Goal: Task Accomplishment & Management: Manage account settings

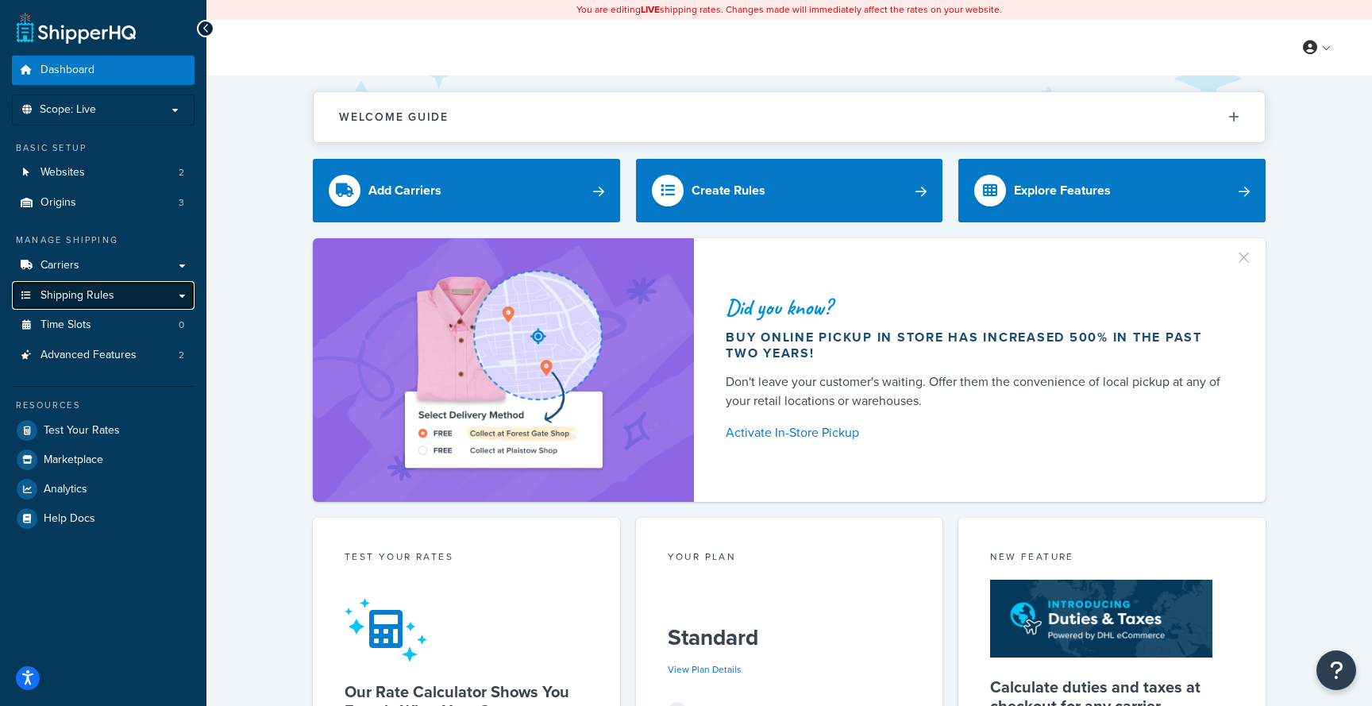
click at [149, 287] on link "Shipping Rules" at bounding box center [103, 295] width 183 height 29
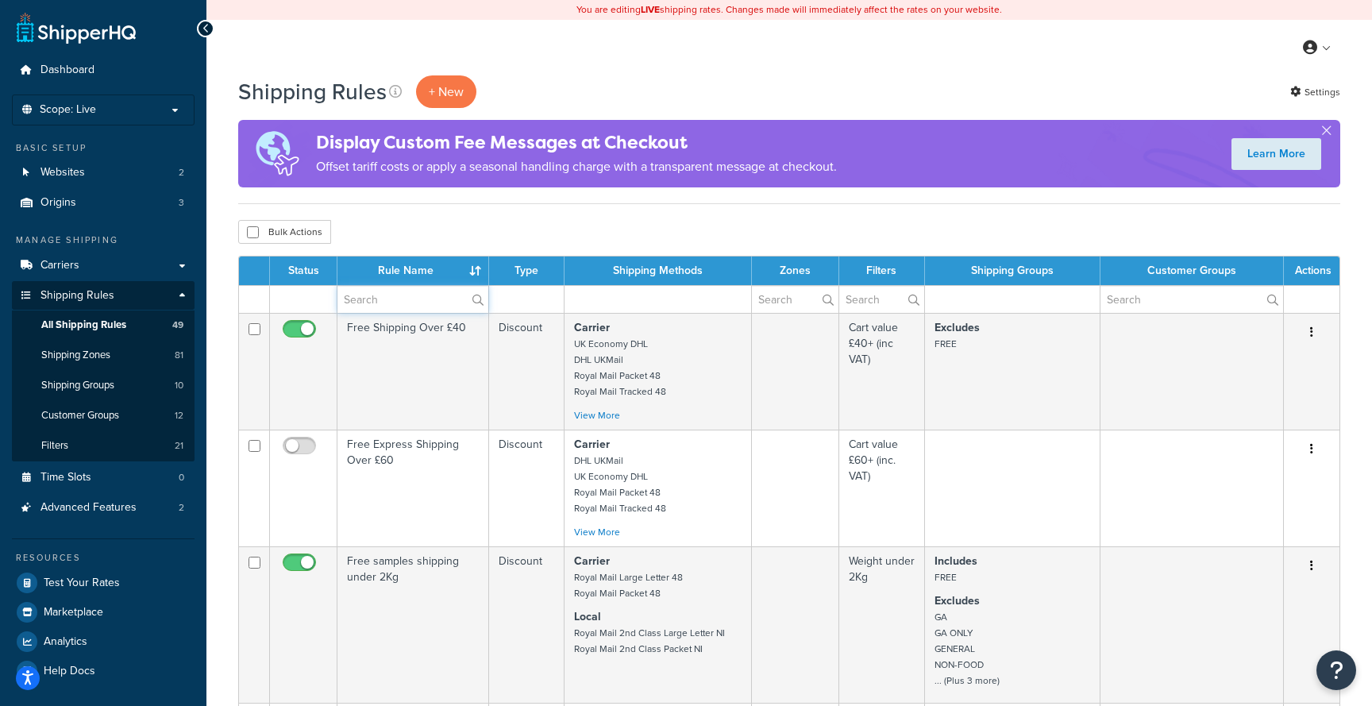
click at [376, 307] on input "text" at bounding box center [412, 299] width 151 height 27
type input "dhl"
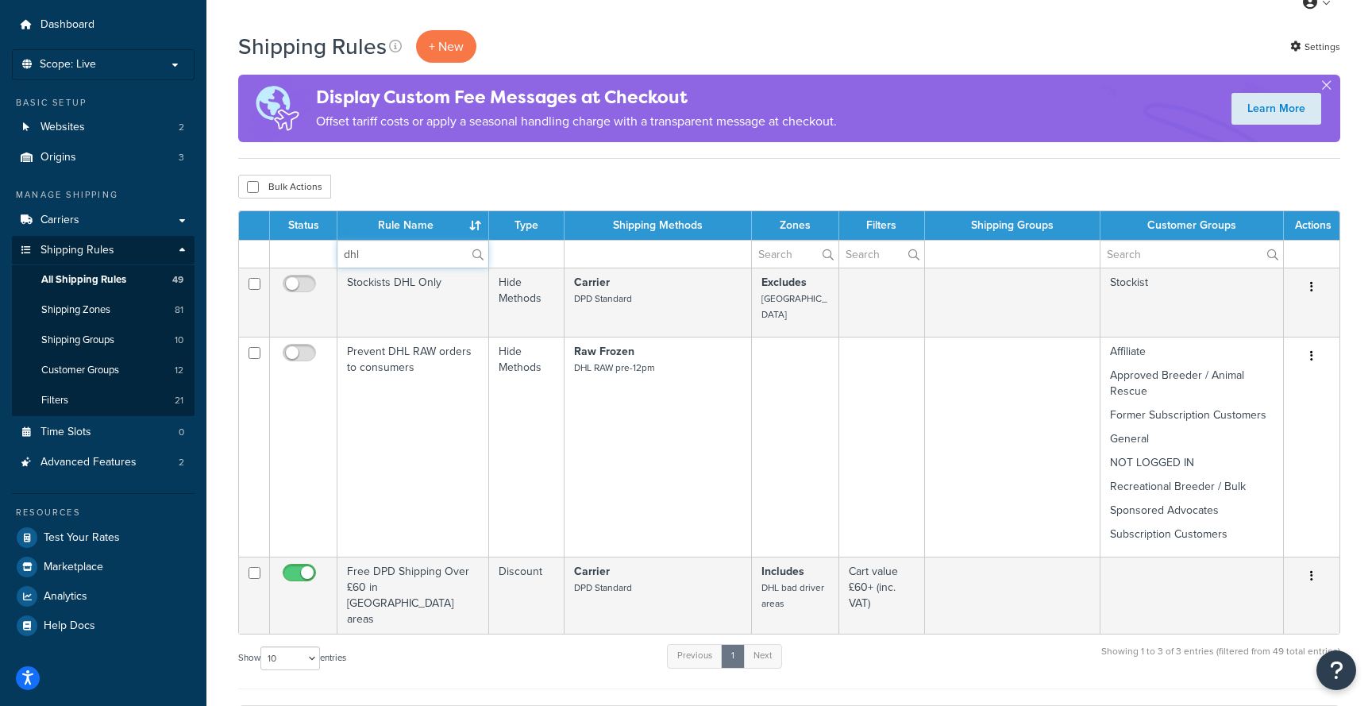
scroll to position [54, 0]
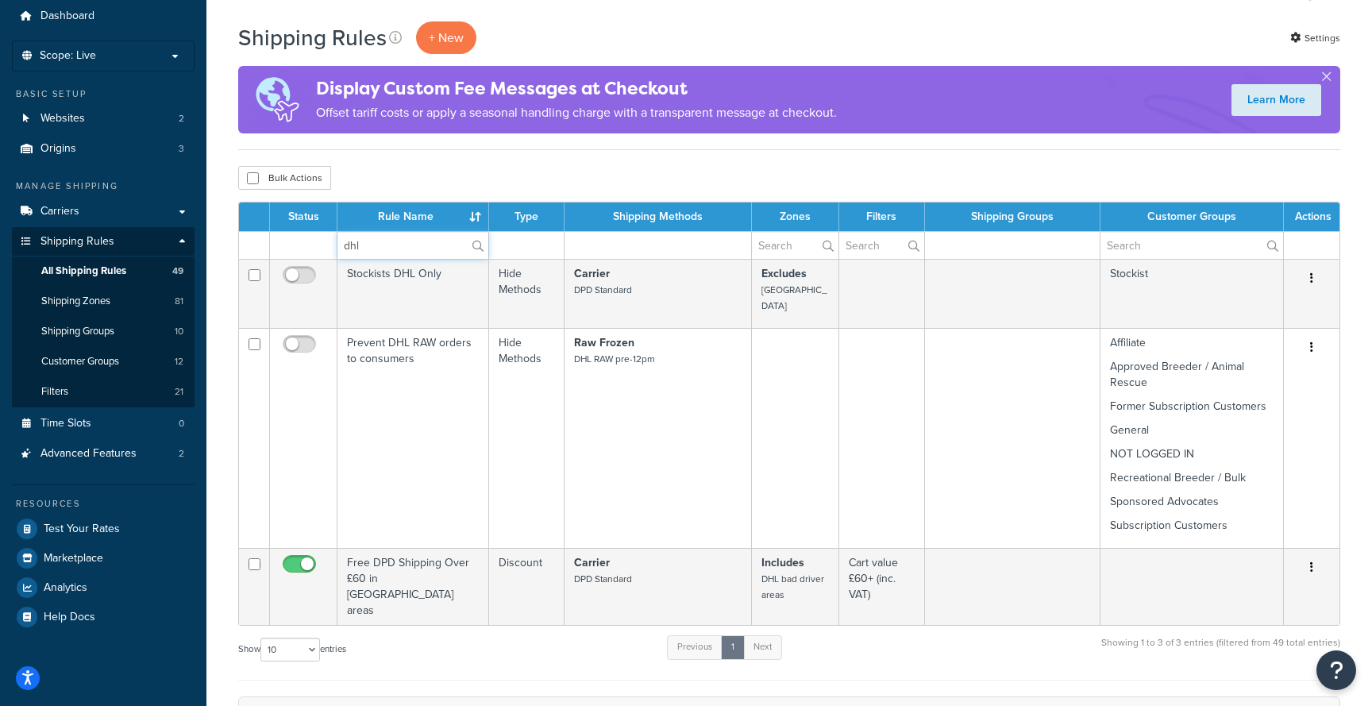
drag, startPoint x: 380, startPoint y: 244, endPoint x: 323, endPoint y: 241, distance: 57.3
click at [324, 241] on tr "dhl" at bounding box center [789, 245] width 1100 height 28
click at [131, 208] on link "Carriers" at bounding box center [103, 211] width 183 height 29
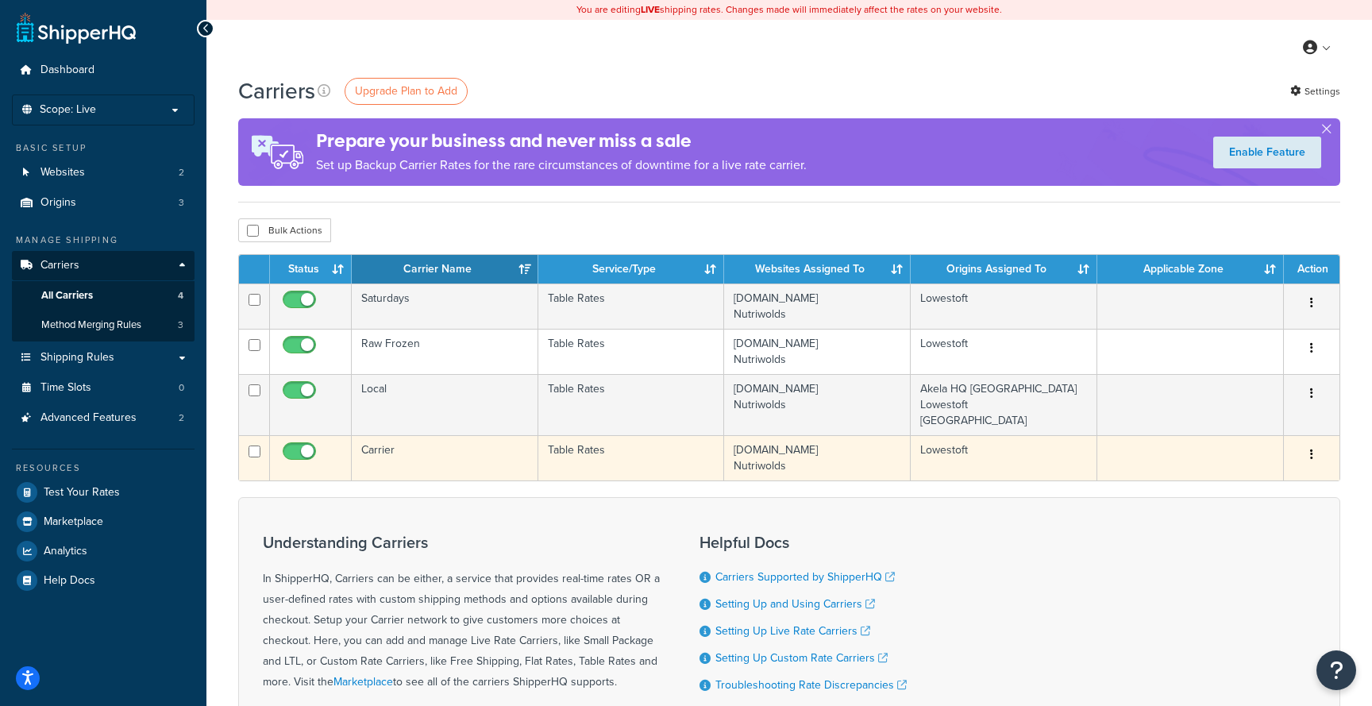
click at [492, 461] on td "Carrier" at bounding box center [445, 457] width 187 height 45
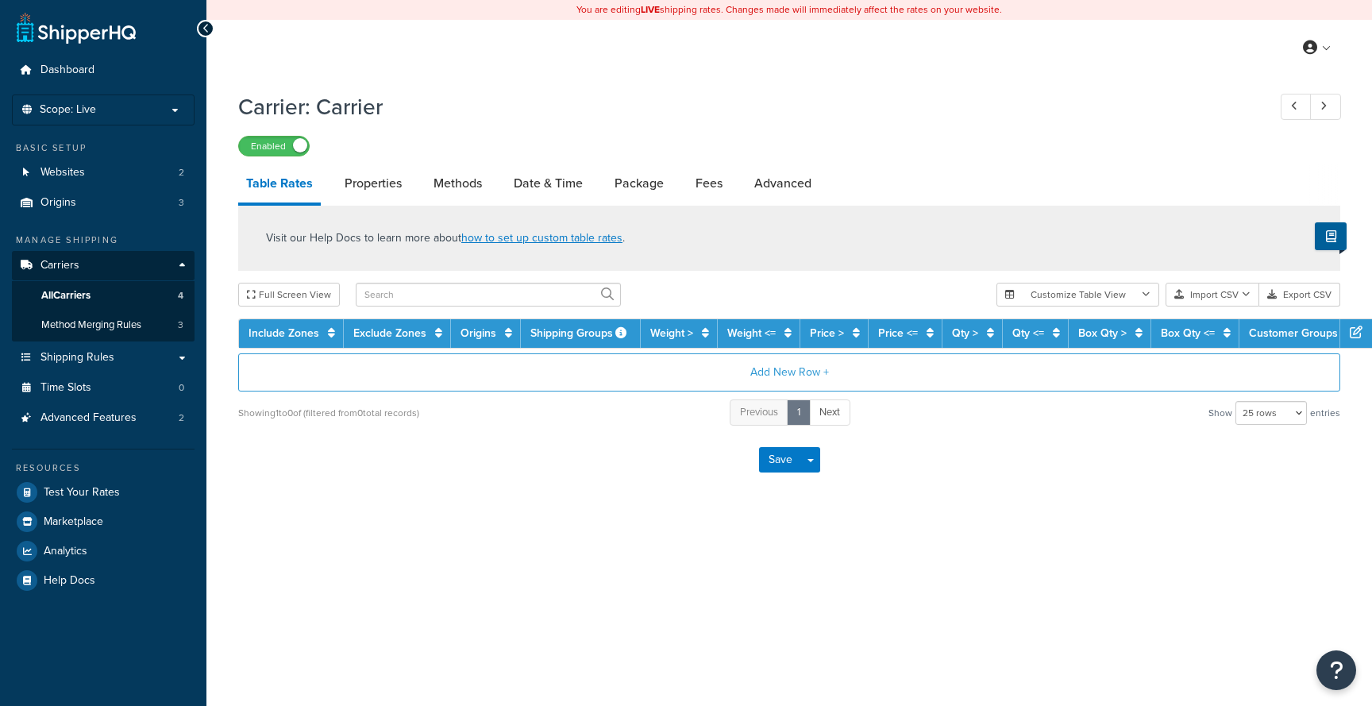
select select "25"
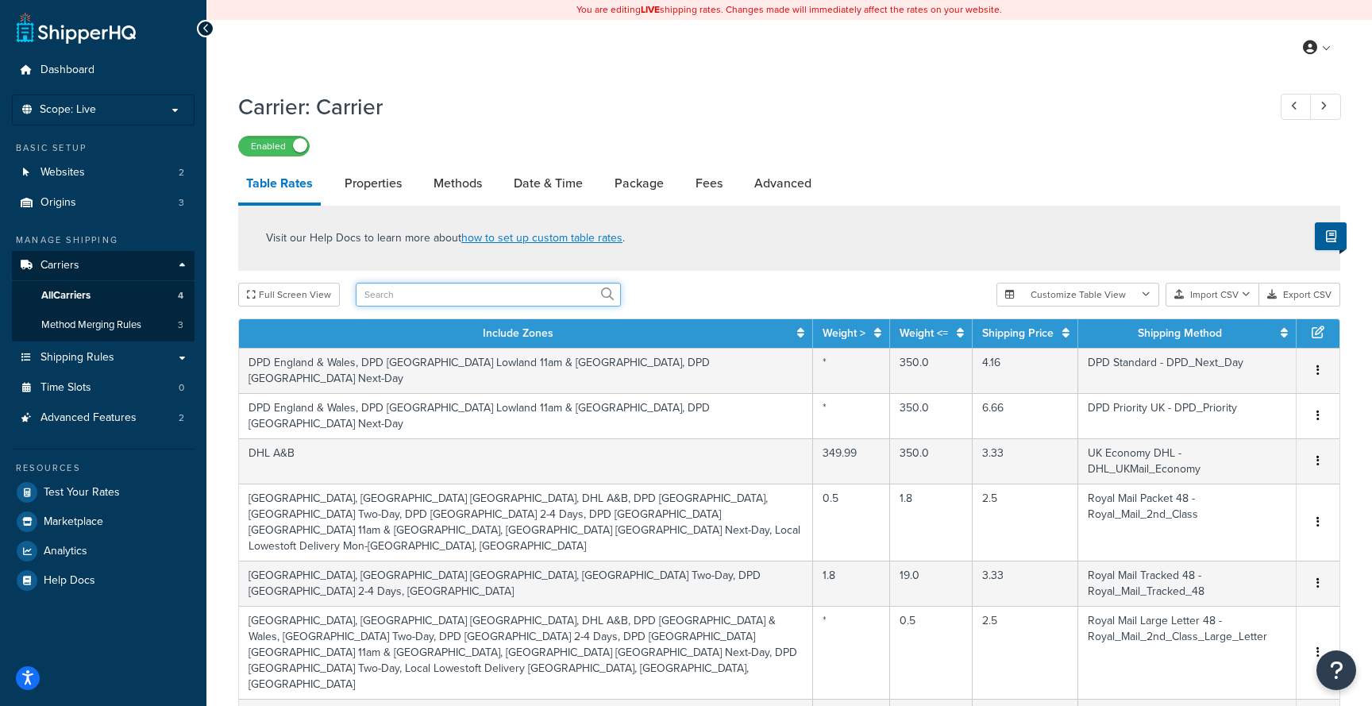
click at [531, 285] on input "text" at bounding box center [488, 295] width 265 height 24
type input "dhl"
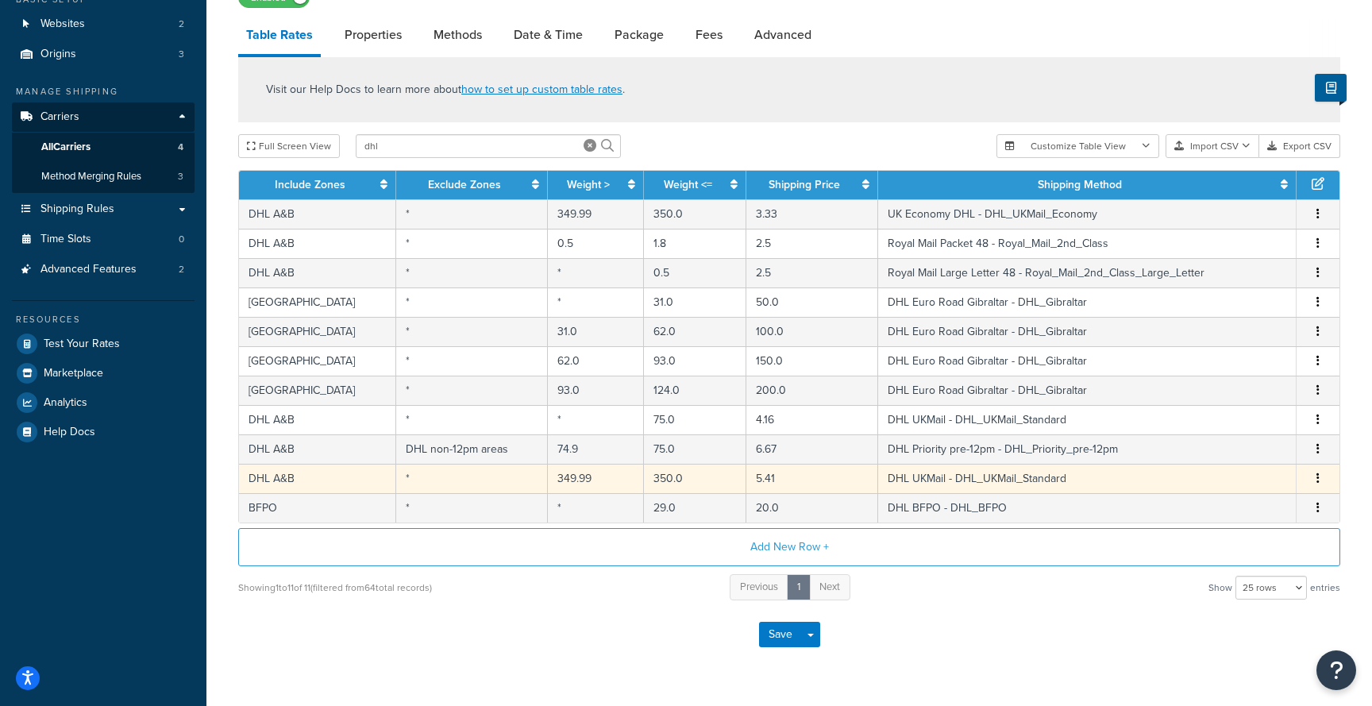
scroll to position [150, 0]
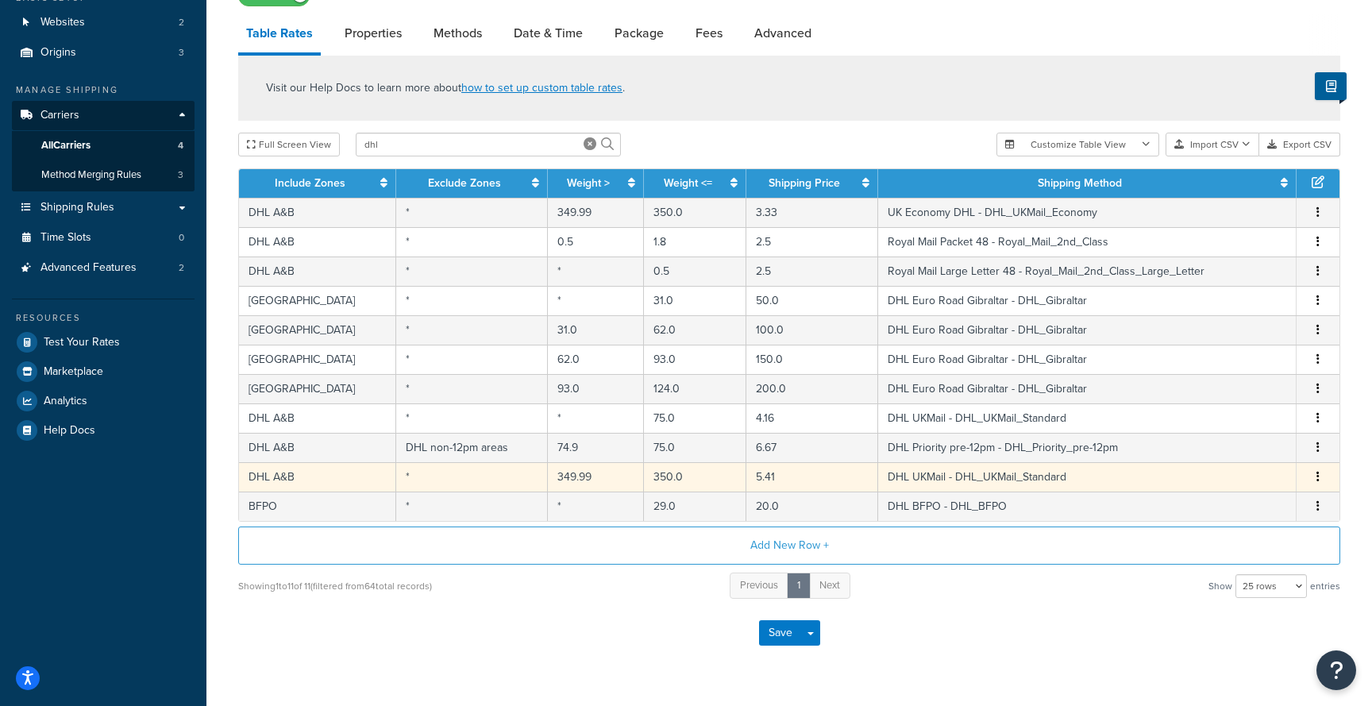
click at [471, 483] on td "*" at bounding box center [472, 476] width 152 height 29
select select "101080"
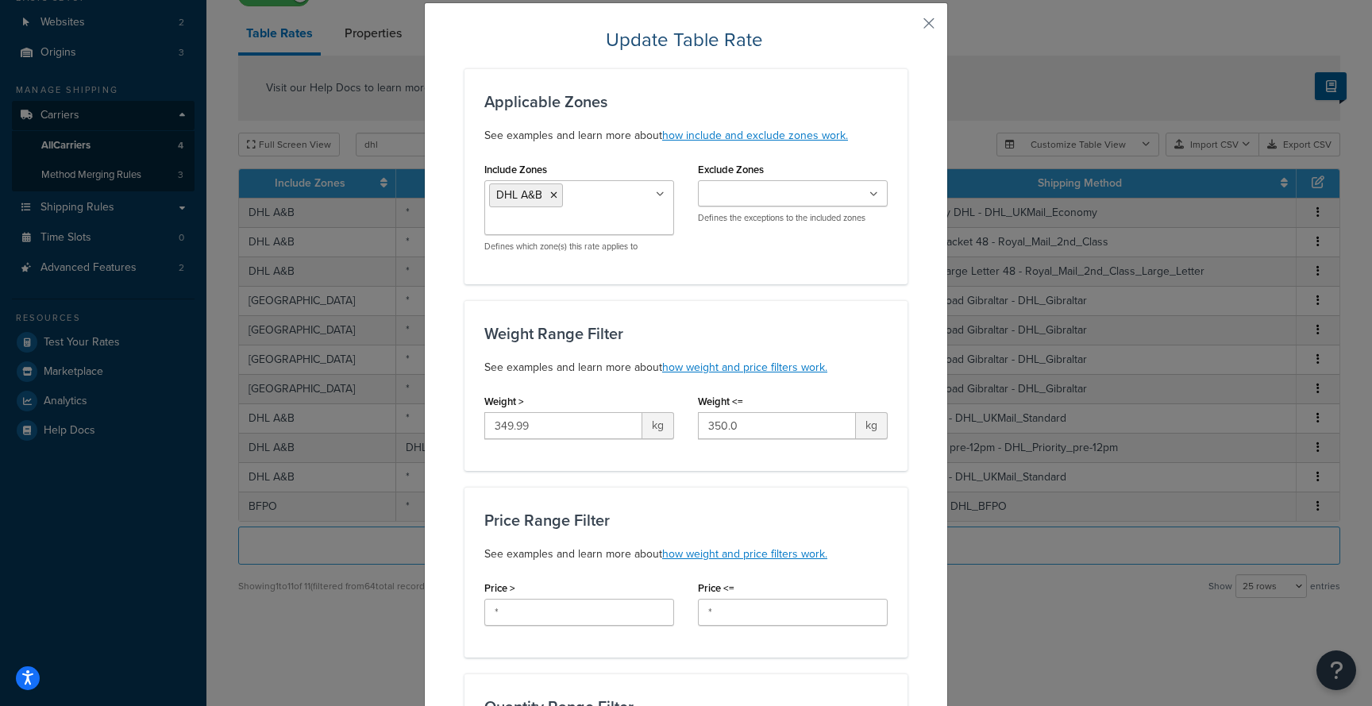
scroll to position [0, 0]
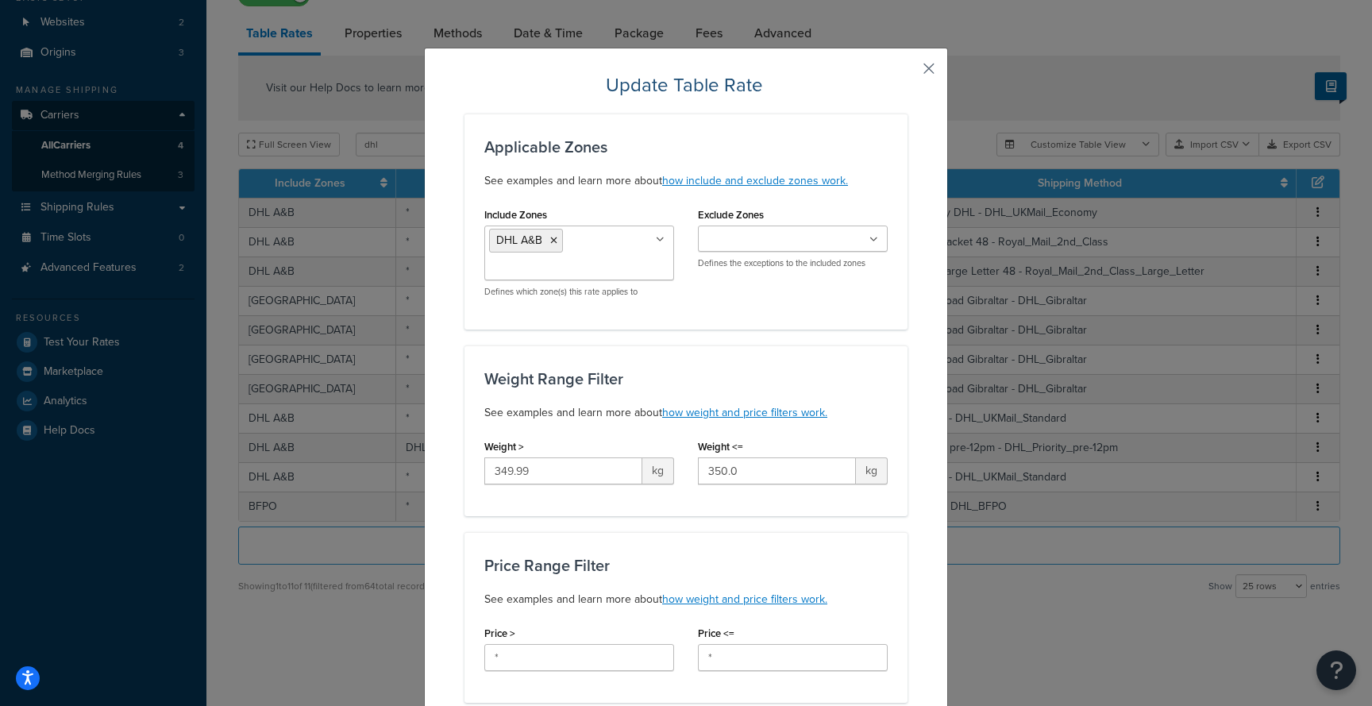
click at [907, 72] on button "button" at bounding box center [905, 74] width 4 height 4
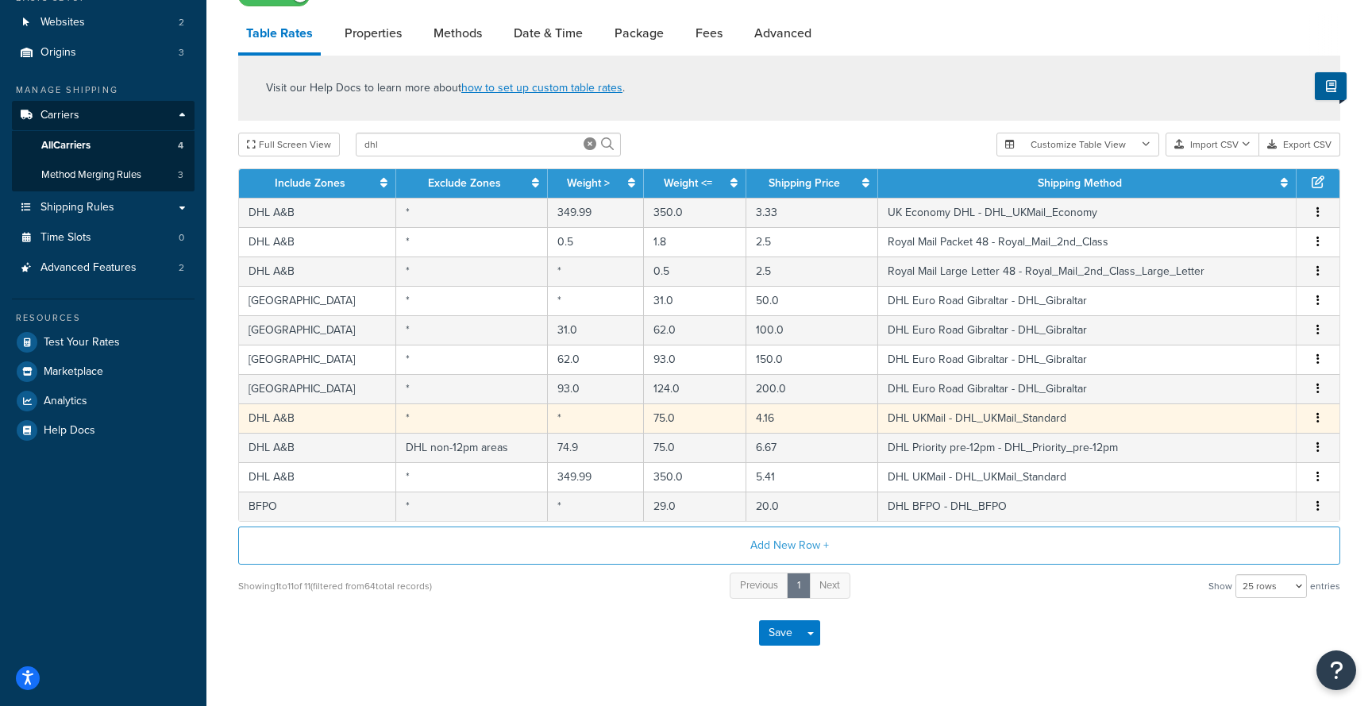
click at [495, 427] on td "*" at bounding box center [472, 417] width 152 height 29
select select "101080"
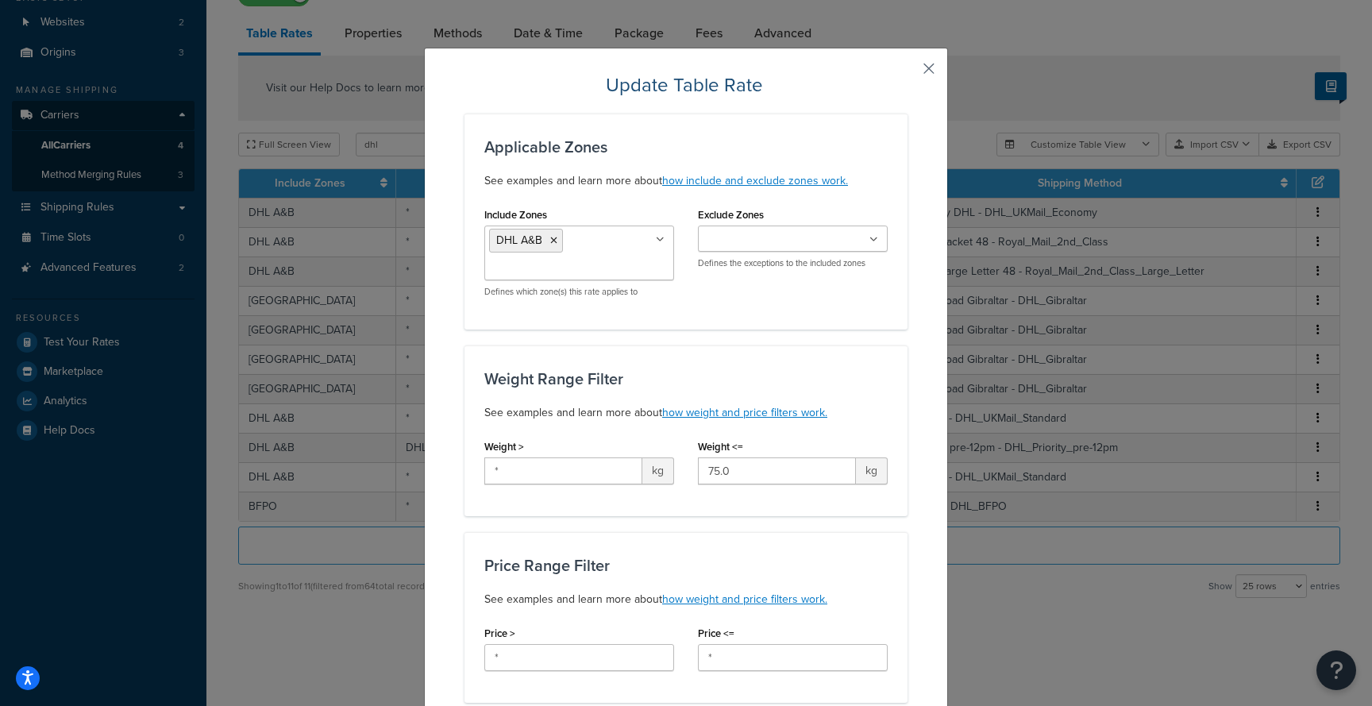
click at [907, 74] on button "button" at bounding box center [905, 74] width 4 height 4
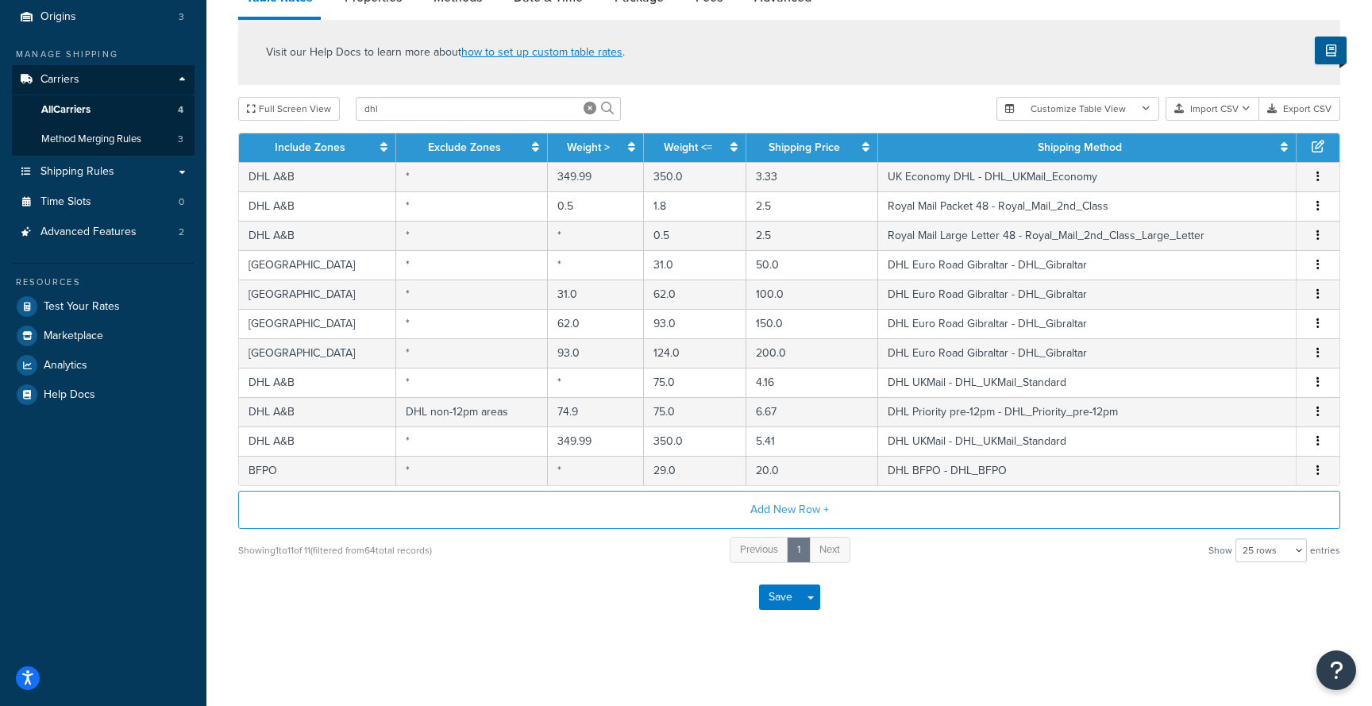
scroll to position [191, 0]
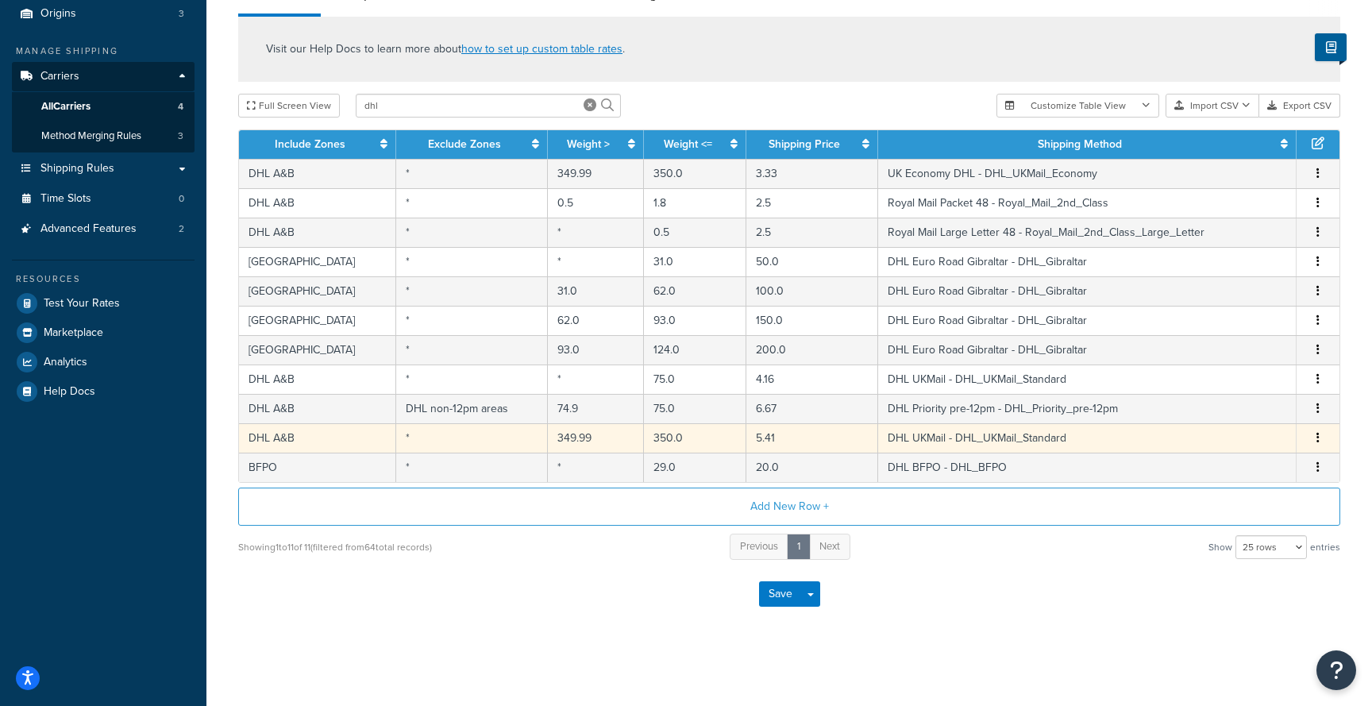
click at [467, 438] on td "*" at bounding box center [472, 437] width 152 height 29
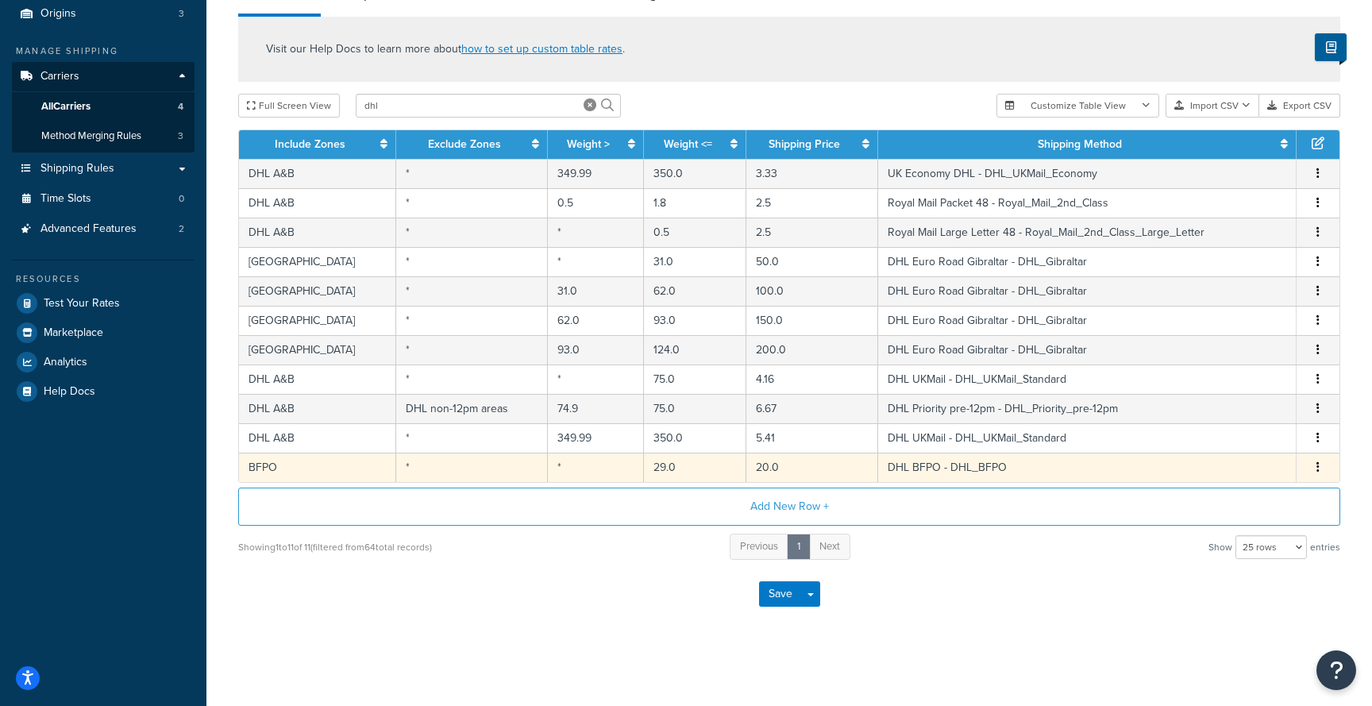
select select "101080"
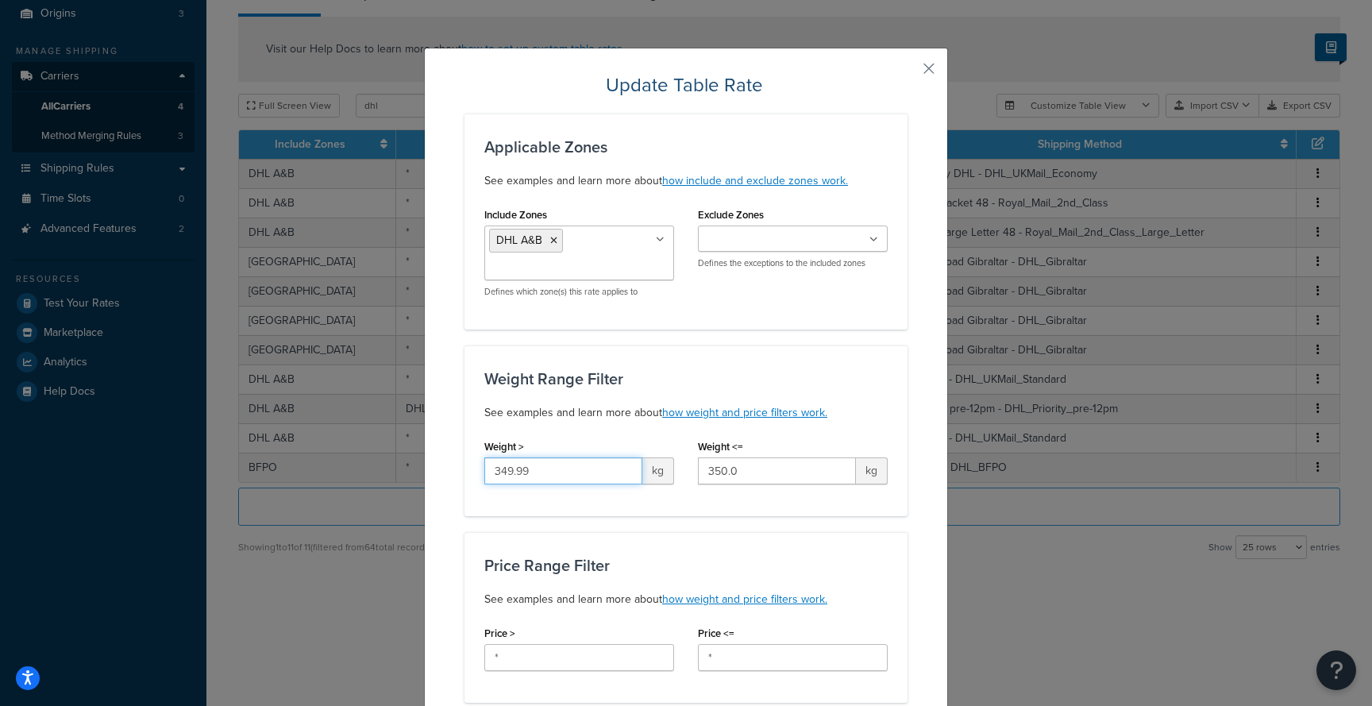
drag, startPoint x: 580, startPoint y: 469, endPoint x: 460, endPoint y: 441, distance: 123.8
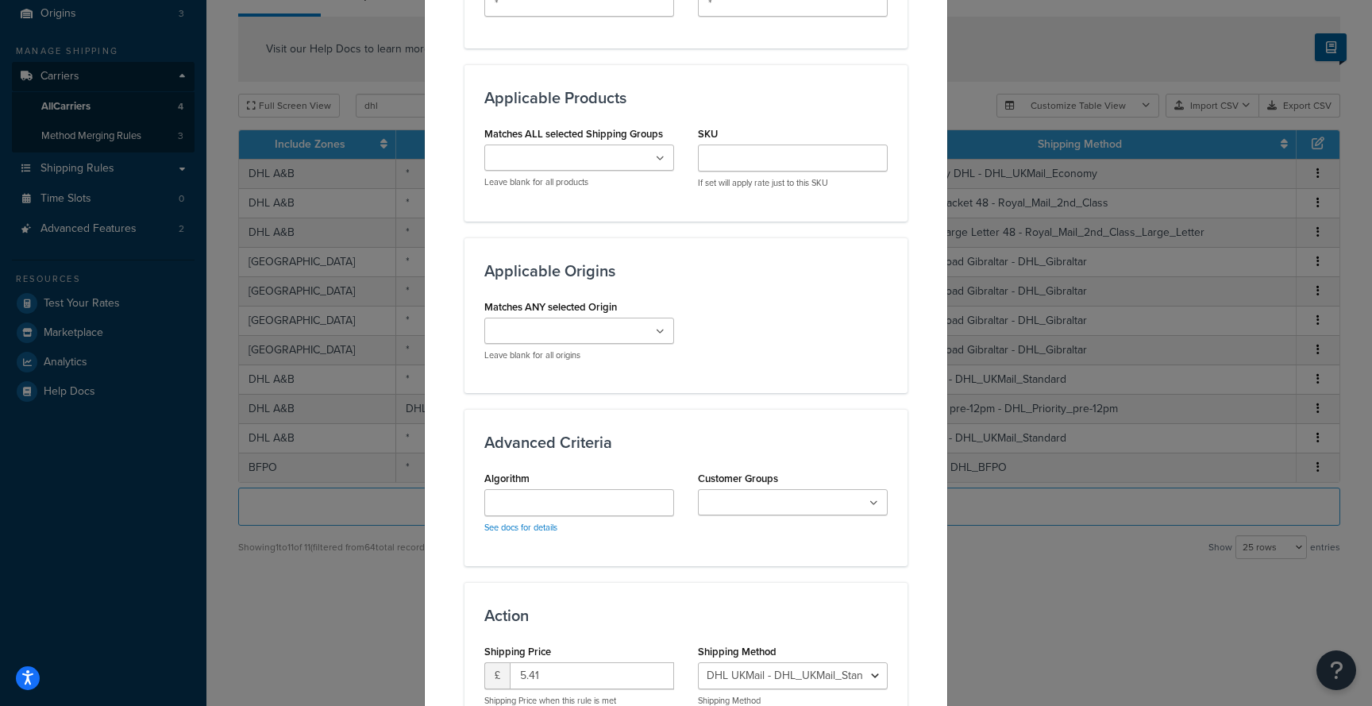
scroll to position [958, 0]
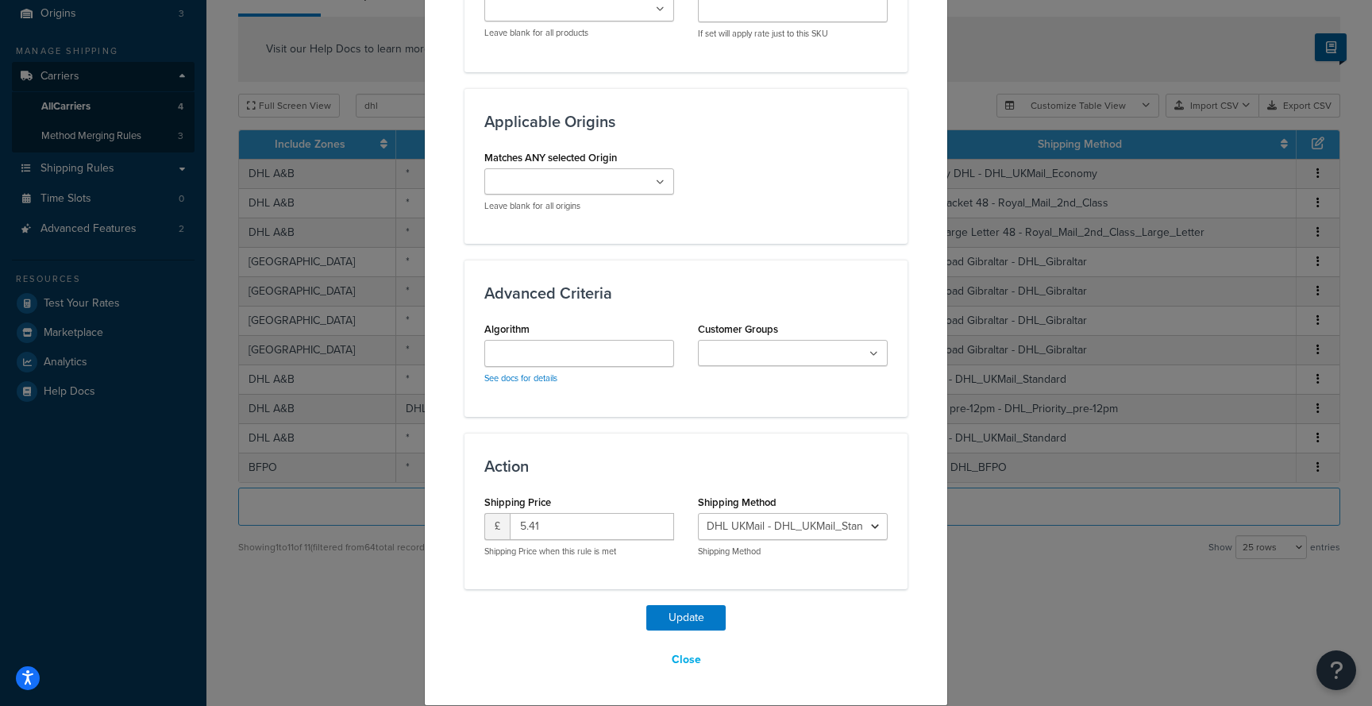
type input "75"
drag, startPoint x: 559, startPoint y: 523, endPoint x: 473, endPoint y: 510, distance: 86.7
click at [473, 510] on div "Shipping Price £ 5.41 Shipping Price when this rule is met" at bounding box center [579, 530] width 214 height 79
type input "4.16"
click at [683, 616] on button "Update" at bounding box center [685, 617] width 79 height 25
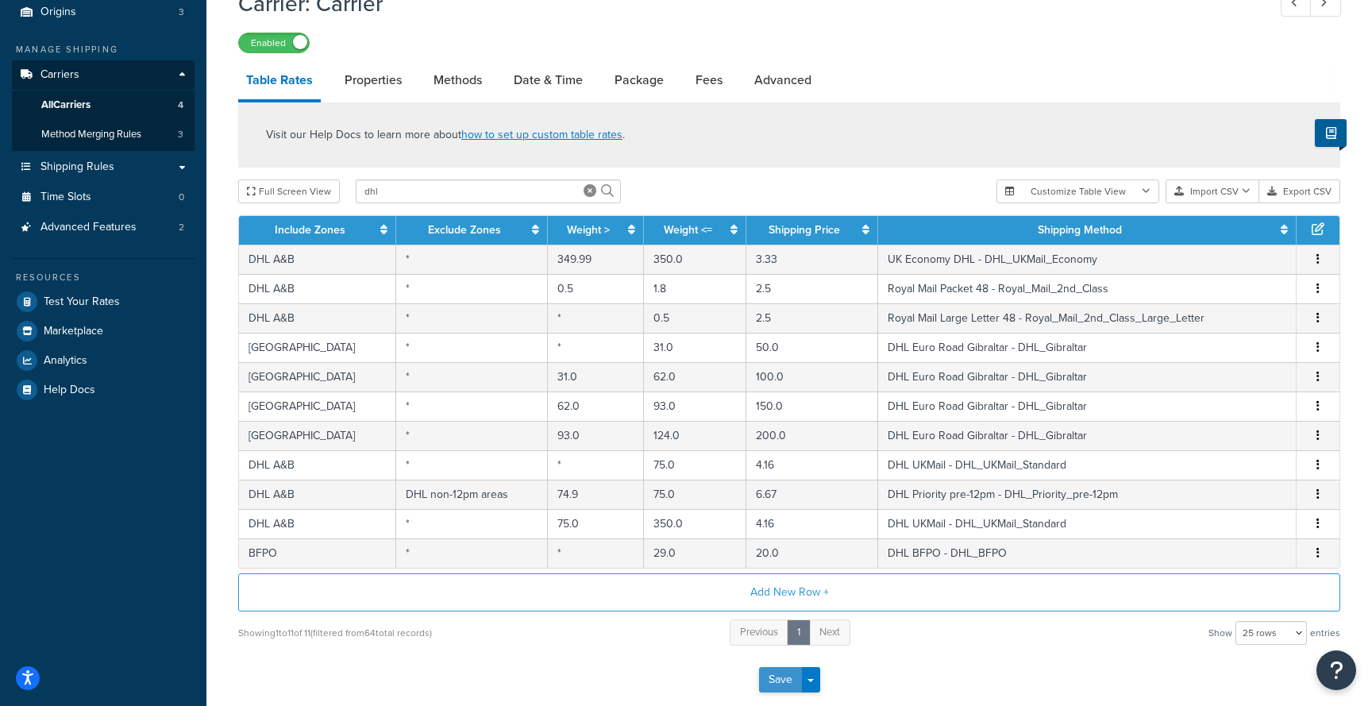
click at [781, 686] on button "Save" at bounding box center [780, 679] width 43 height 25
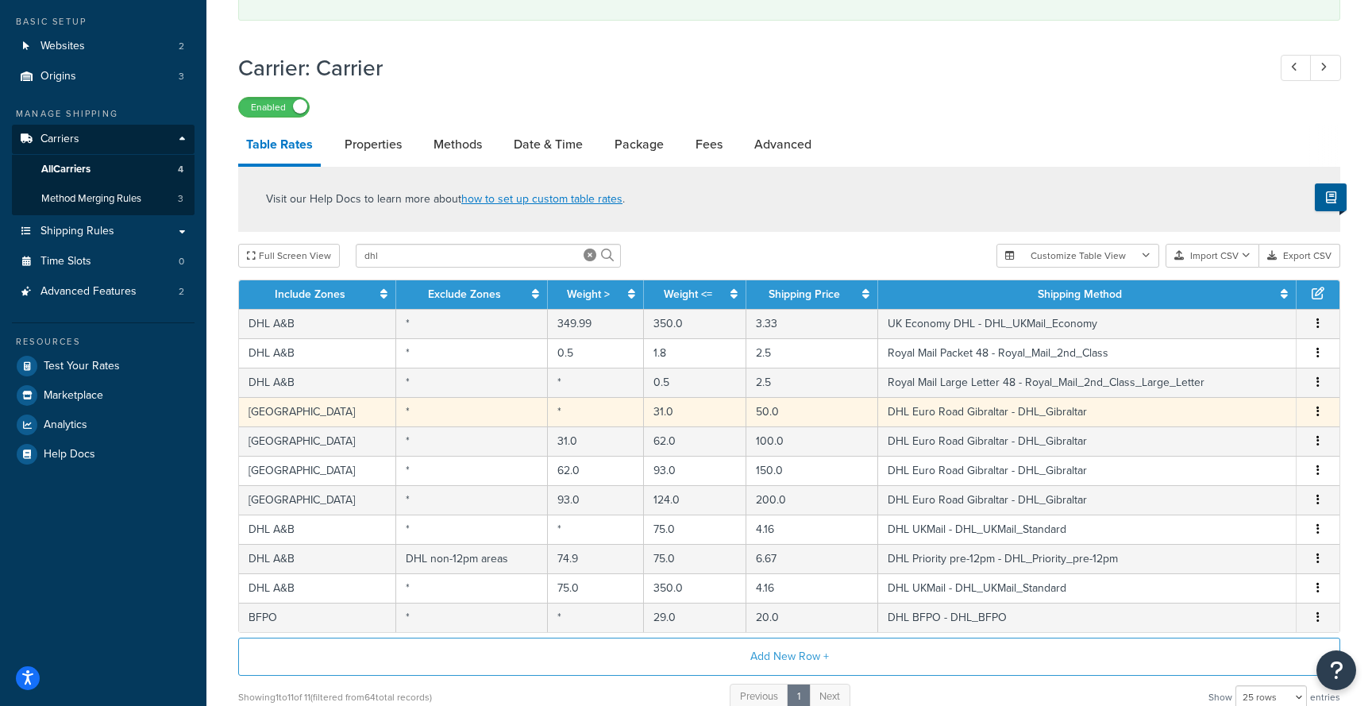
scroll to position [278, 0]
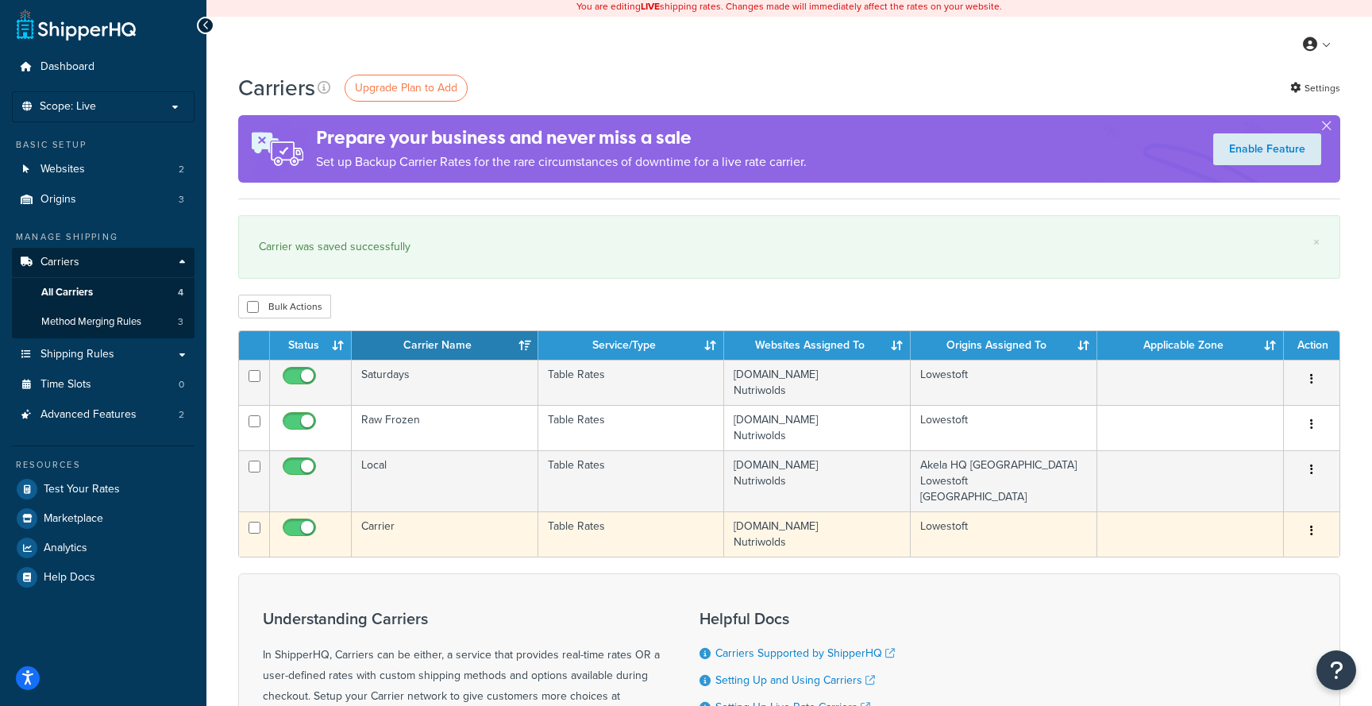
click at [449, 531] on td "Carrier" at bounding box center [445, 533] width 187 height 45
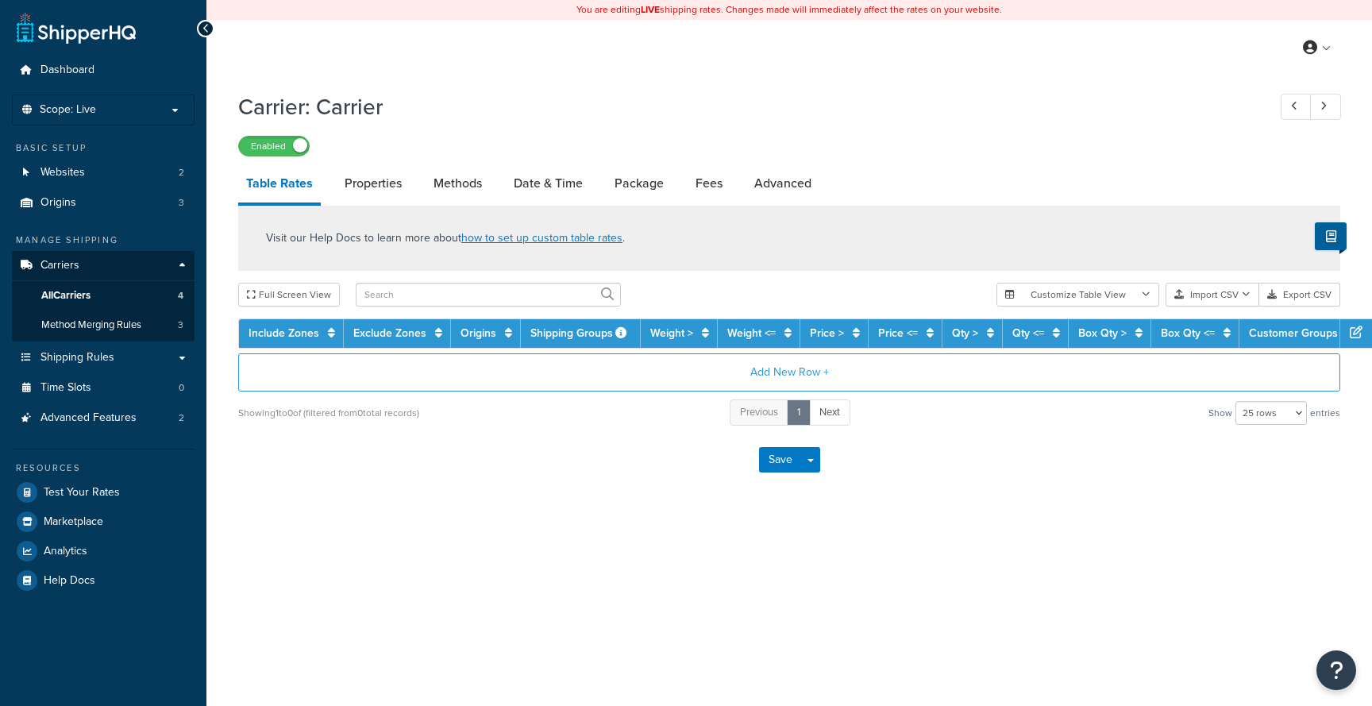
select select "25"
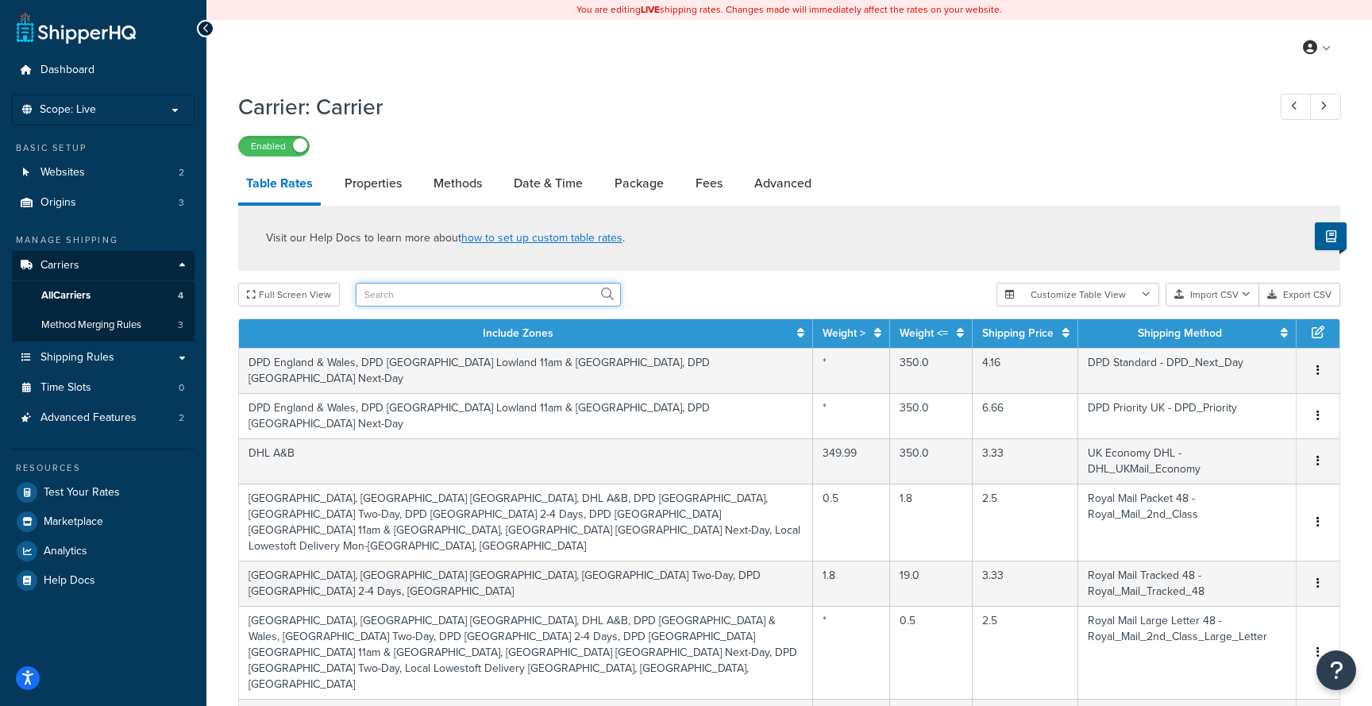
click at [396, 295] on input "text" at bounding box center [488, 295] width 265 height 24
click at [107, 488] on span "Test Your Rates" at bounding box center [82, 492] width 76 height 13
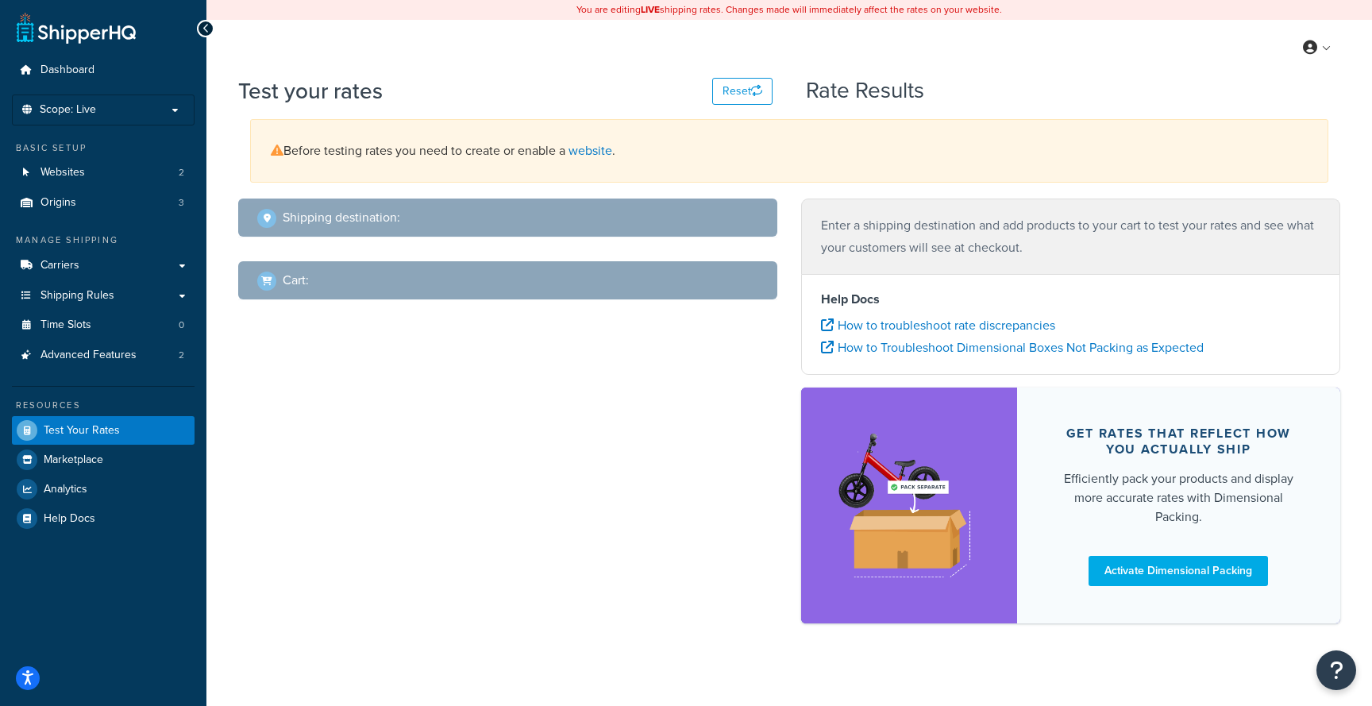
select select "[GEOGRAPHIC_DATA]"
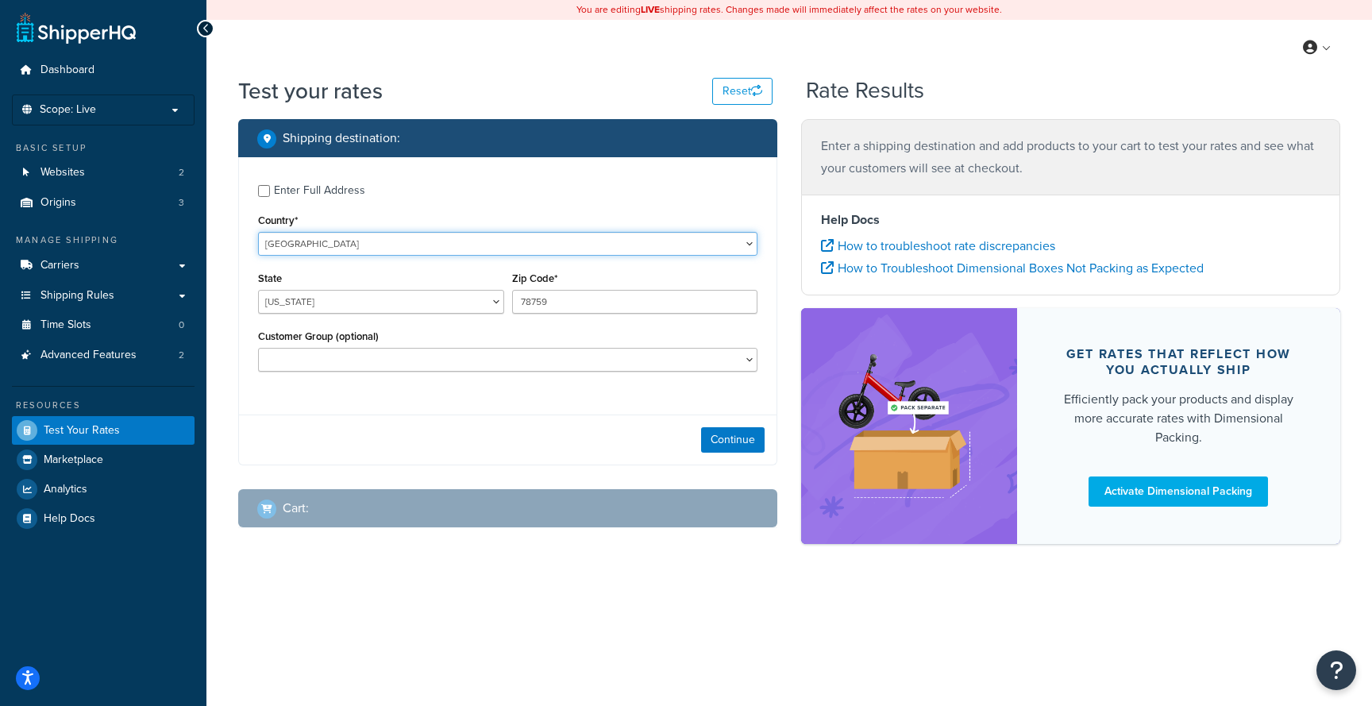
click at [329, 245] on select "United States United Kingdom Afghanistan Åland Islands Albania Algeria American…" at bounding box center [507, 244] width 499 height 24
select select "GB"
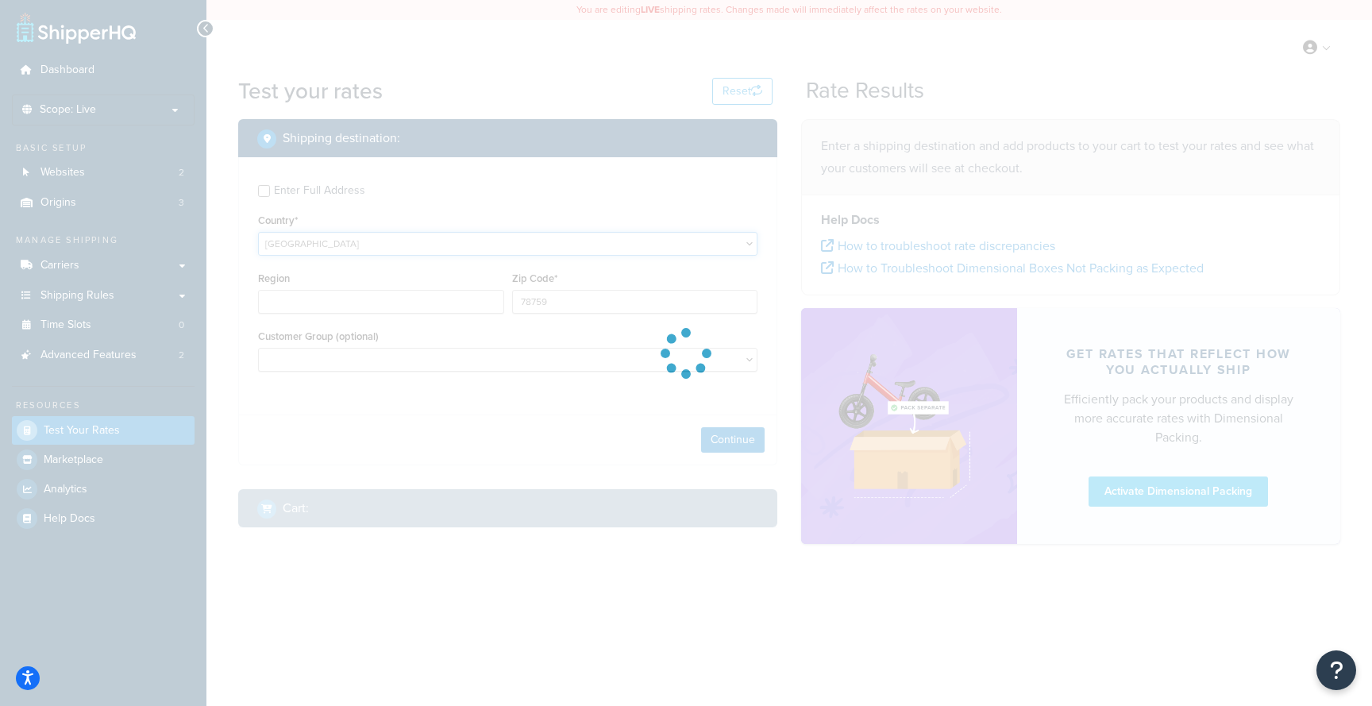
type input "TX"
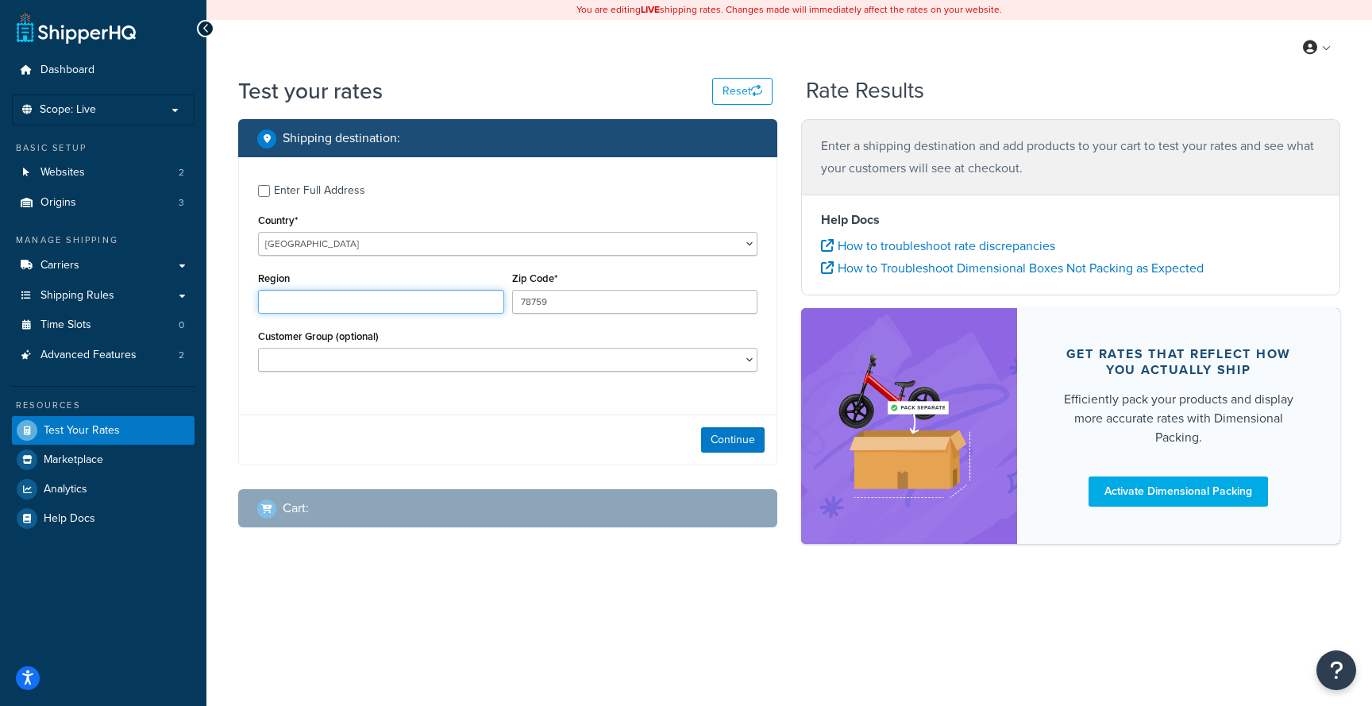
drag, startPoint x: 402, startPoint y: 306, endPoint x: 236, endPoint y: 294, distance: 166.3
click at [236, 294] on div "Shipping destination : Enter Full Address Country* United States United Kingdom…" at bounding box center [507, 335] width 563 height 433
click at [544, 302] on input "78759" at bounding box center [635, 302] width 246 height 24
paste input "OX28 1FF"
type input "OX28 1FF"
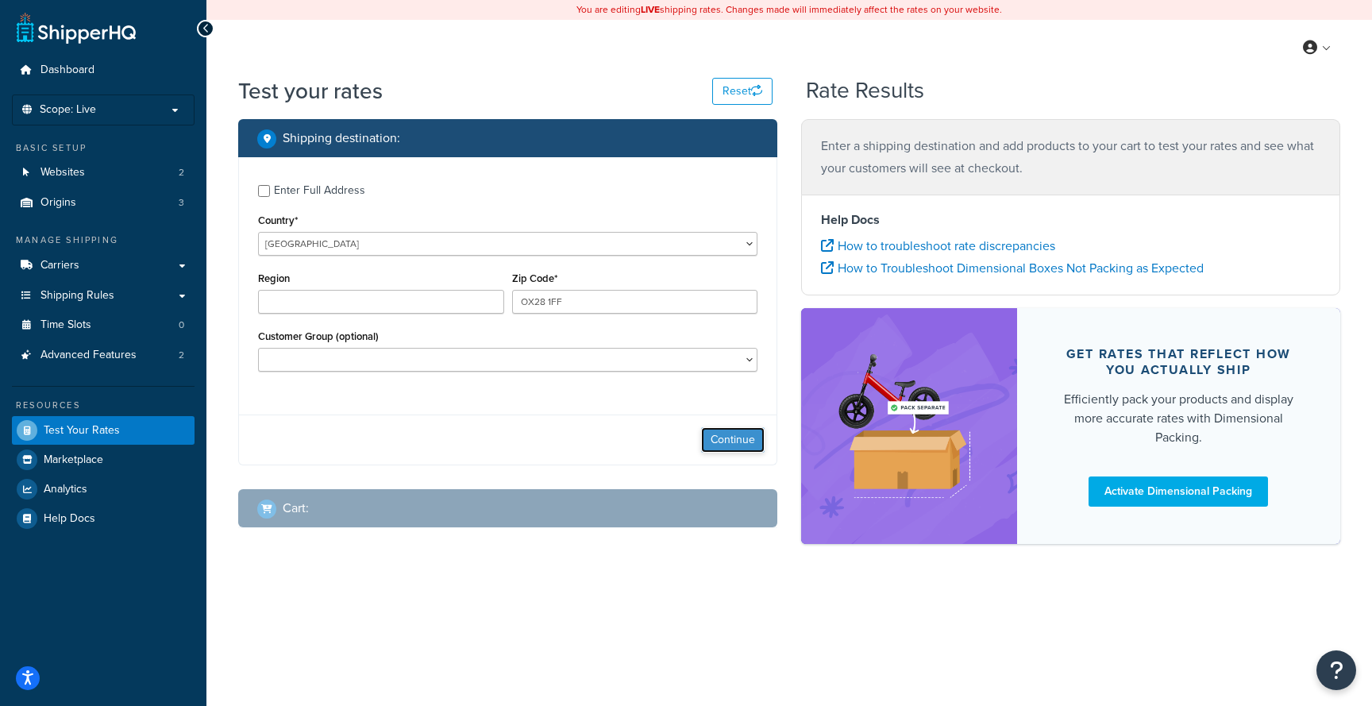
click at [750, 445] on button "Continue" at bounding box center [733, 439] width 64 height 25
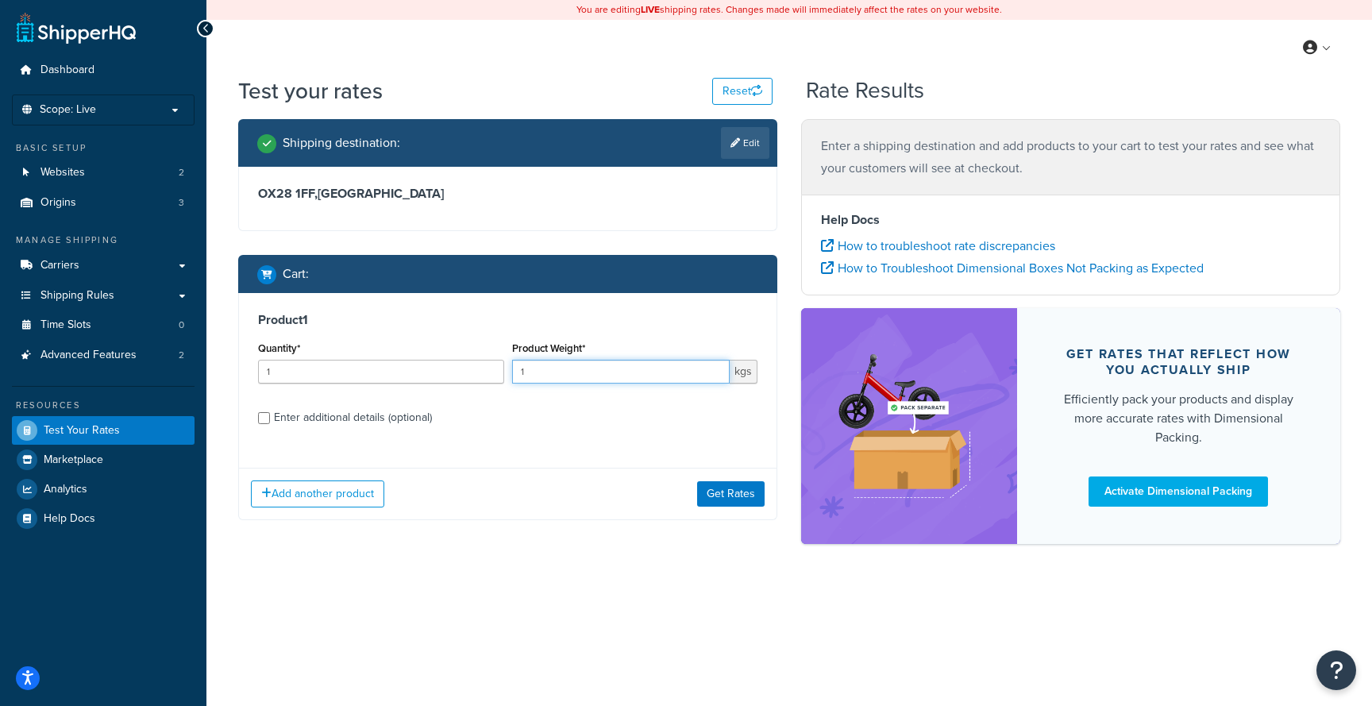
drag, startPoint x: 546, startPoint y: 378, endPoint x: 487, endPoint y: 376, distance: 59.6
click at [488, 376] on div "Quantity* 1 Product Weight* 1 kgs" at bounding box center [507, 366] width 507 height 58
type input "76"
click at [721, 500] on button "Get Rates" at bounding box center [730, 493] width 67 height 25
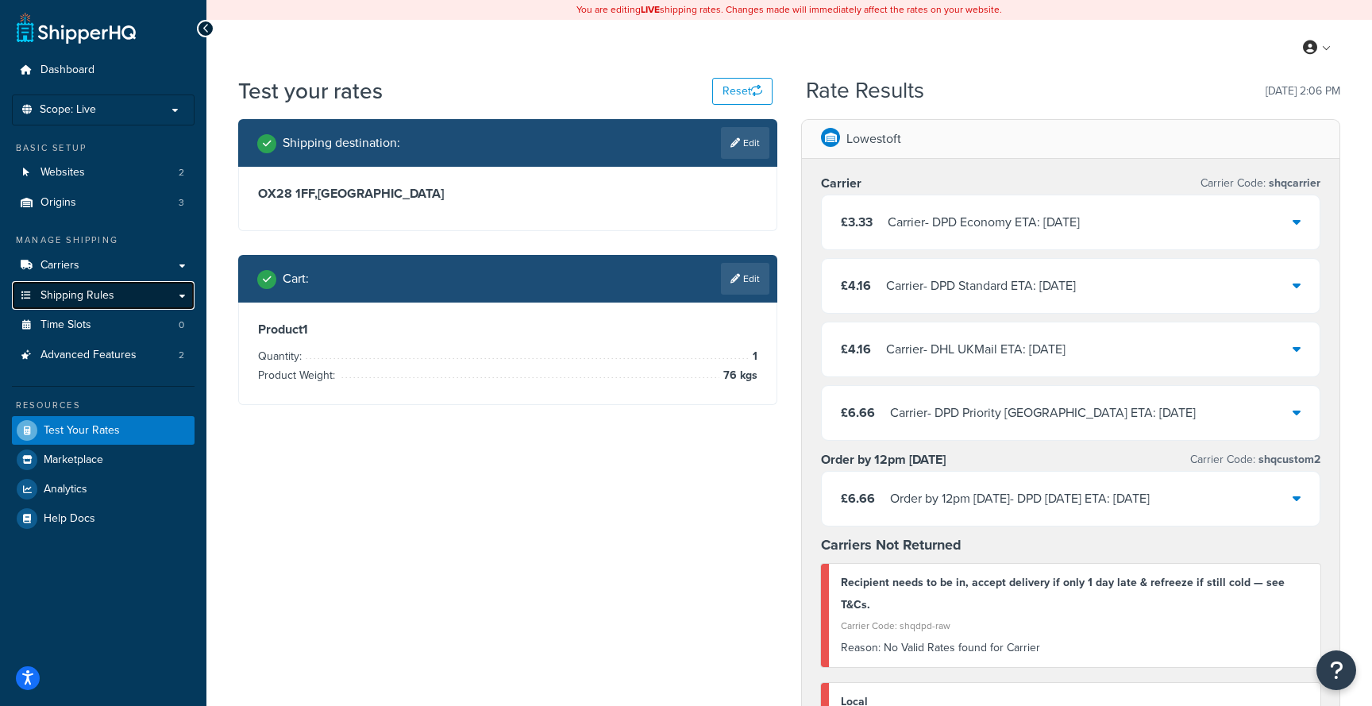
click at [144, 295] on link "Shipping Rules" at bounding box center [103, 295] width 183 height 29
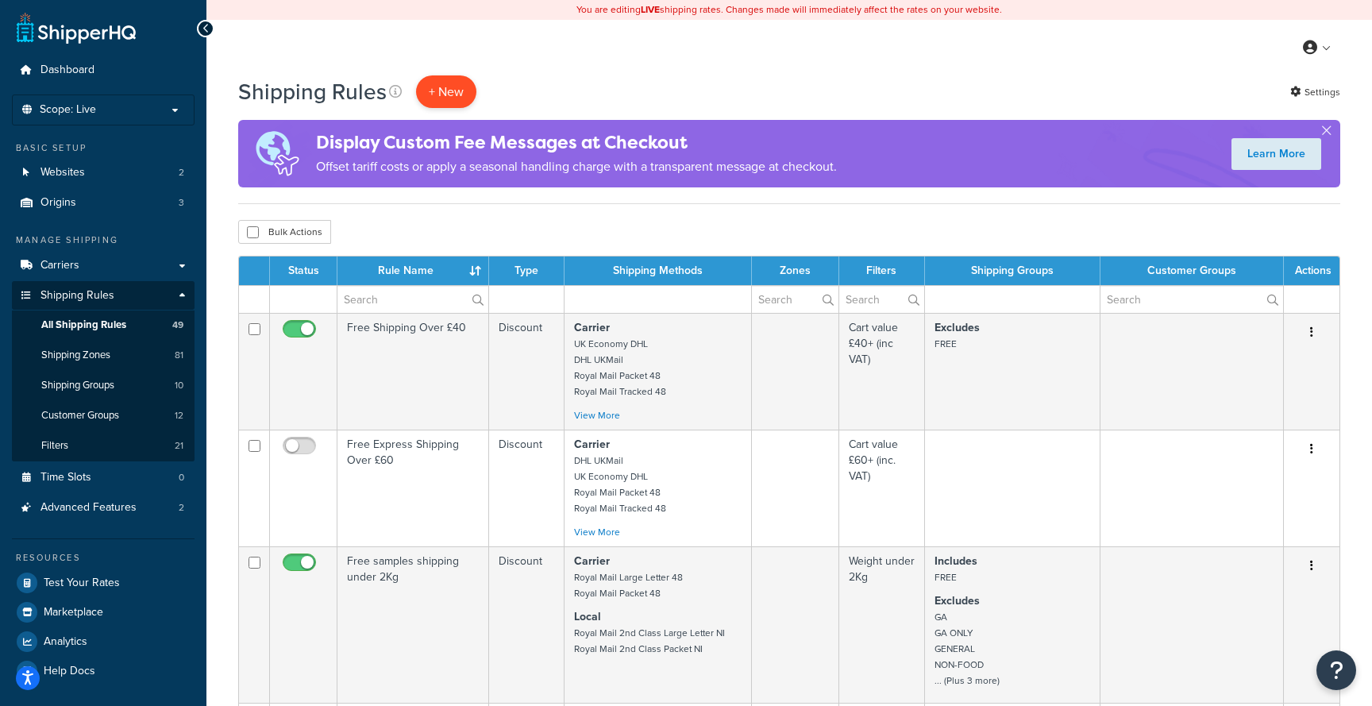
click at [453, 94] on p "+ New" at bounding box center [446, 91] width 60 height 33
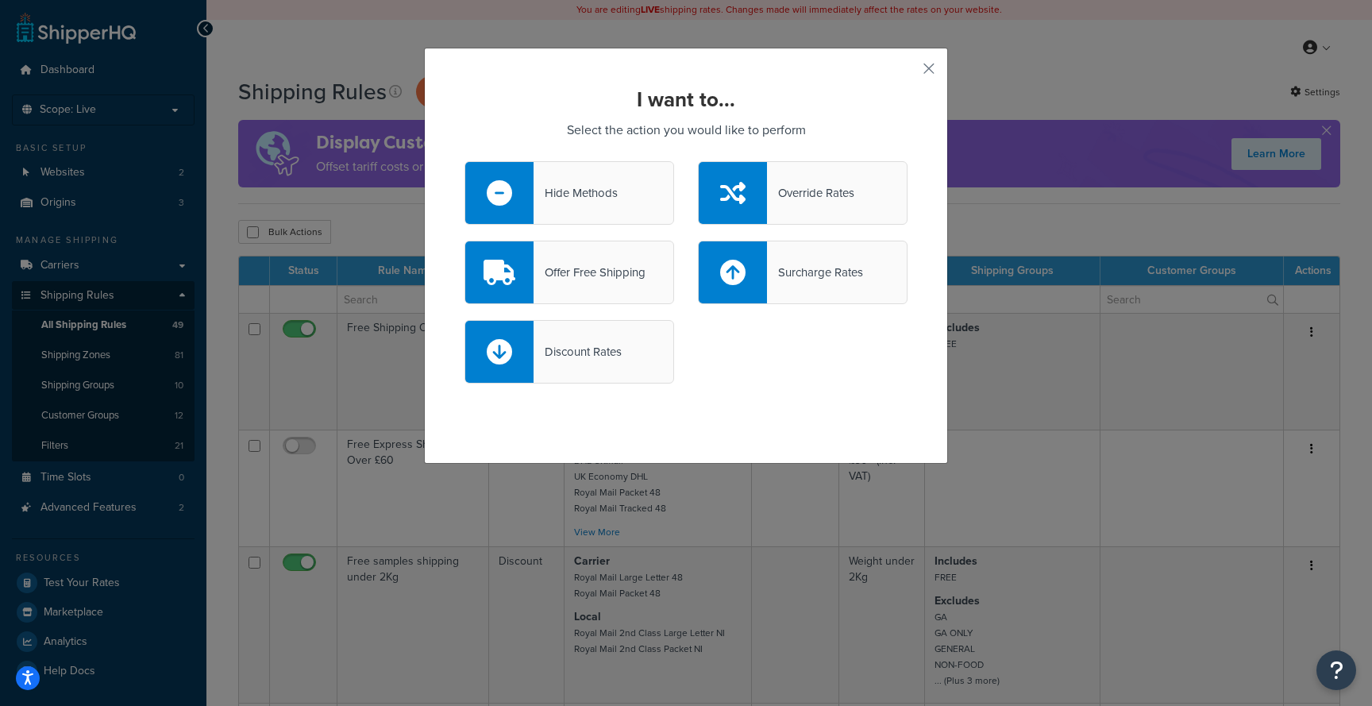
click at [614, 210] on div "Hide Methods" at bounding box center [569, 193] width 210 height 64
click at [0, 0] on input "Hide Methods" at bounding box center [0, 0] width 0 height 0
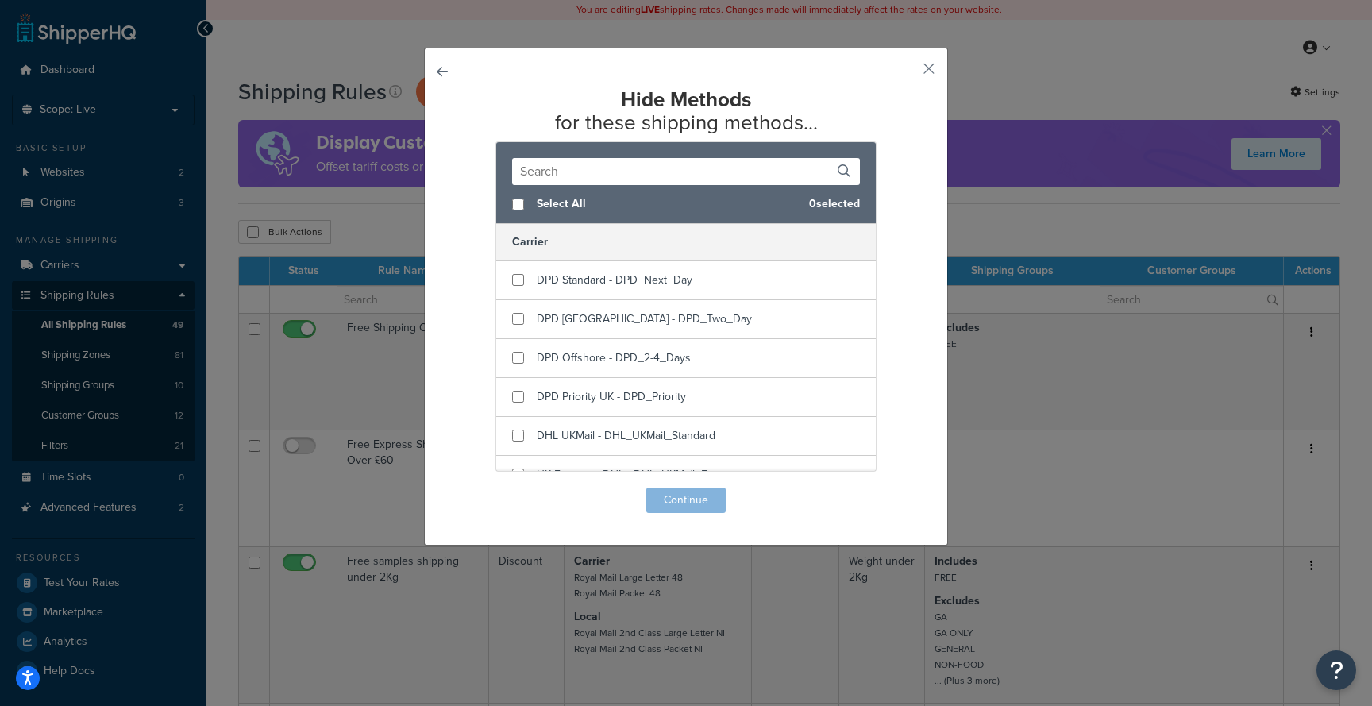
click at [604, 169] on input "text" at bounding box center [686, 171] width 348 height 27
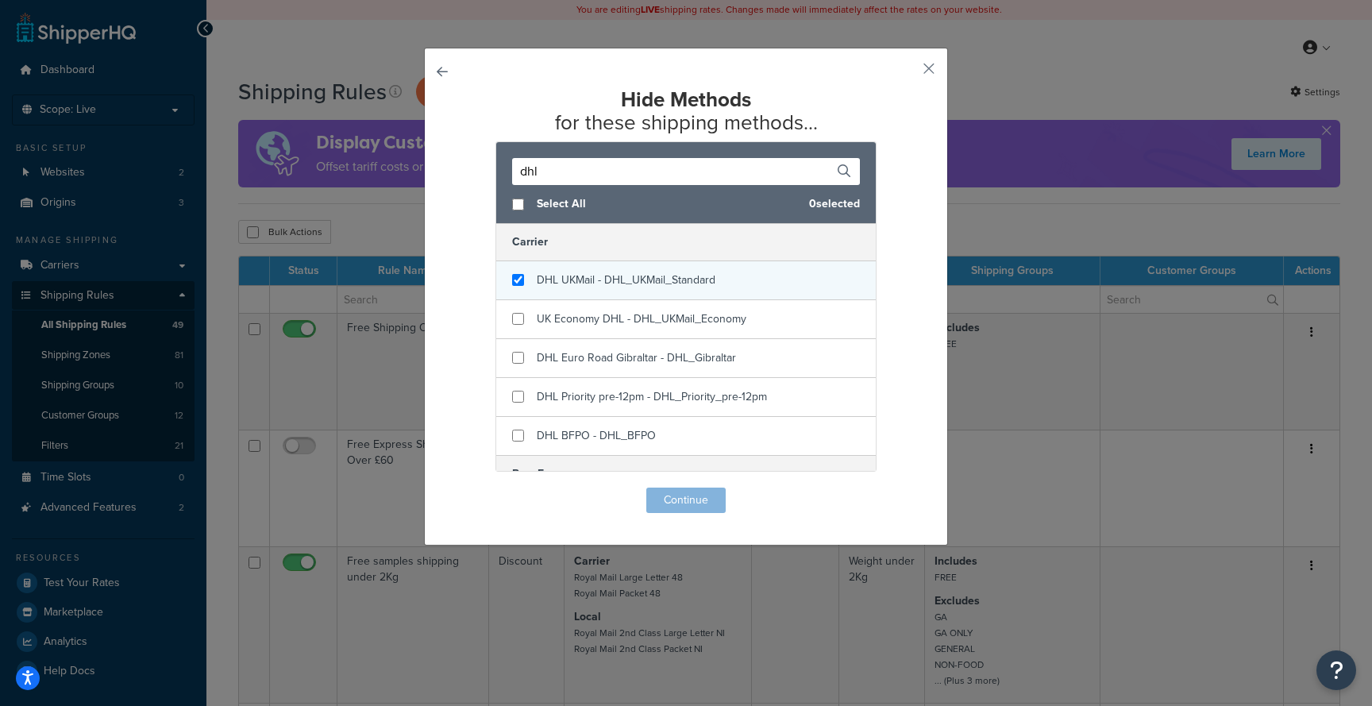
type input "dhl"
click at [518, 279] on input "checkbox" at bounding box center [518, 280] width 12 height 12
checkbox input "true"
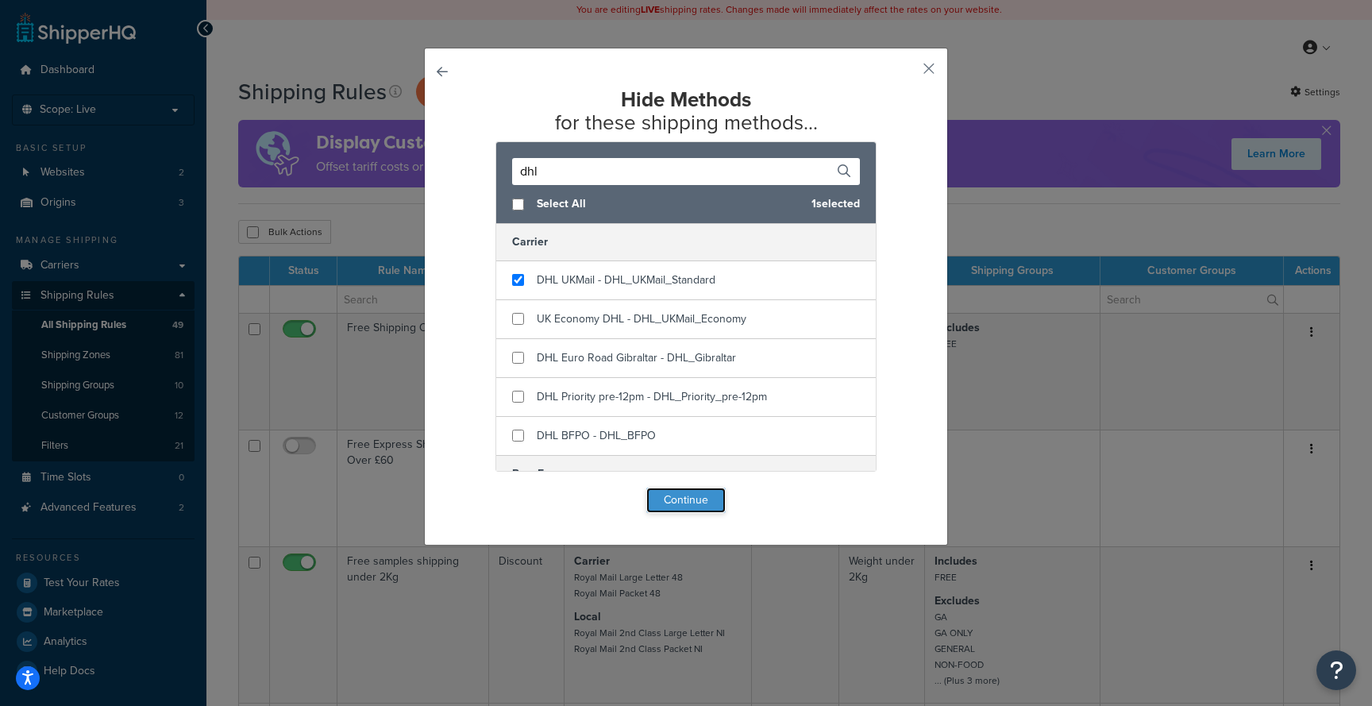
click at [690, 502] on button "Continue" at bounding box center [685, 499] width 79 height 25
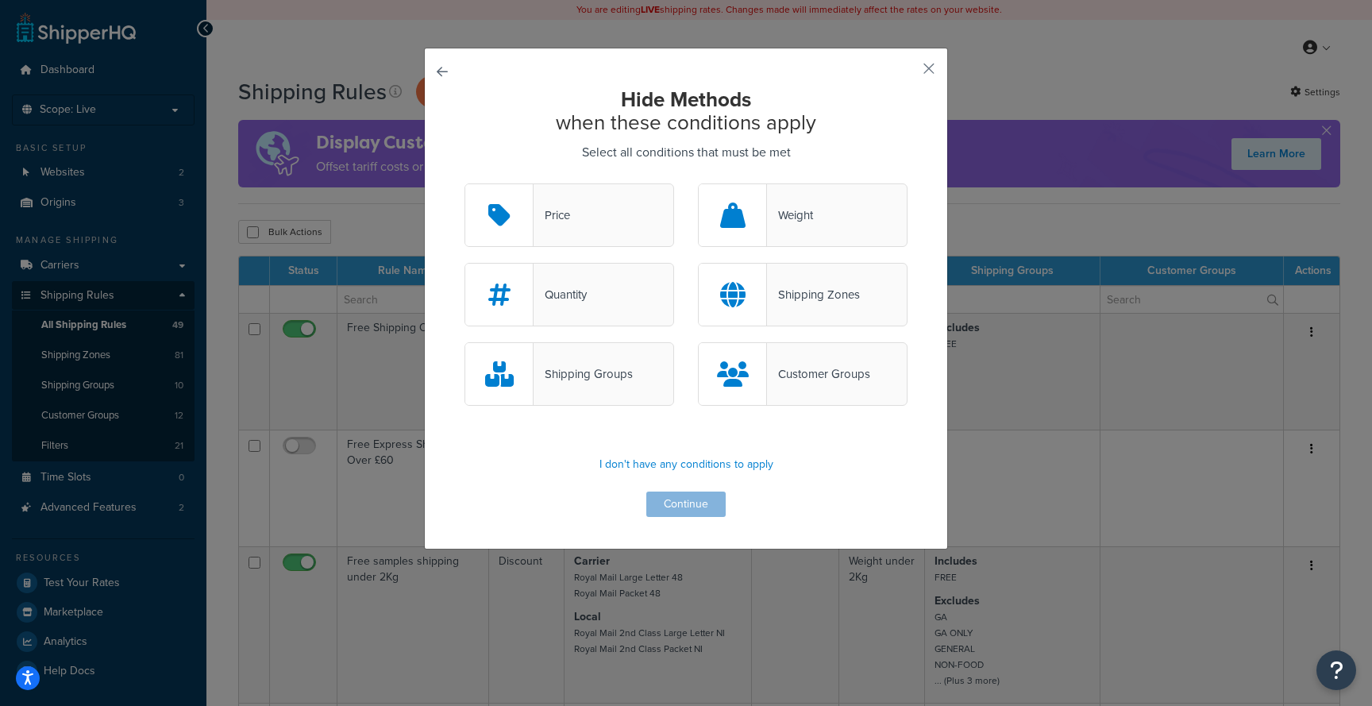
click at [792, 222] on div "Weight" at bounding box center [790, 215] width 46 height 22
click at [0, 0] on input "Weight" at bounding box center [0, 0] width 0 height 0
click at [689, 505] on button "Continue" at bounding box center [685, 503] width 79 height 25
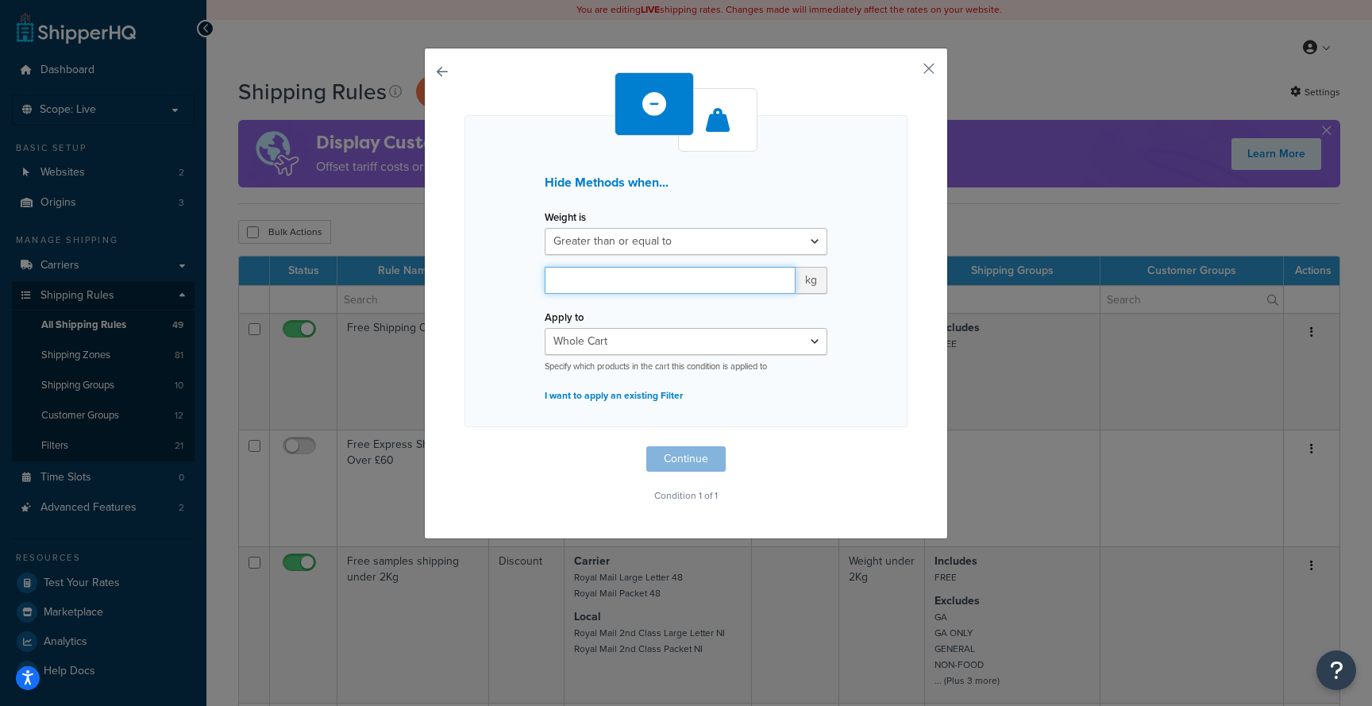
click at [656, 278] on input "number" at bounding box center [670, 280] width 251 height 27
type input "75"
click at [680, 460] on button "Continue" at bounding box center [685, 458] width 79 height 25
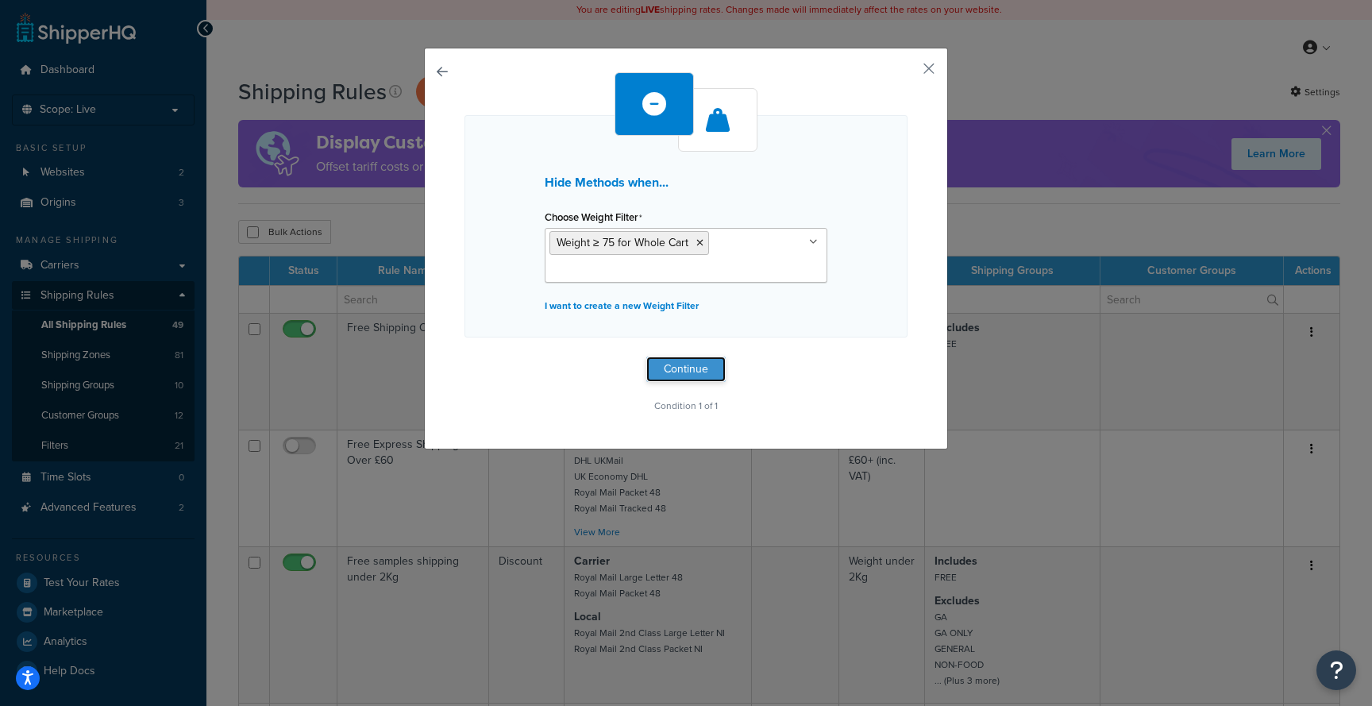
click at [677, 367] on button "Continue" at bounding box center [685, 368] width 79 height 25
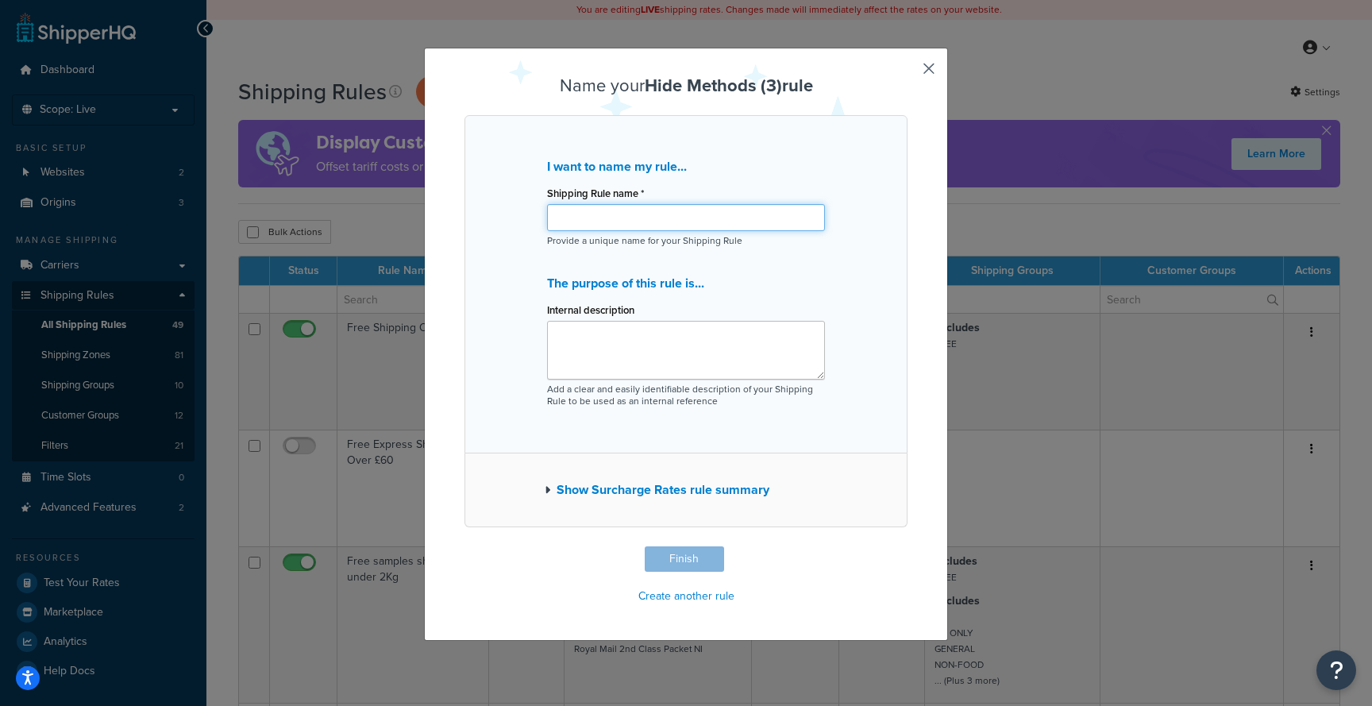
click at [622, 228] on input "Shipping Rule name *" at bounding box center [686, 217] width 278 height 27
type input "Hide DHL over 75kg"
click at [688, 566] on button "Finish" at bounding box center [684, 558] width 79 height 25
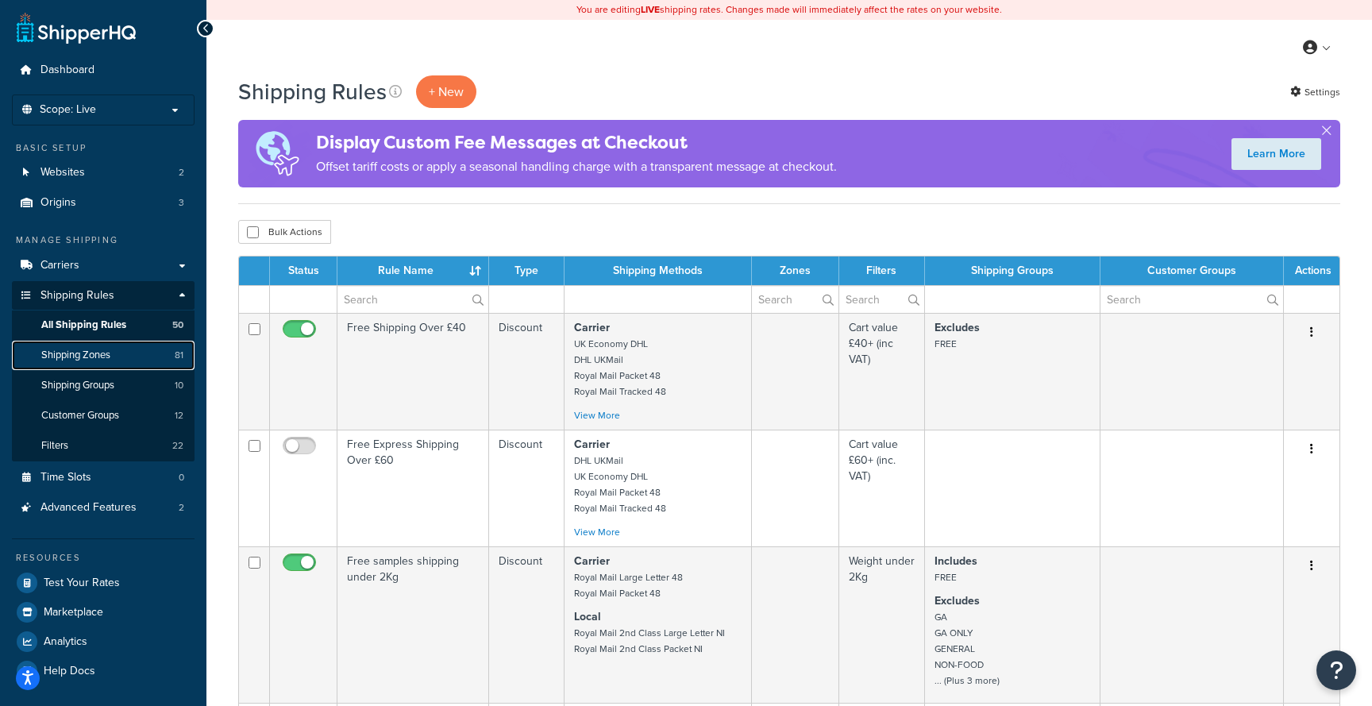
click at [124, 359] on link "Shipping Zones 81" at bounding box center [103, 355] width 183 height 29
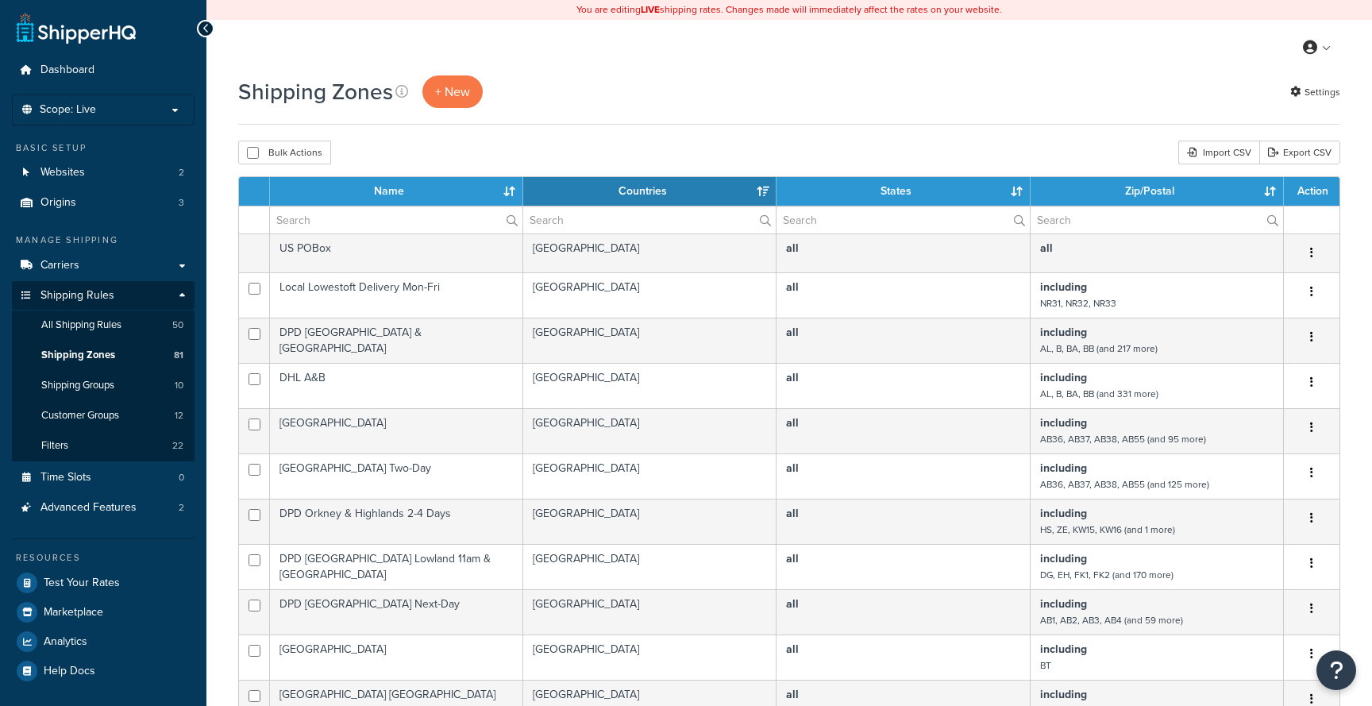
select select "15"
click at [452, 91] on span "+ New" at bounding box center [452, 92] width 35 height 18
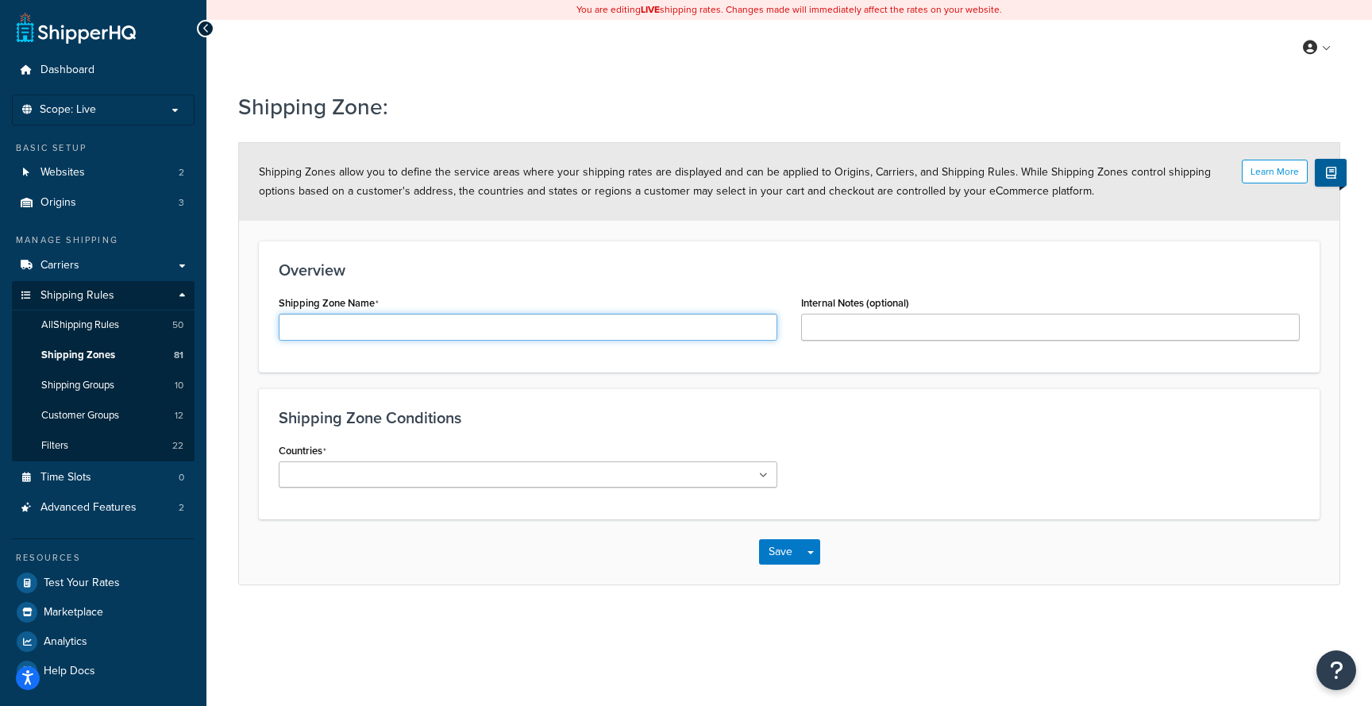
click at [432, 318] on input "Shipping Zone Name" at bounding box center [528, 327] width 499 height 27
type input "Areas to allow DHL over 75kg"
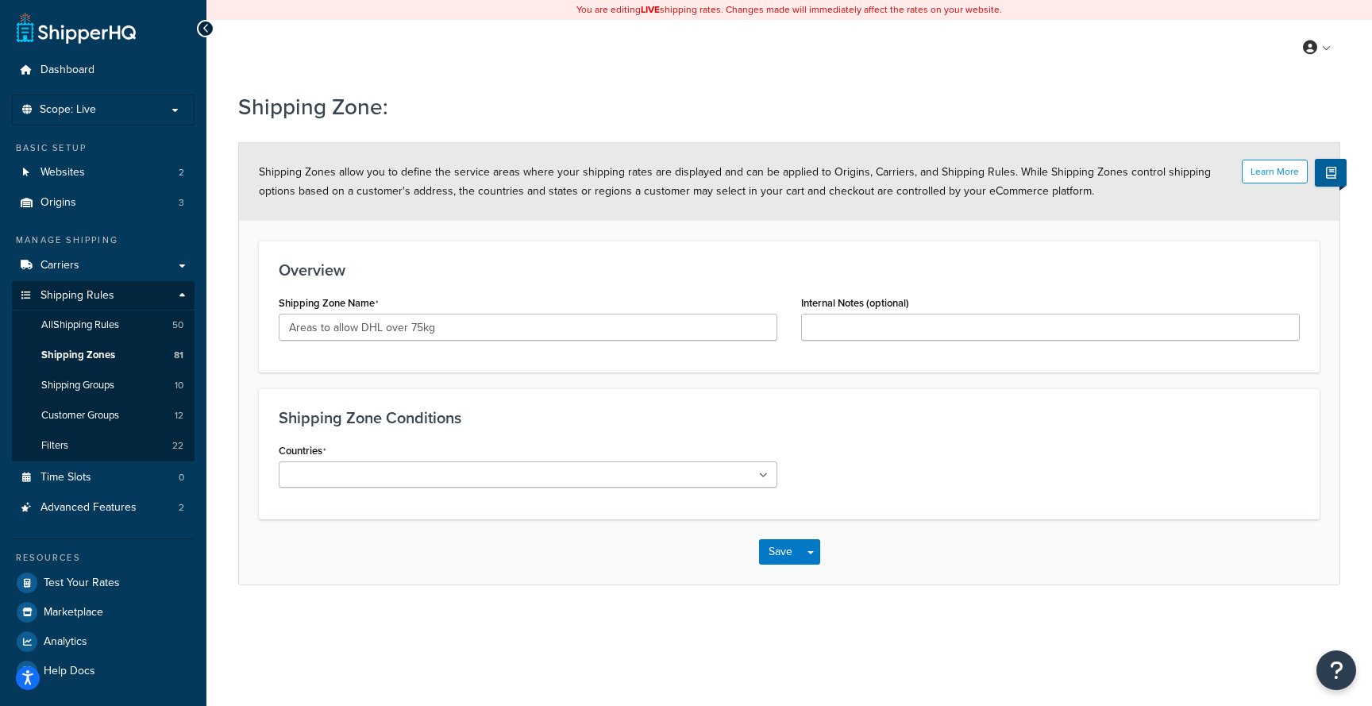
click at [596, 486] on ul at bounding box center [528, 474] width 499 height 26
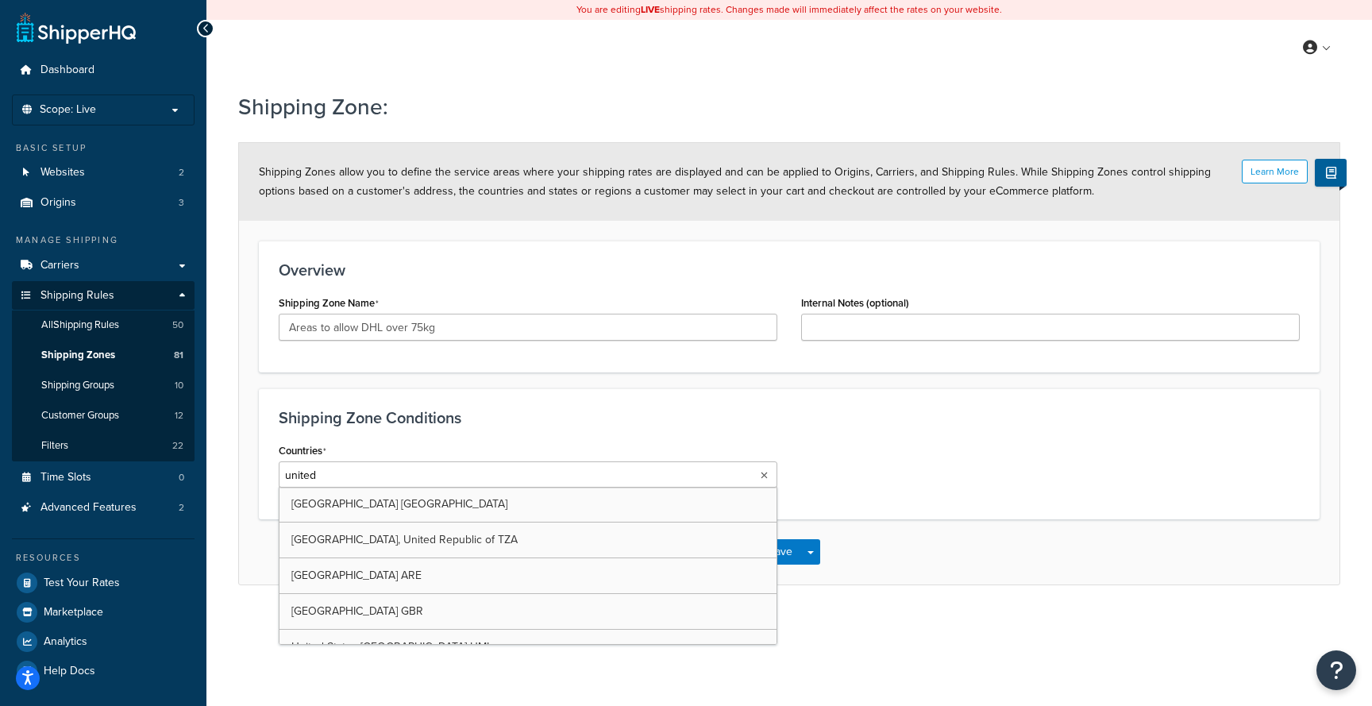
type input "united k"
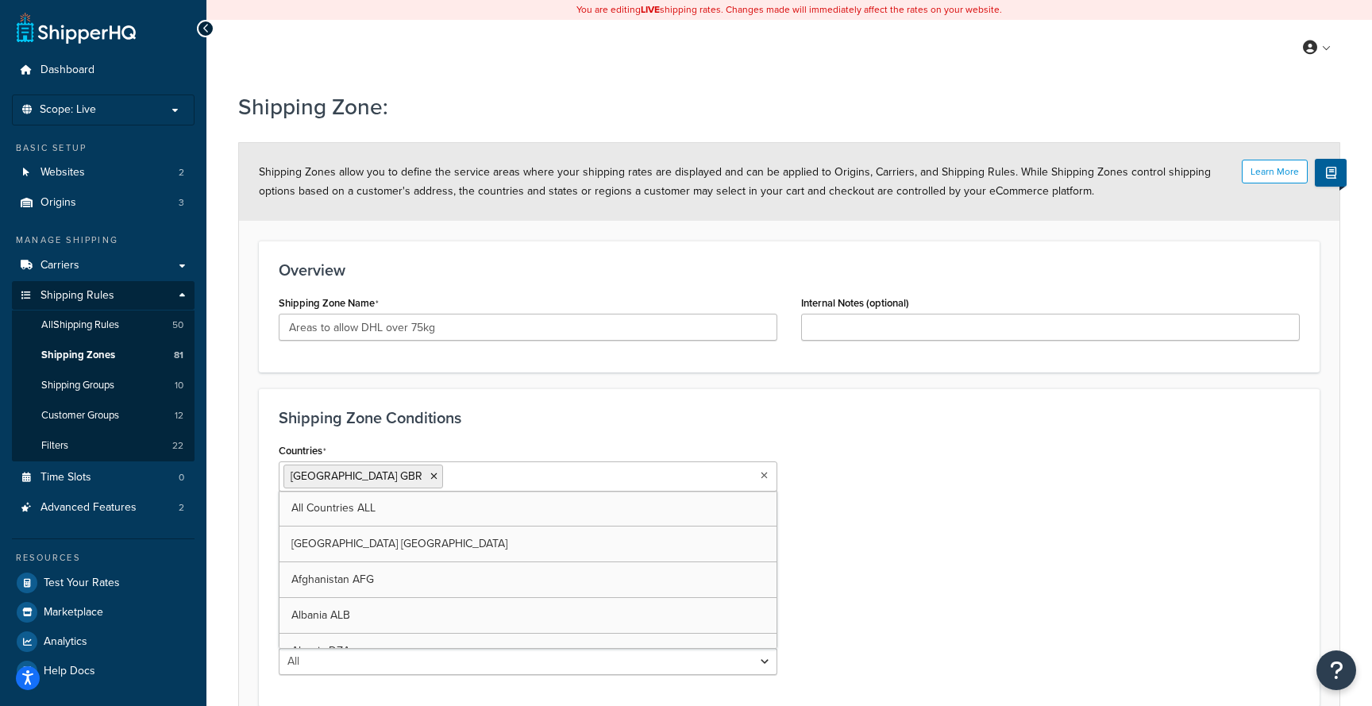
click at [826, 555] on div "Countries United Kingdom GBR All Countries ALL United States USA Afghanistan AF…" at bounding box center [789, 563] width 1045 height 248
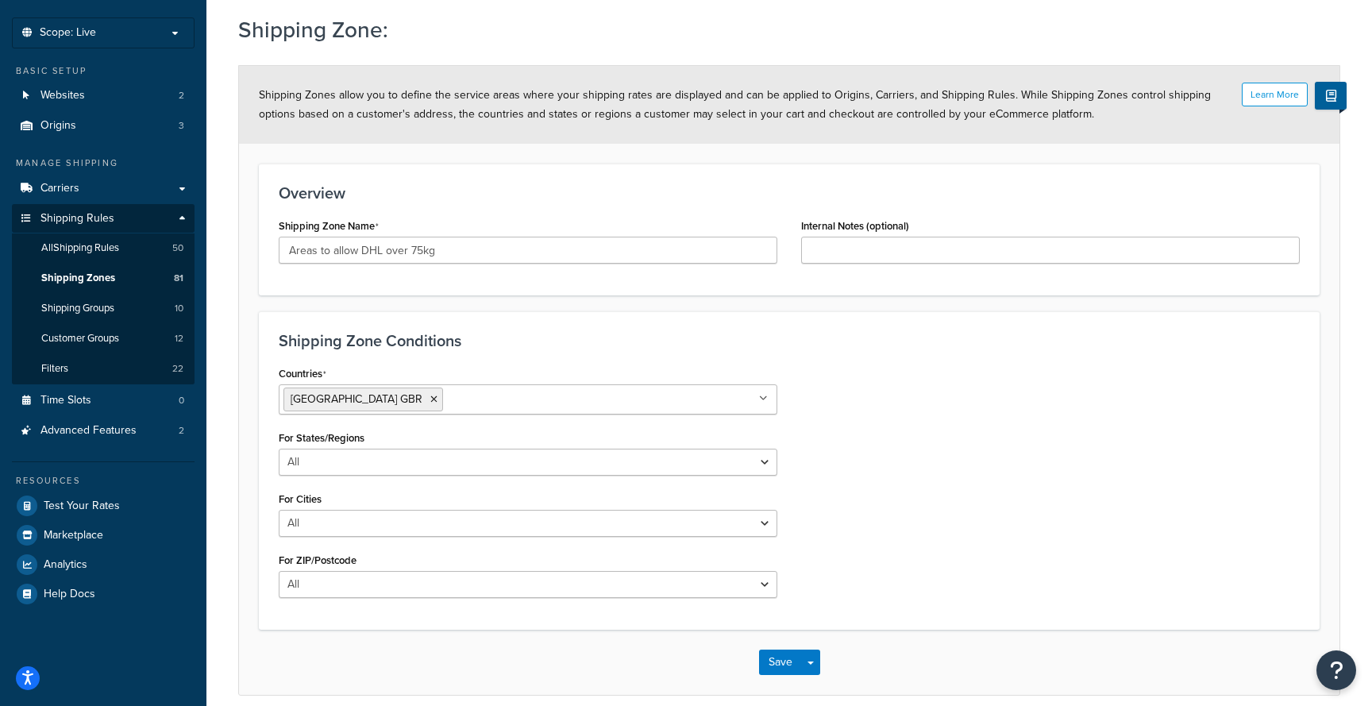
scroll to position [147, 0]
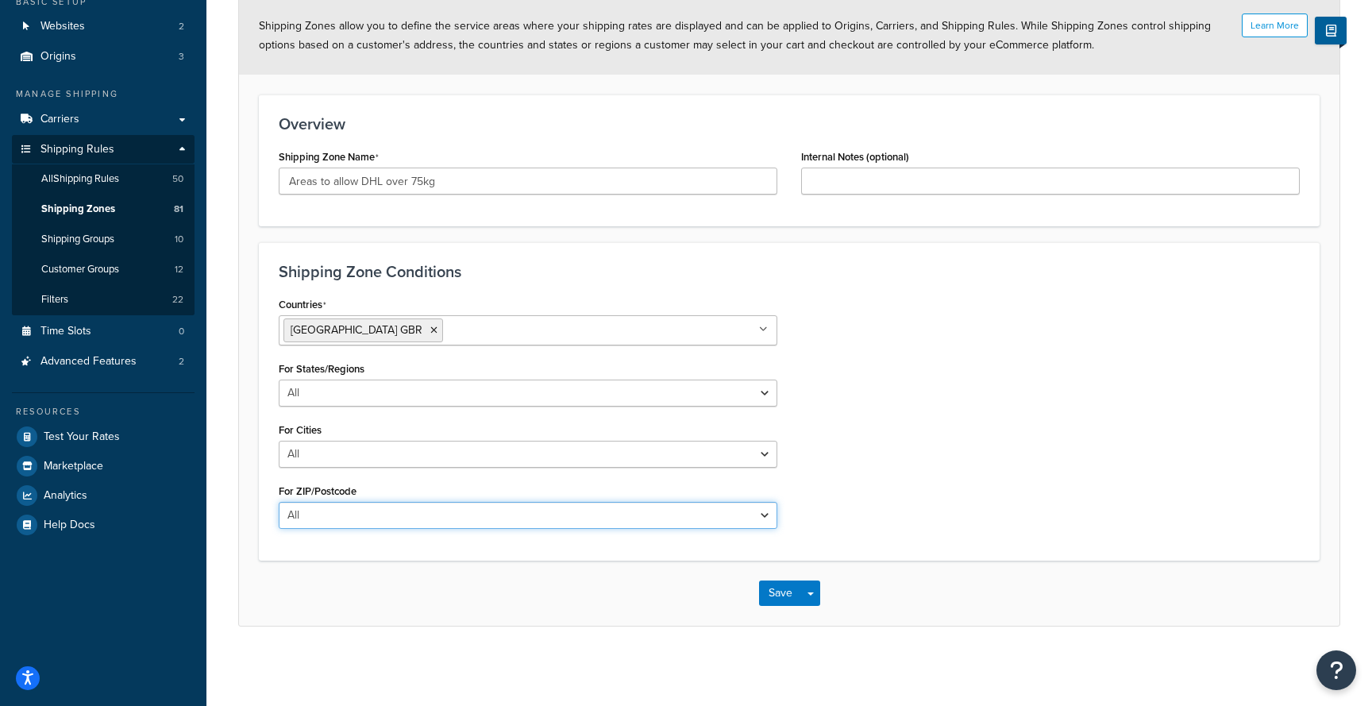
click at [597, 511] on select "All Including Excluding" at bounding box center [528, 515] width 499 height 27
select select "including"
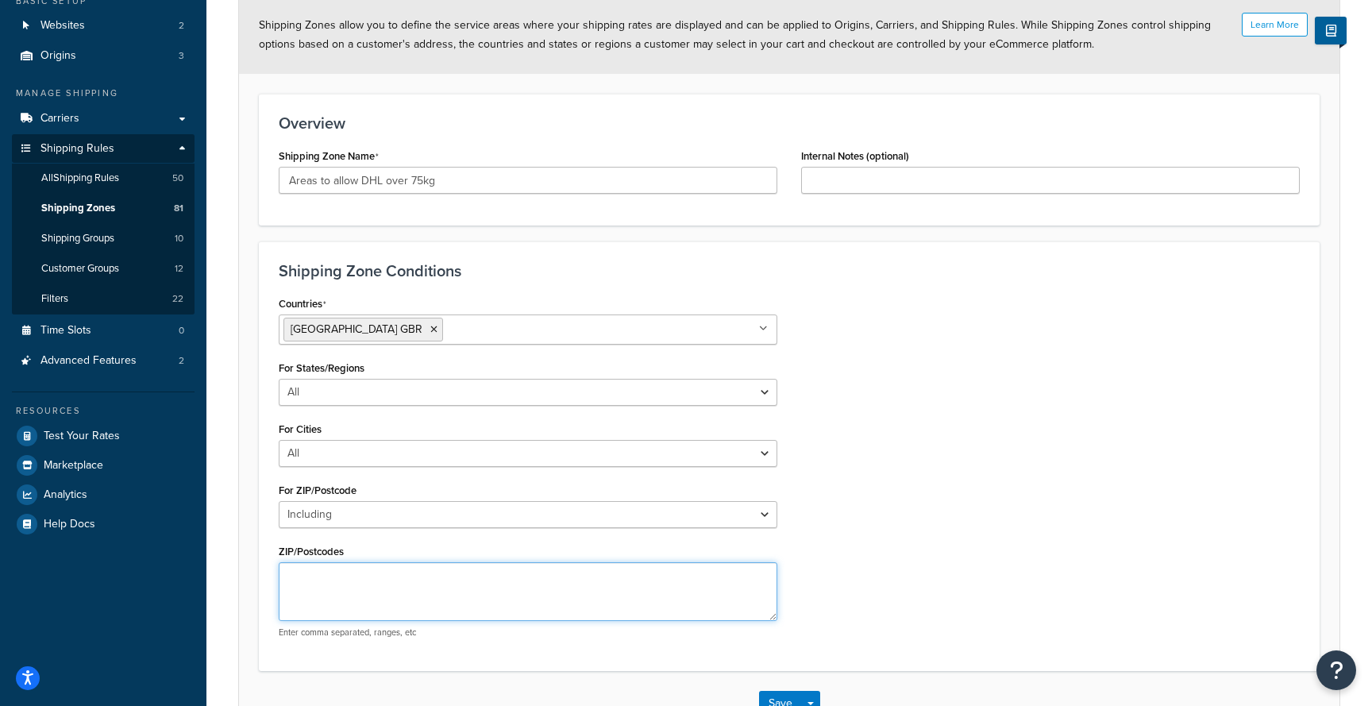
click at [457, 576] on textarea "ZIP/Postcodes" at bounding box center [528, 591] width 499 height 59
paste textarea "OX28 1FF"
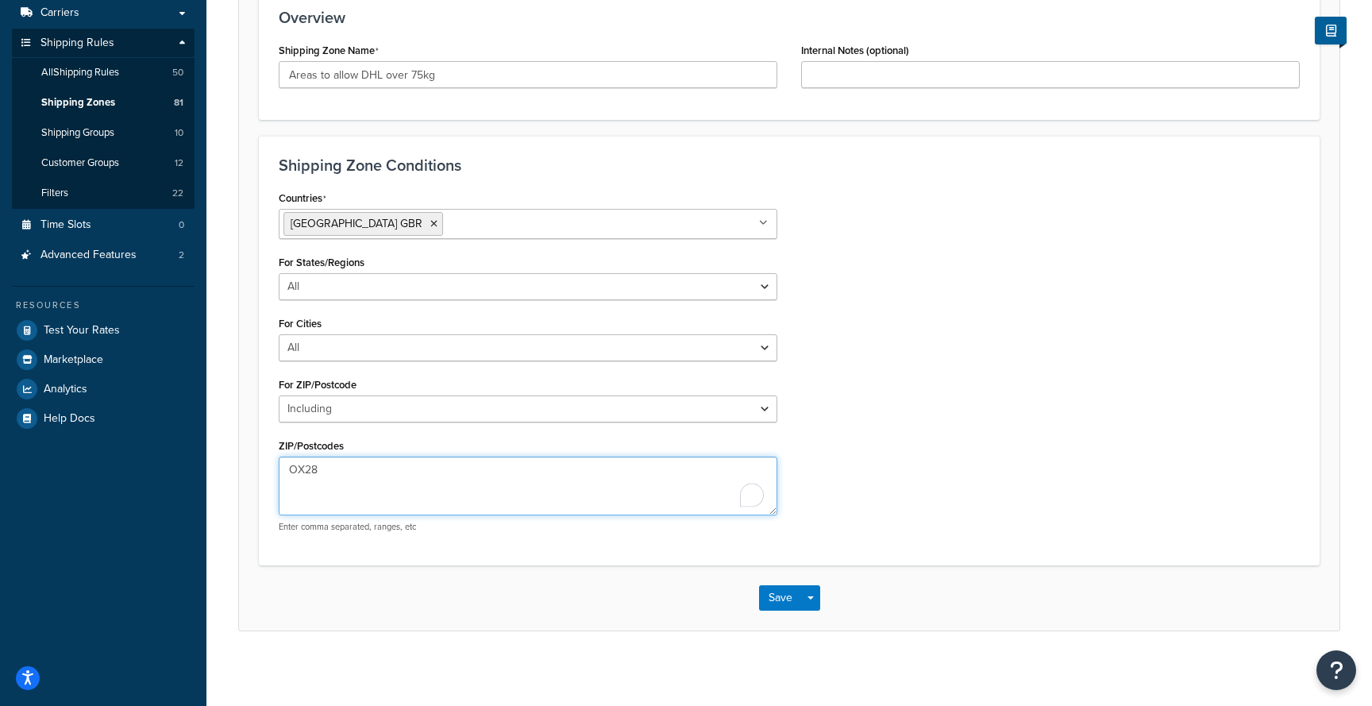
scroll to position [256, 0]
type textarea "OX28"
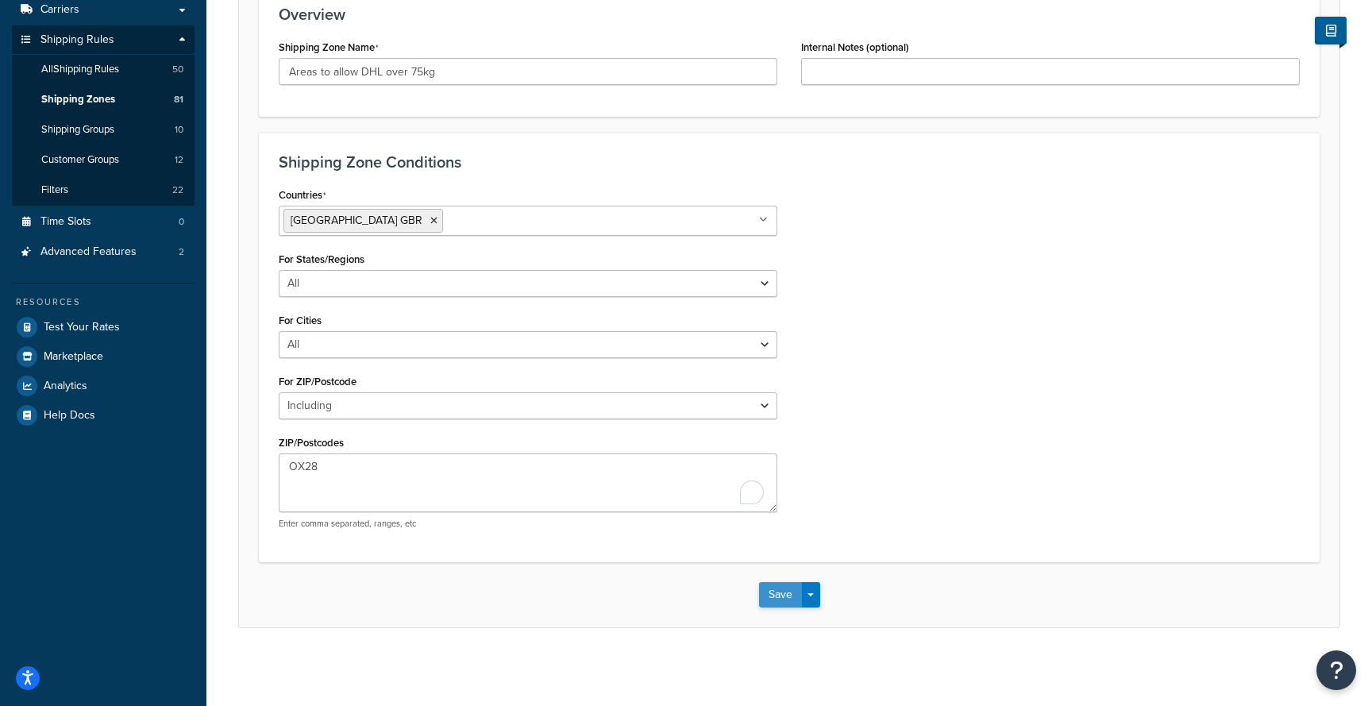
click at [787, 598] on button "Save" at bounding box center [780, 594] width 43 height 25
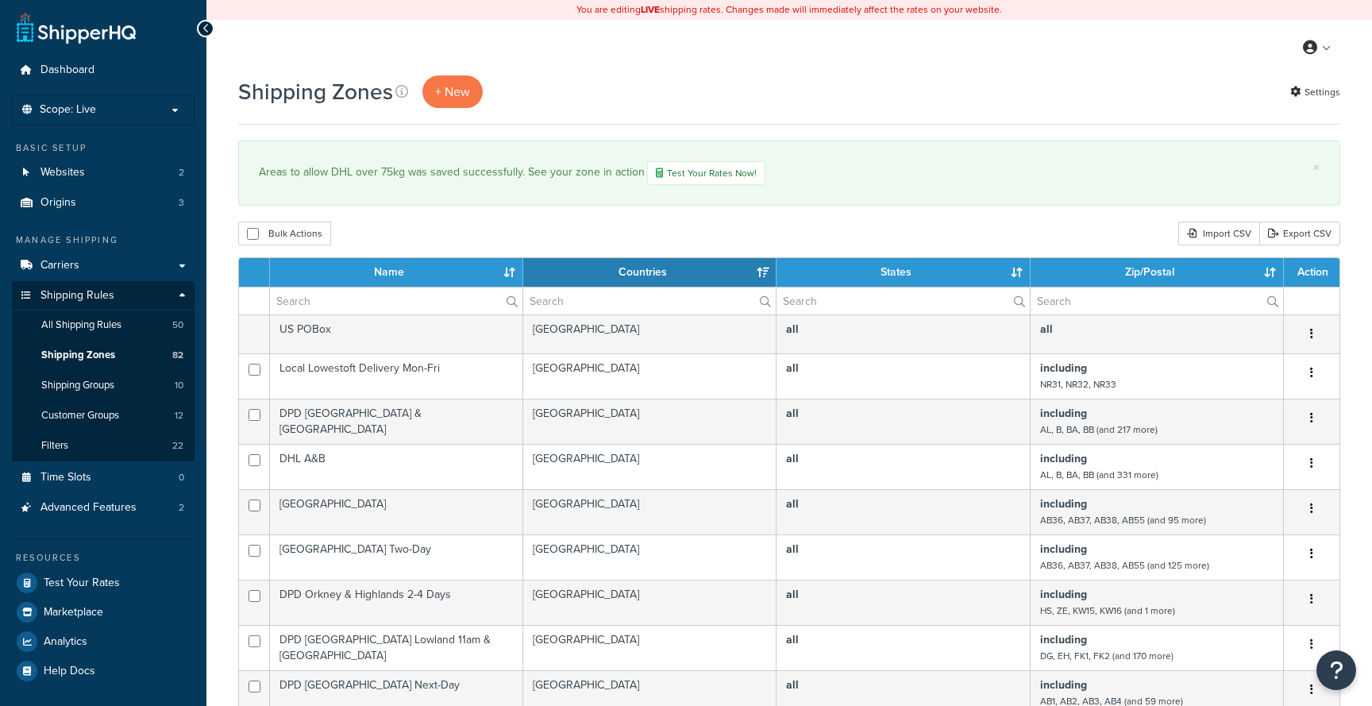
select select "15"
click at [143, 330] on link "All Shipping Rules 50" at bounding box center [103, 324] width 183 height 29
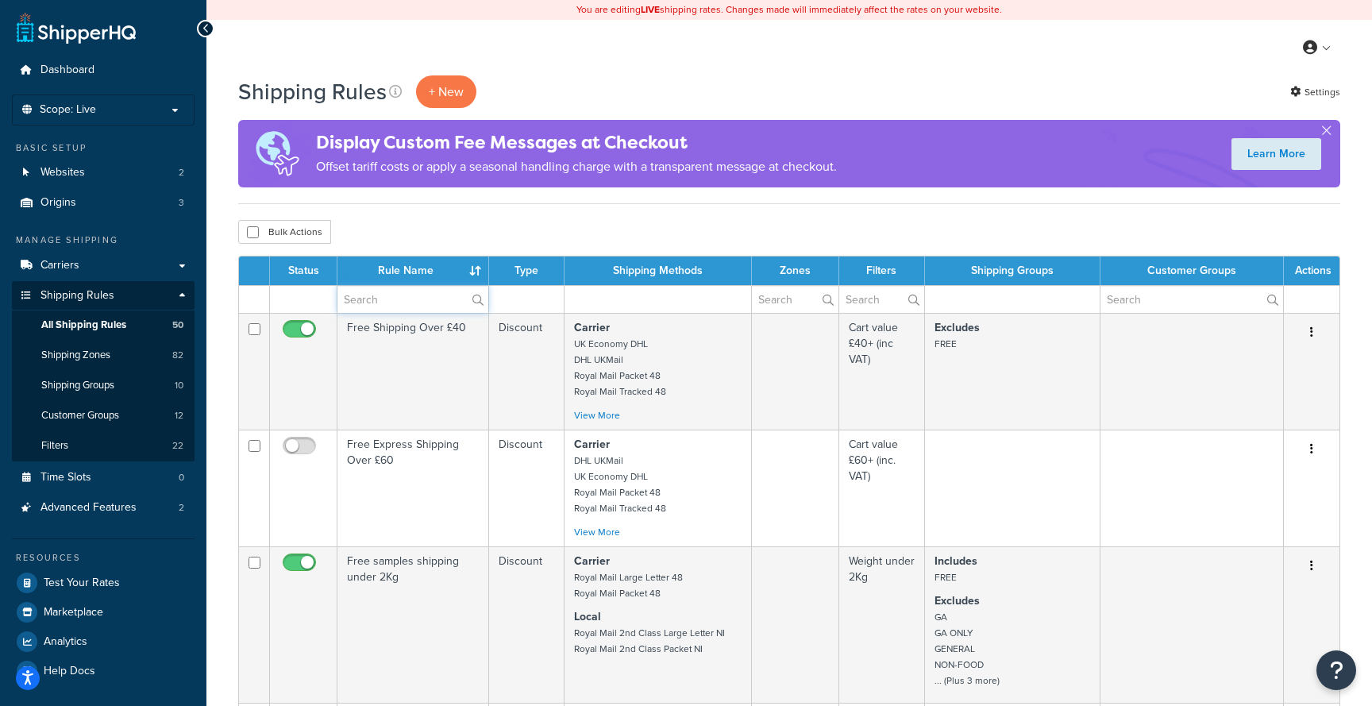
click at [384, 302] on input "text" at bounding box center [412, 299] width 151 height 27
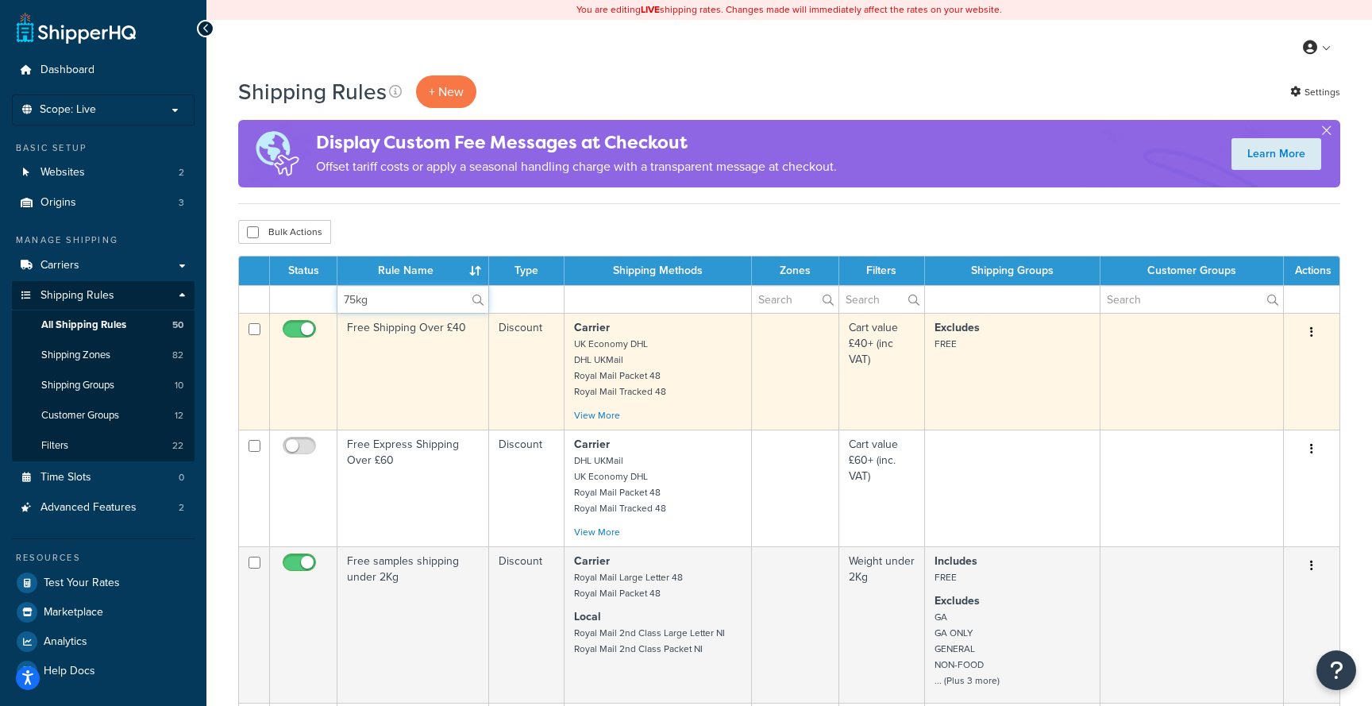
type input "75kg"
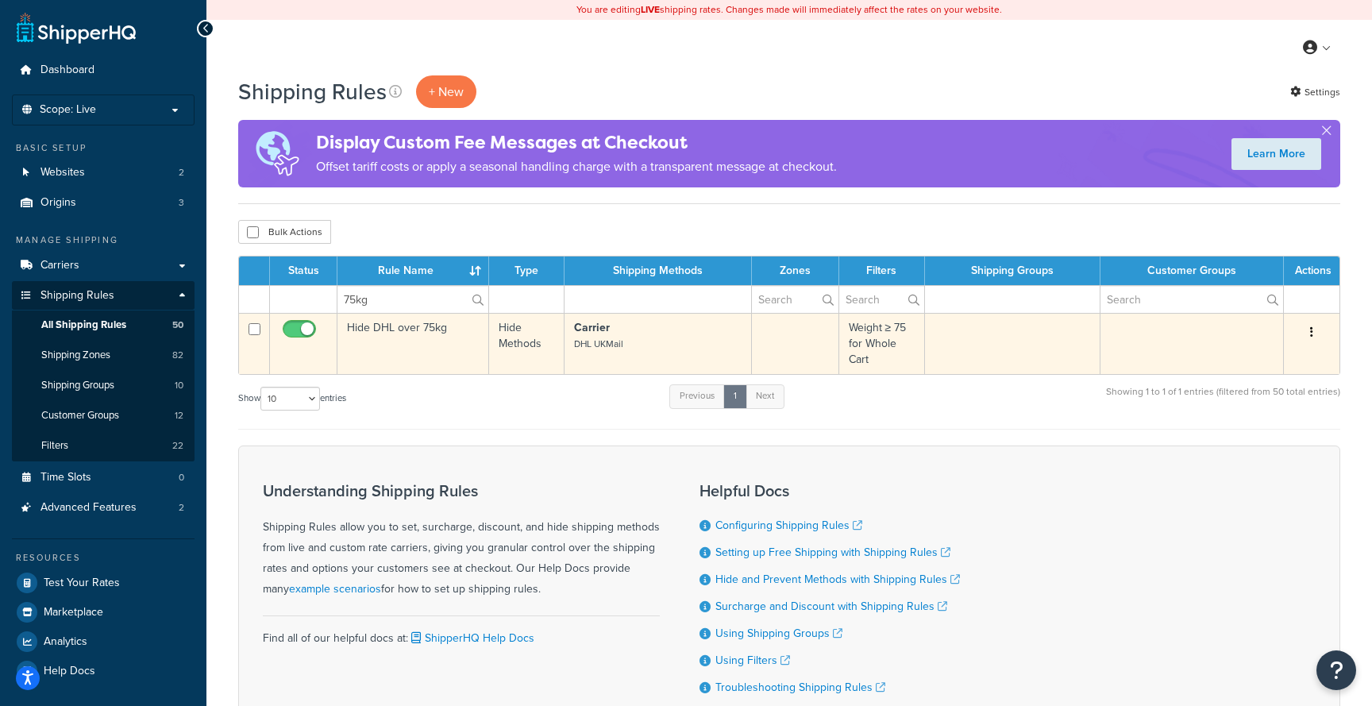
click at [424, 351] on td "Hide DHL over 75kg" at bounding box center [413, 343] width 152 height 61
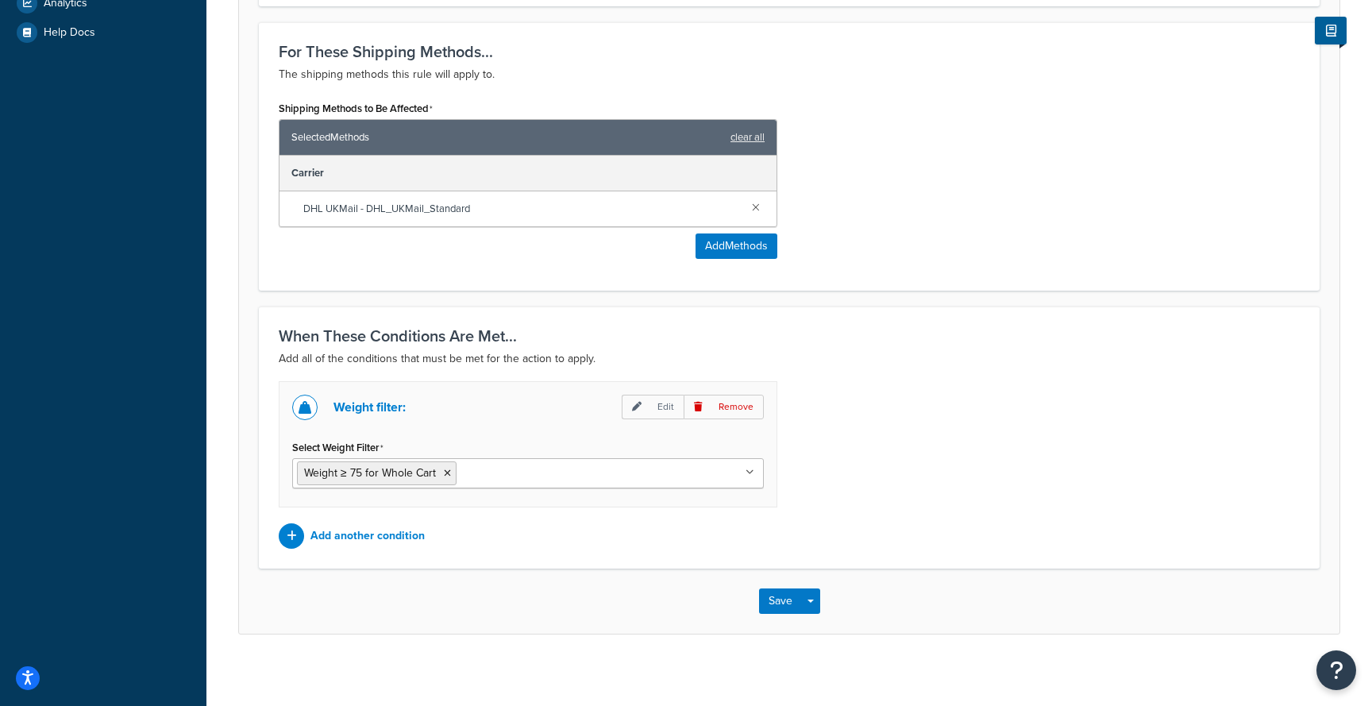
scroll to position [647, 0]
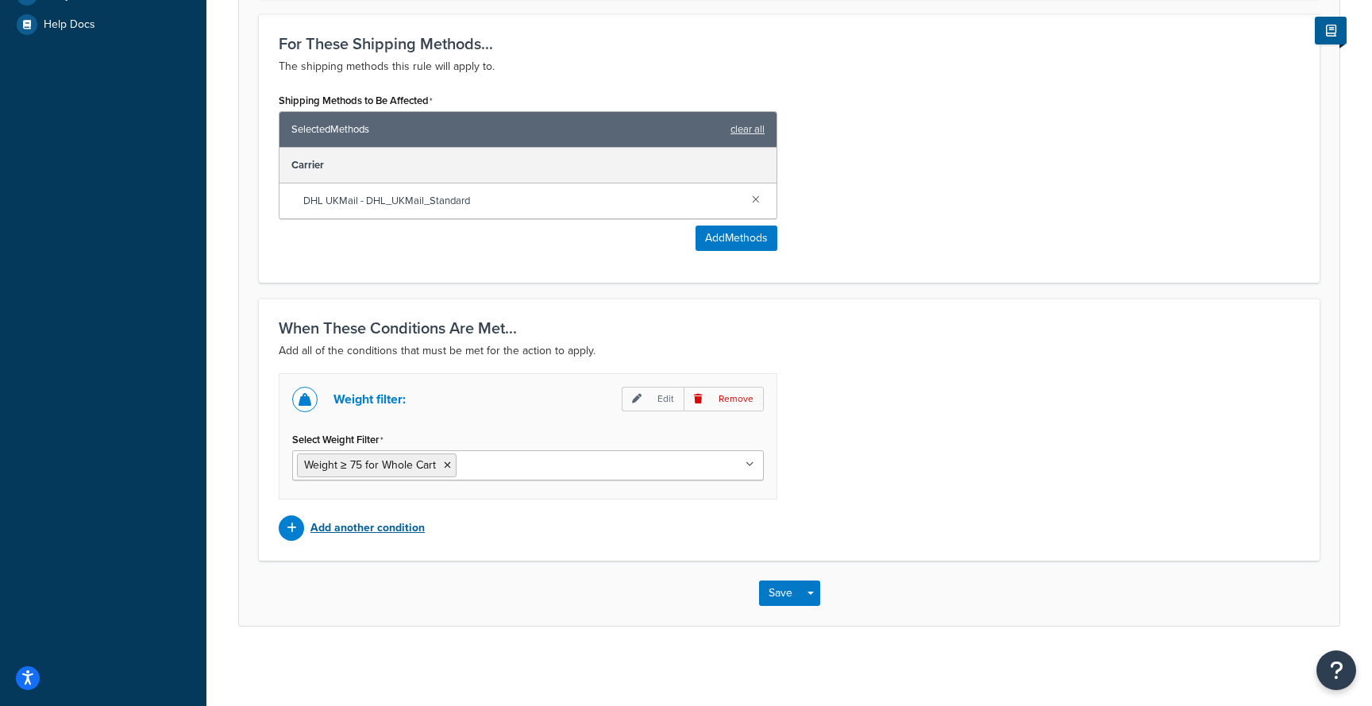
click at [398, 528] on p "Add another condition" at bounding box center [367, 528] width 114 height 22
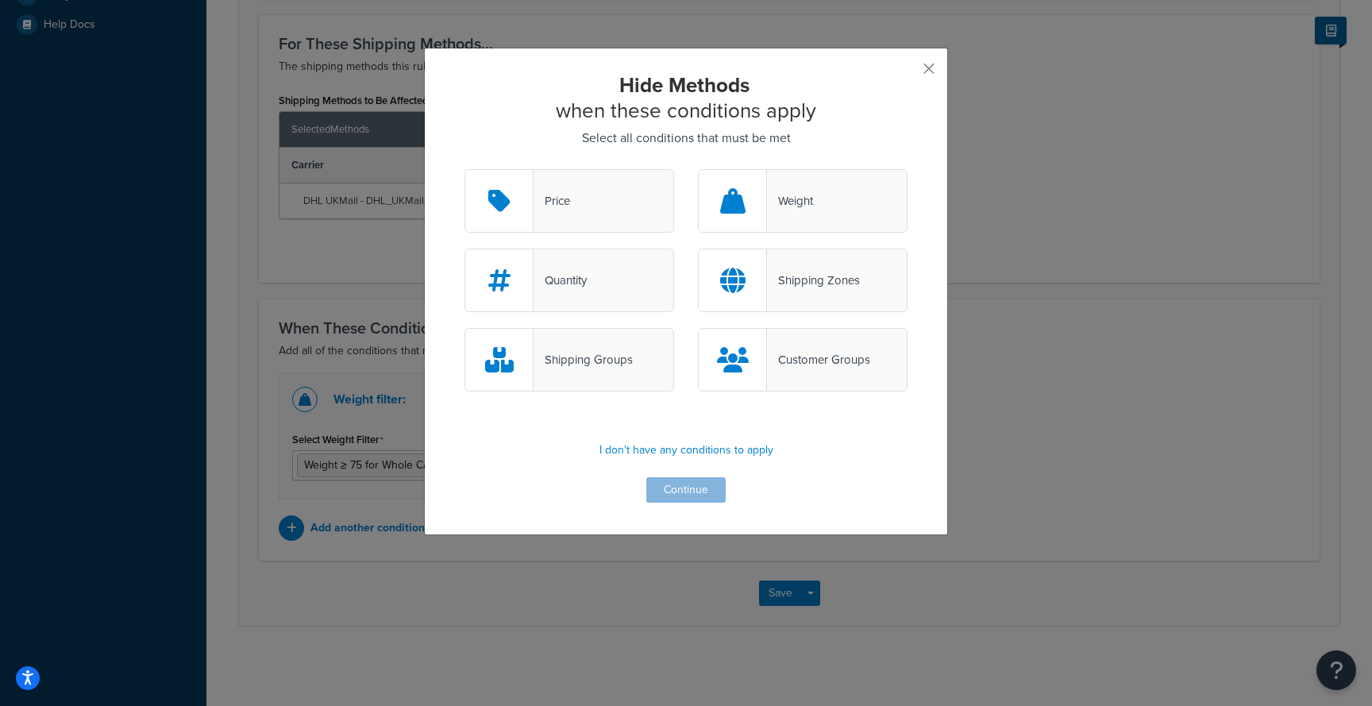
click at [792, 311] on div "Shipping Zones" at bounding box center [803, 280] width 210 height 64
click at [0, 0] on input "Shipping Zones" at bounding box center [0, 0] width 0 height 0
click at [697, 479] on button "Continue" at bounding box center [685, 489] width 79 height 25
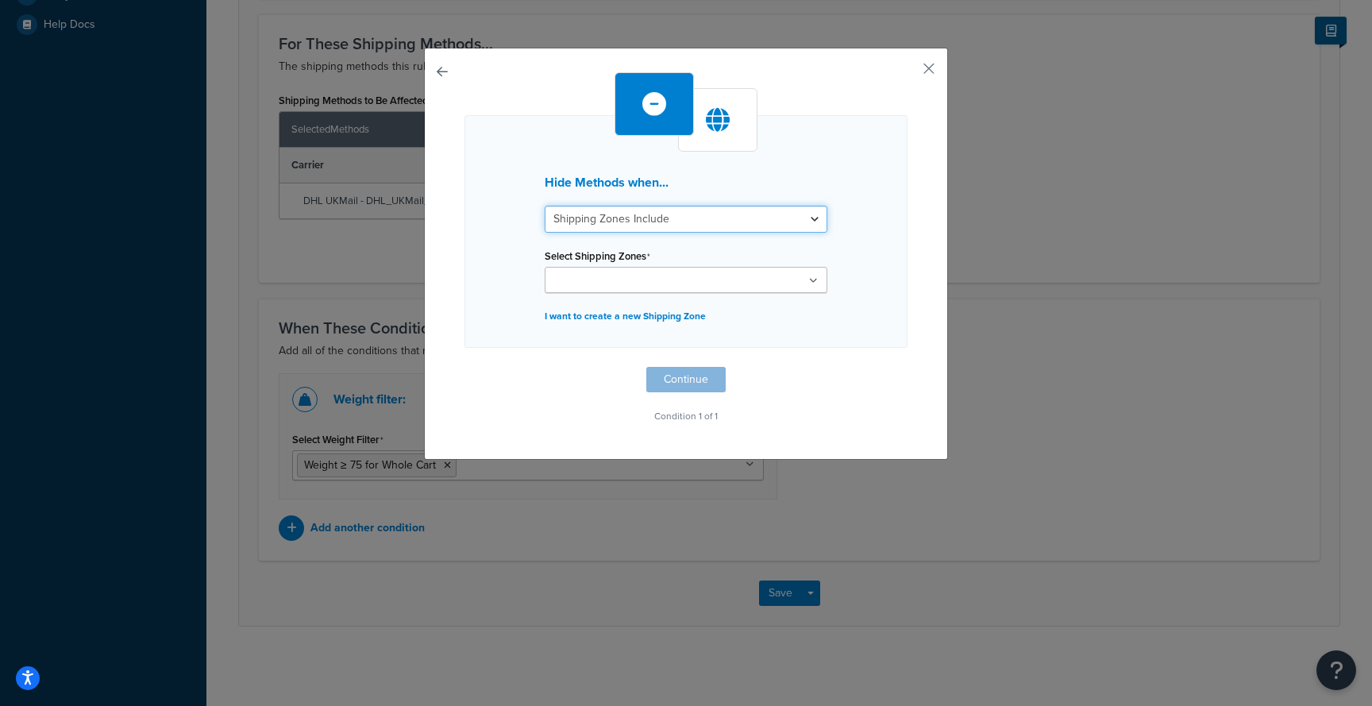
click at [728, 224] on select "Shipping Zones Include Shipping Zones Do Not Include" at bounding box center [686, 219] width 283 height 27
select select "exclude"
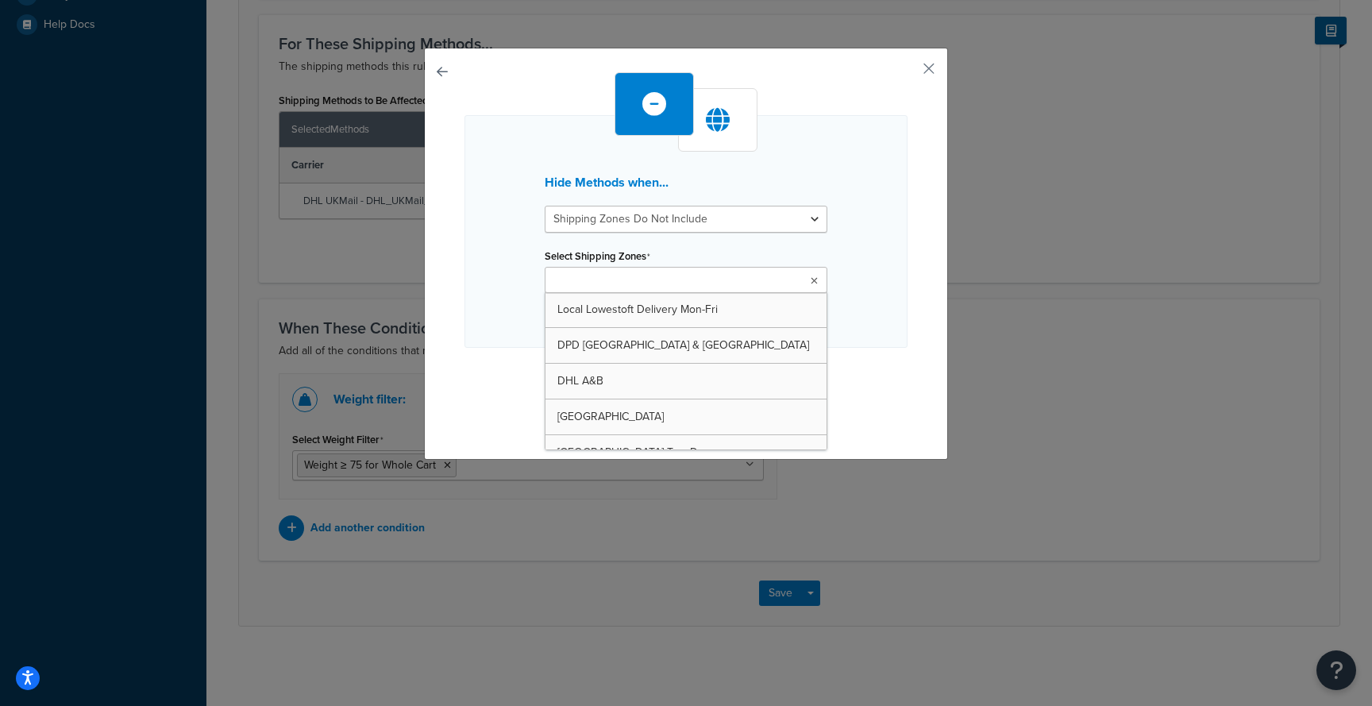
click at [716, 276] on ul at bounding box center [686, 280] width 283 height 26
type input "75"
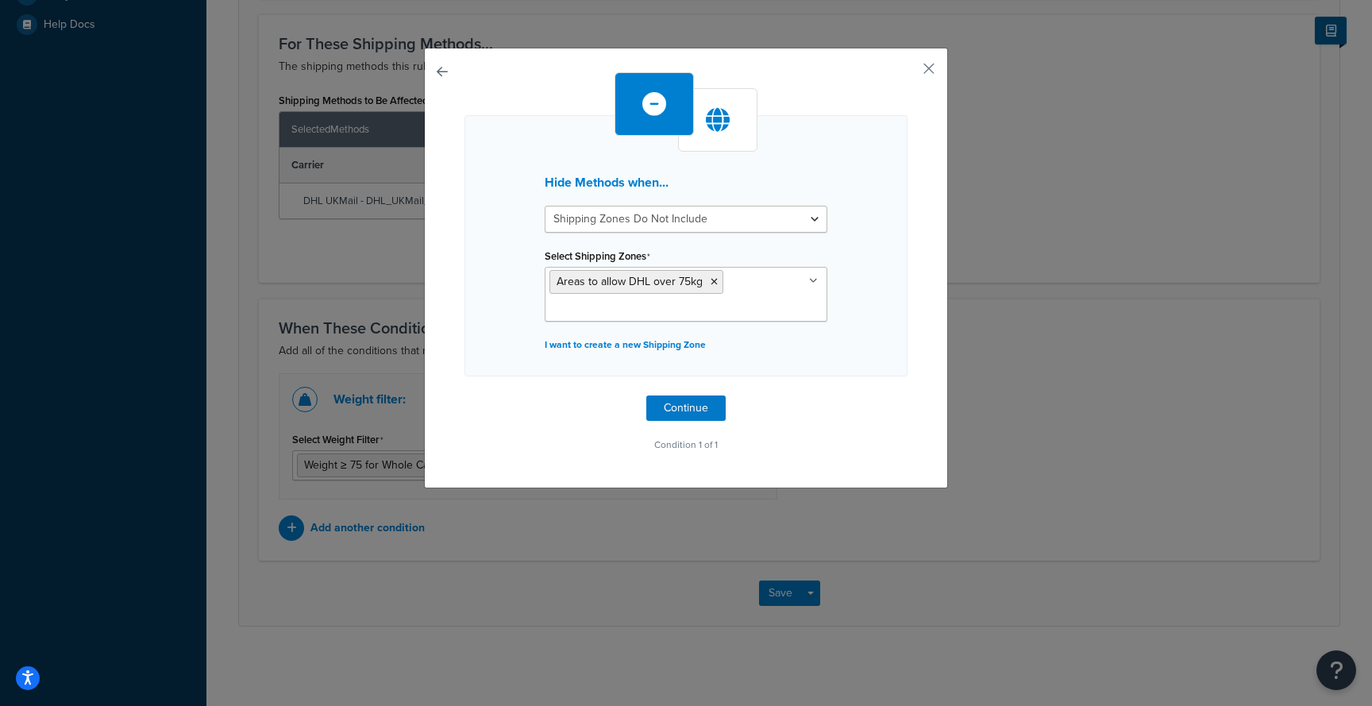
click at [853, 304] on div "Hide Methods when... Shipping Zones Include Shipping Zones Do Not Include Selec…" at bounding box center [685, 245] width 443 height 261
click at [687, 406] on button "Continue" at bounding box center [685, 407] width 79 height 25
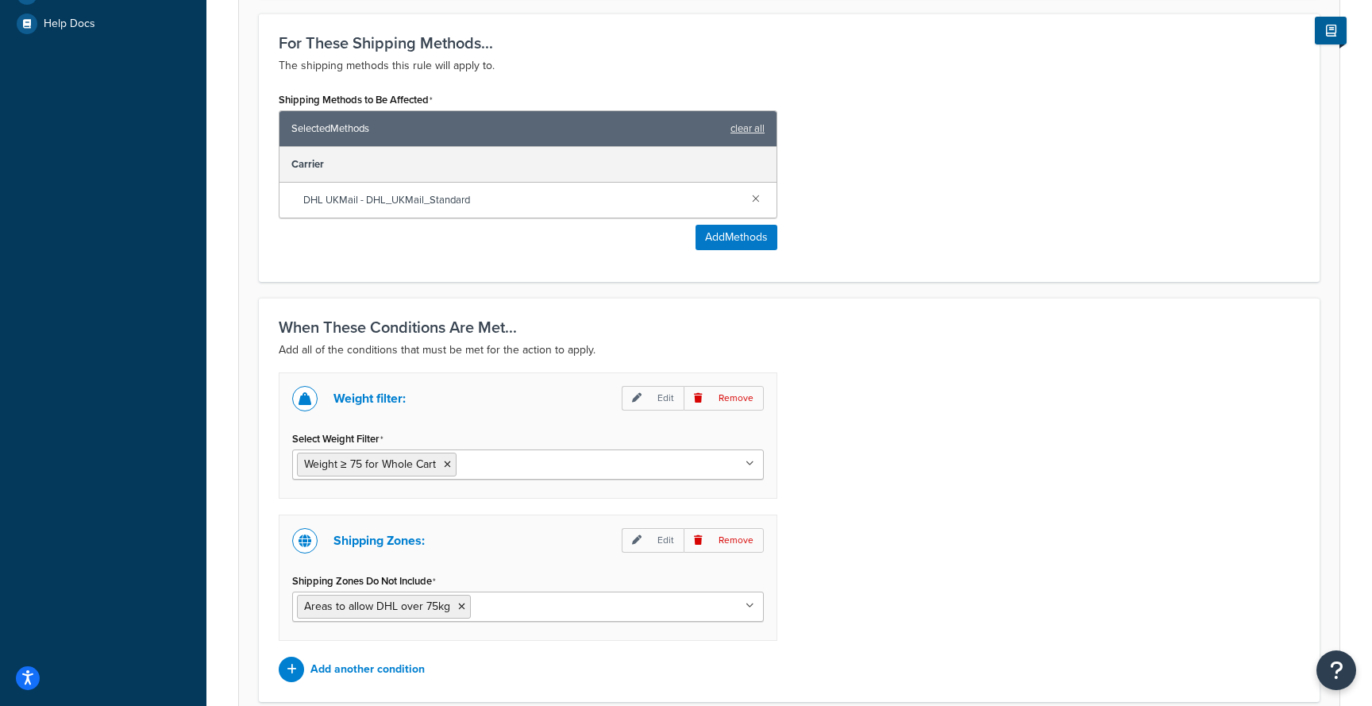
scroll to position [789, 0]
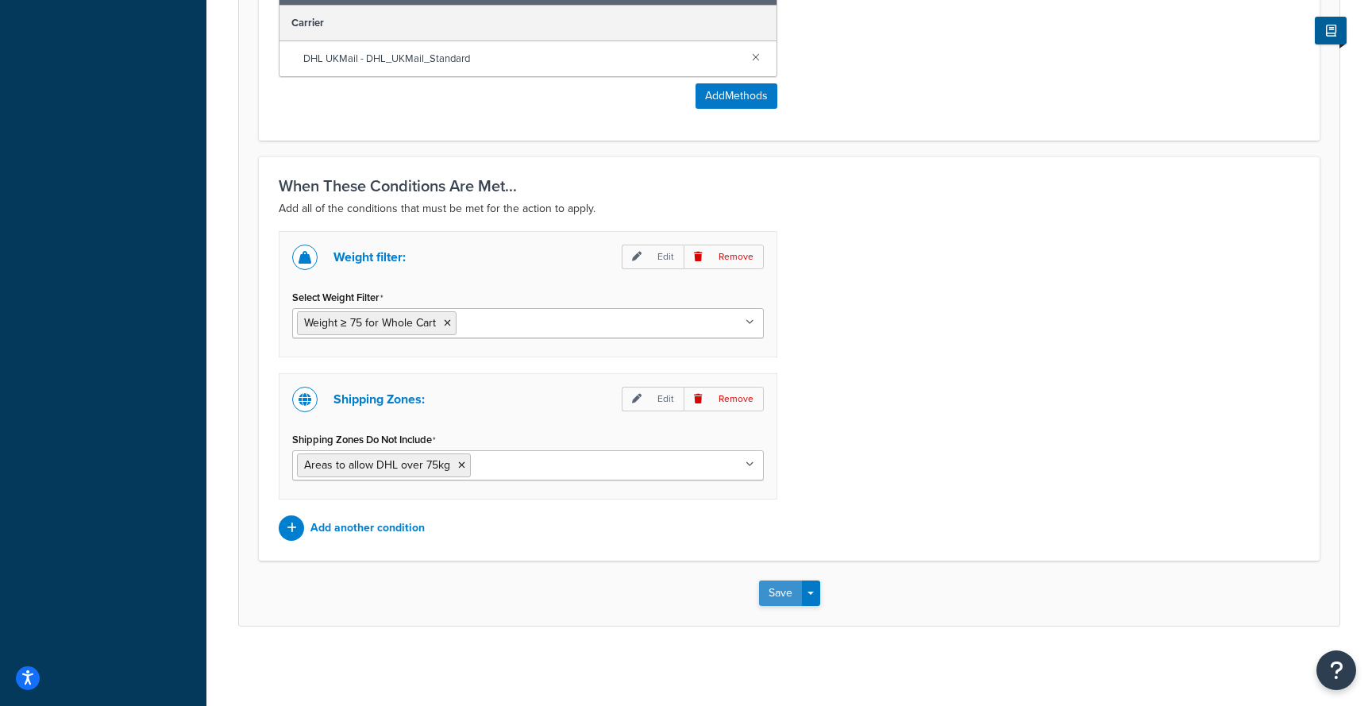
click at [769, 593] on button "Save" at bounding box center [780, 592] width 43 height 25
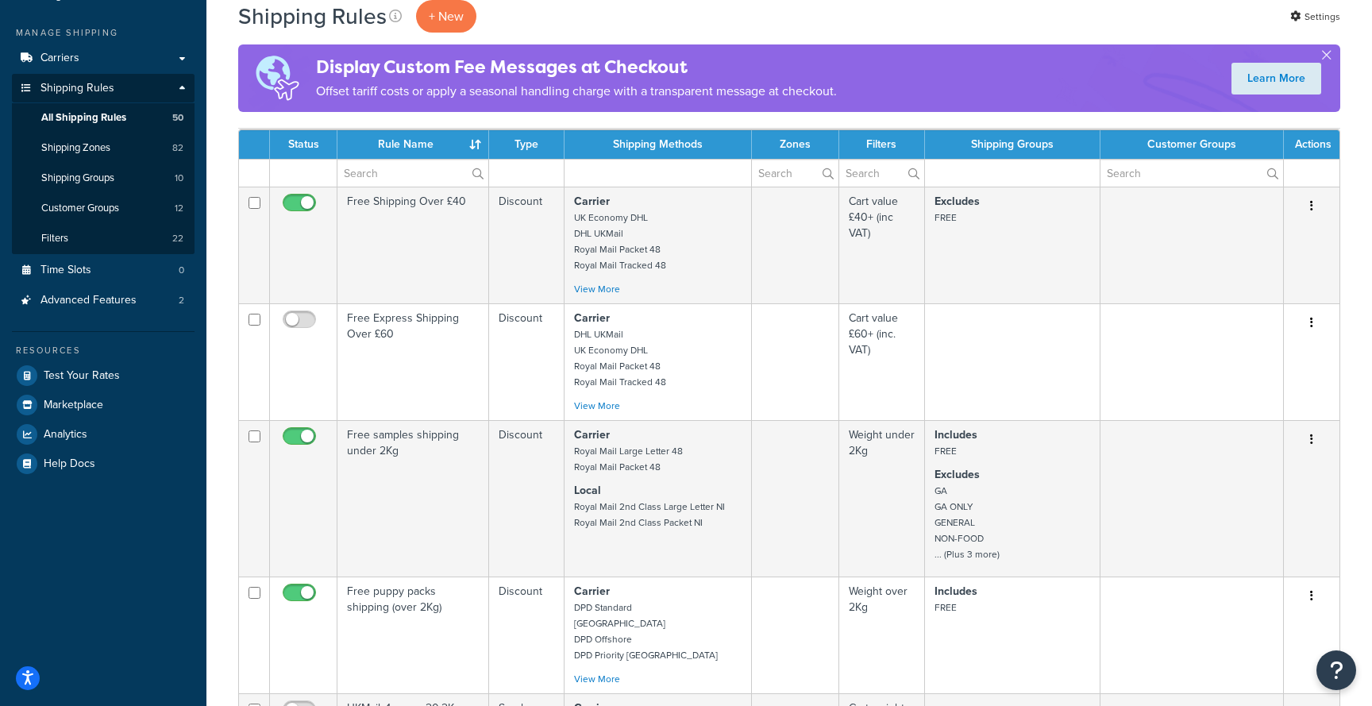
scroll to position [209, 0]
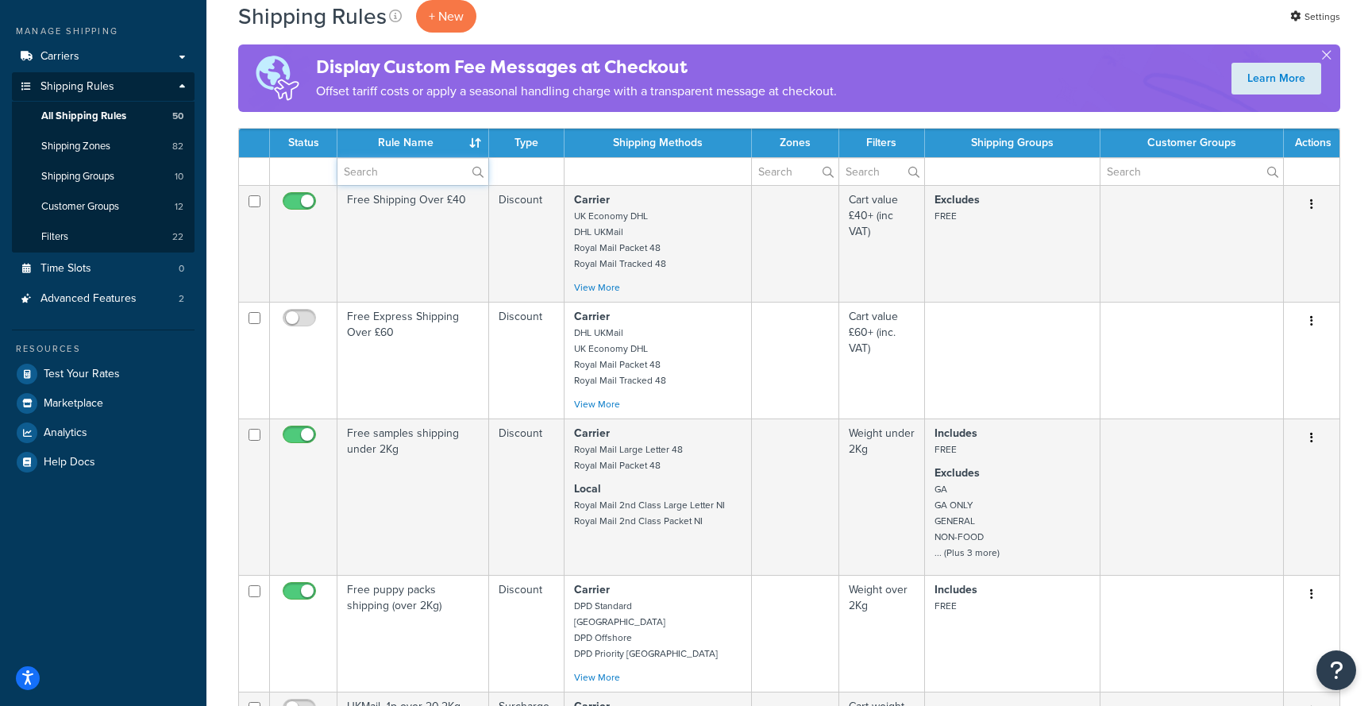
click at [427, 178] on input "text" at bounding box center [412, 171] width 151 height 27
type input "dhl"
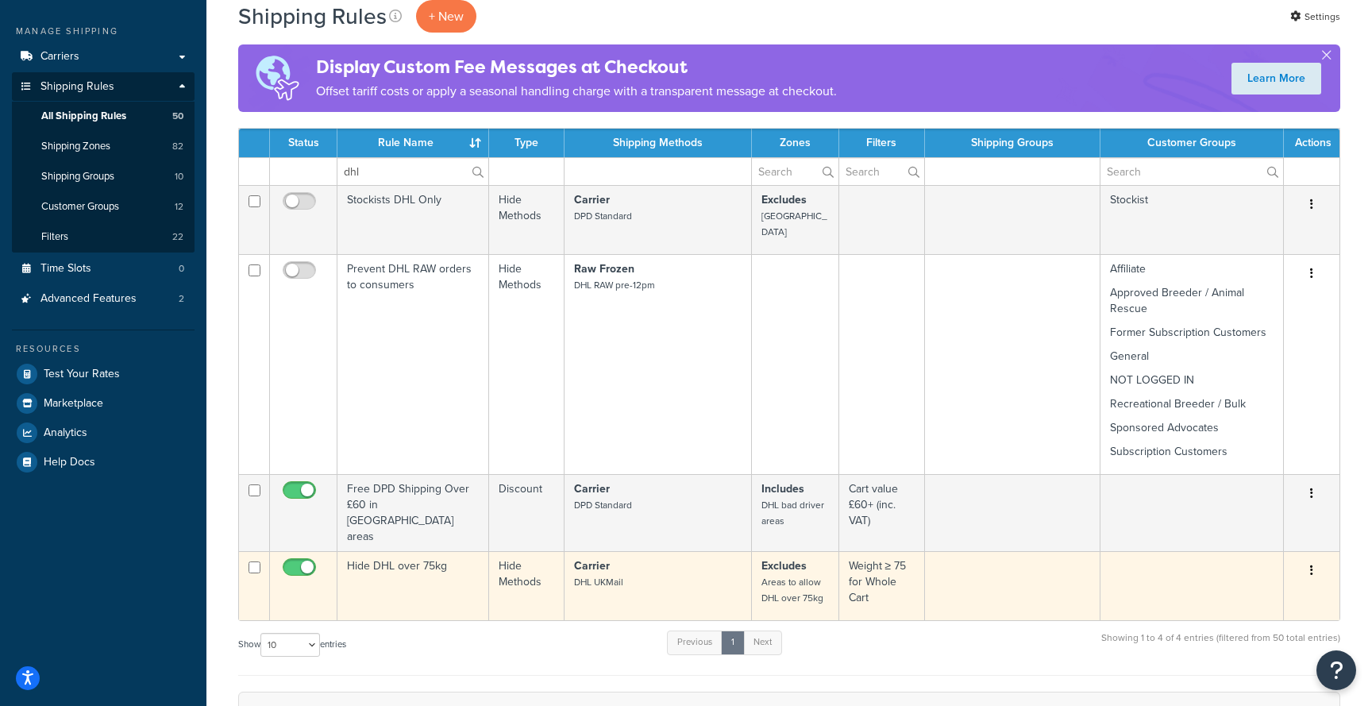
click at [722, 581] on td "Carrier DHL UKMail" at bounding box center [658, 585] width 188 height 69
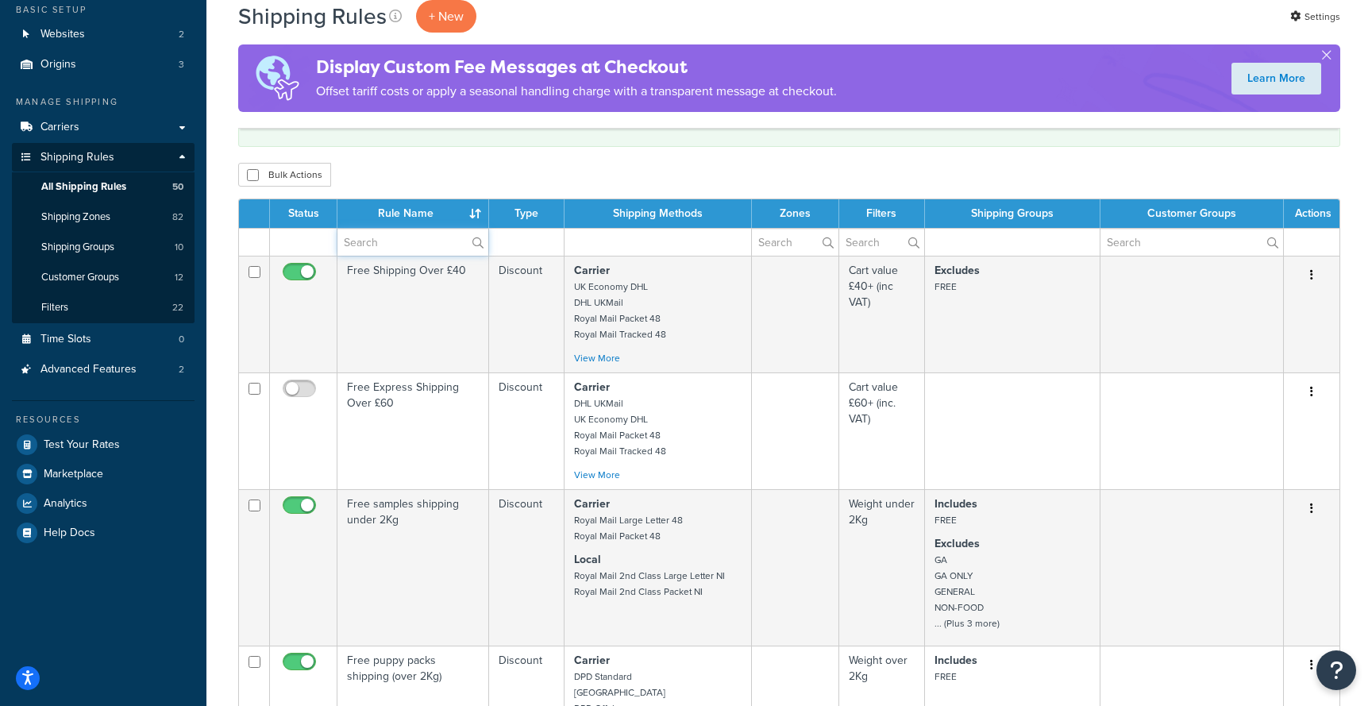
click at [406, 246] on input "text" at bounding box center [412, 242] width 151 height 27
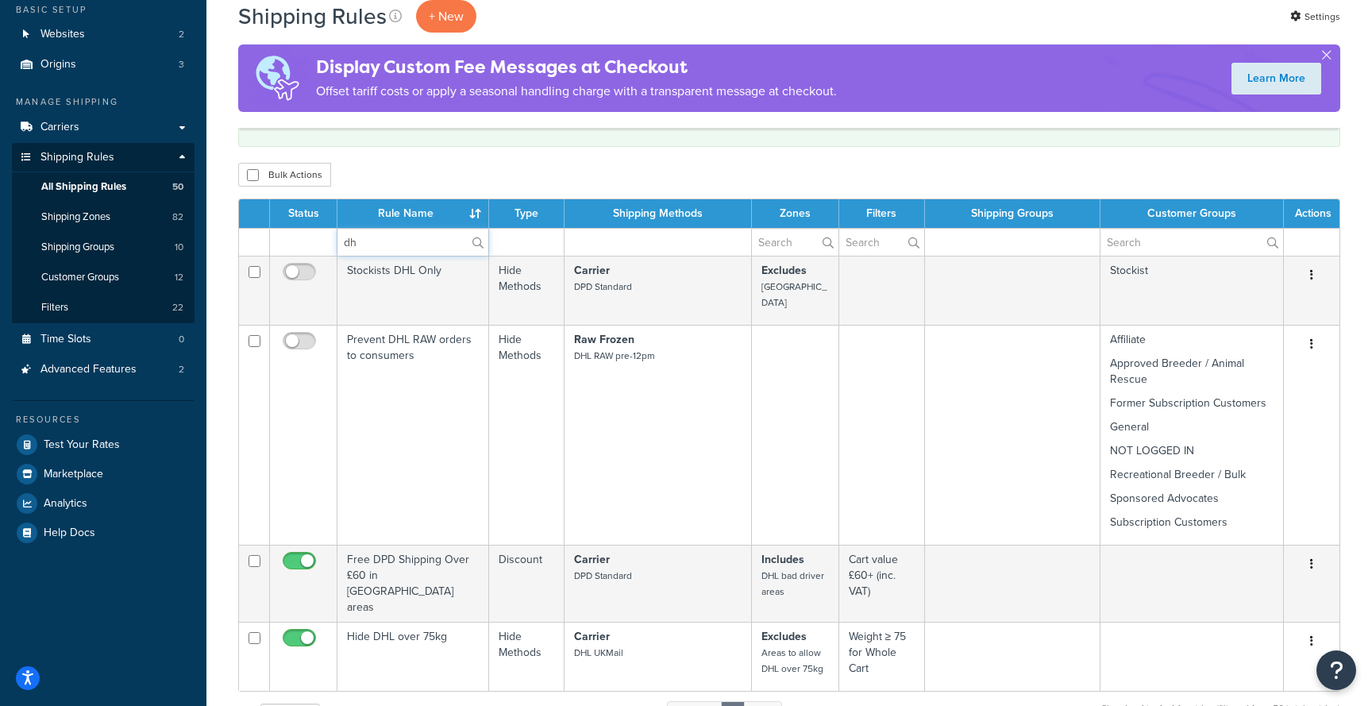
type input "d"
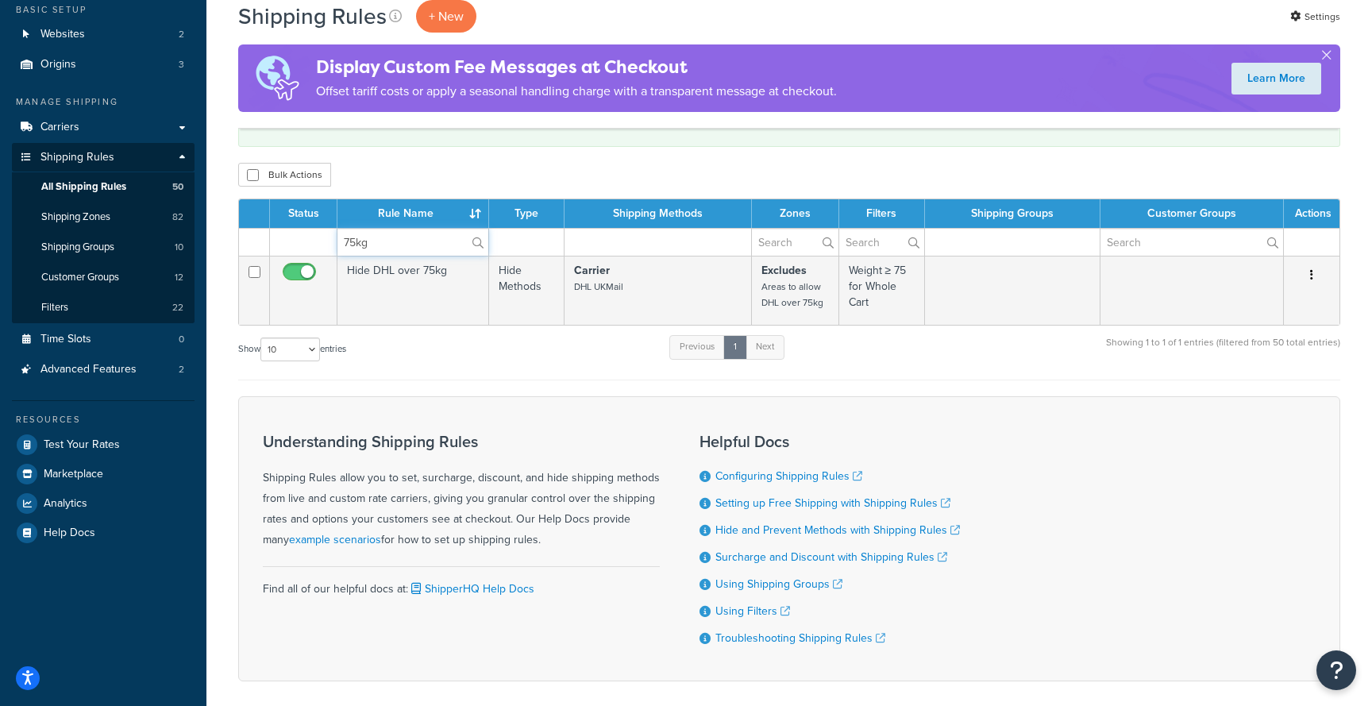
type input "75kg"
click at [147, 223] on link "Shipping Zones 82" at bounding box center [103, 216] width 183 height 29
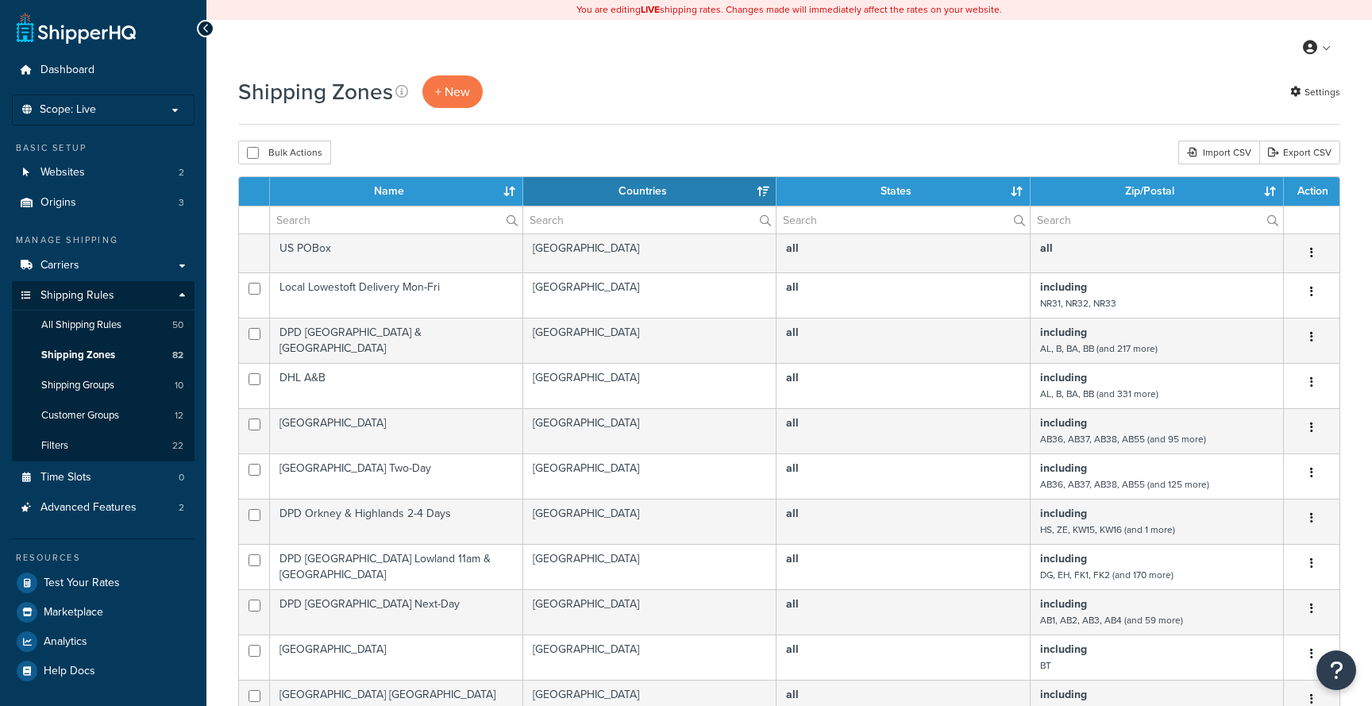
select select "15"
click at [399, 222] on input "text" at bounding box center [396, 219] width 252 height 27
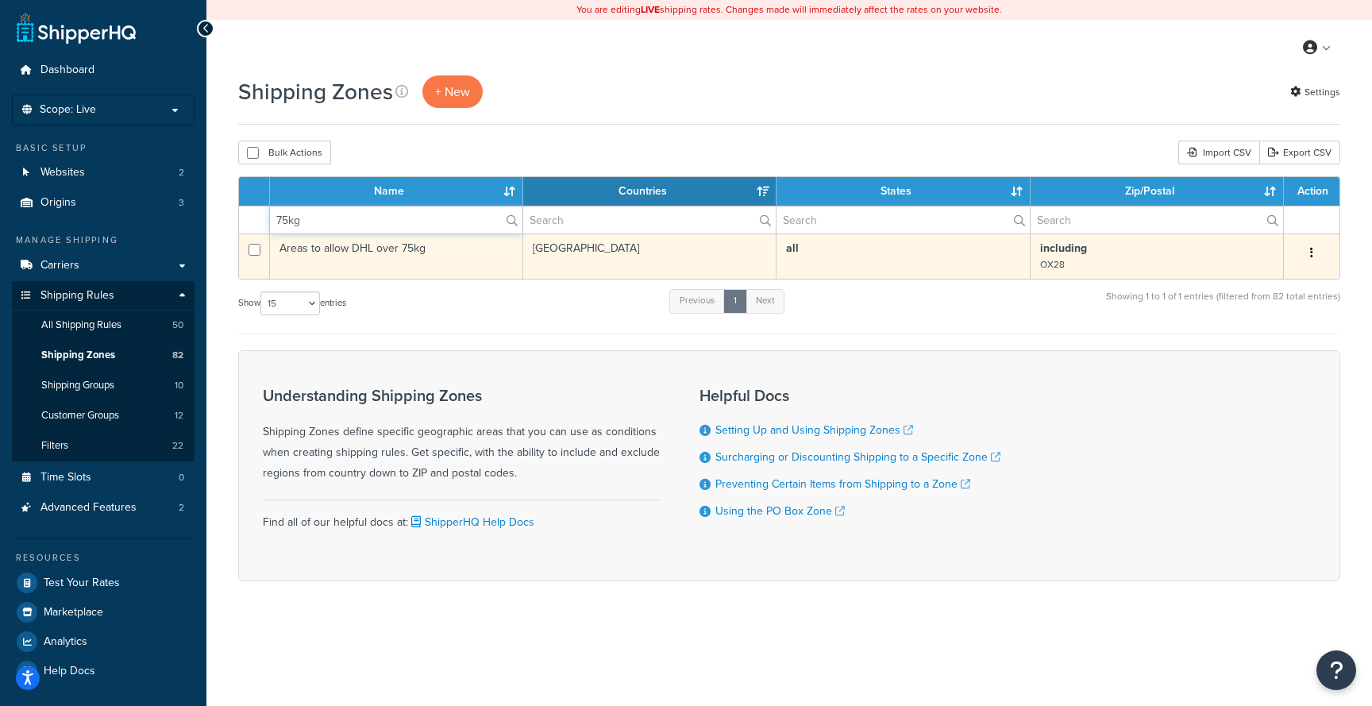
type input "75kg"
click at [696, 248] on td "[GEOGRAPHIC_DATA]" at bounding box center [649, 255] width 253 height 45
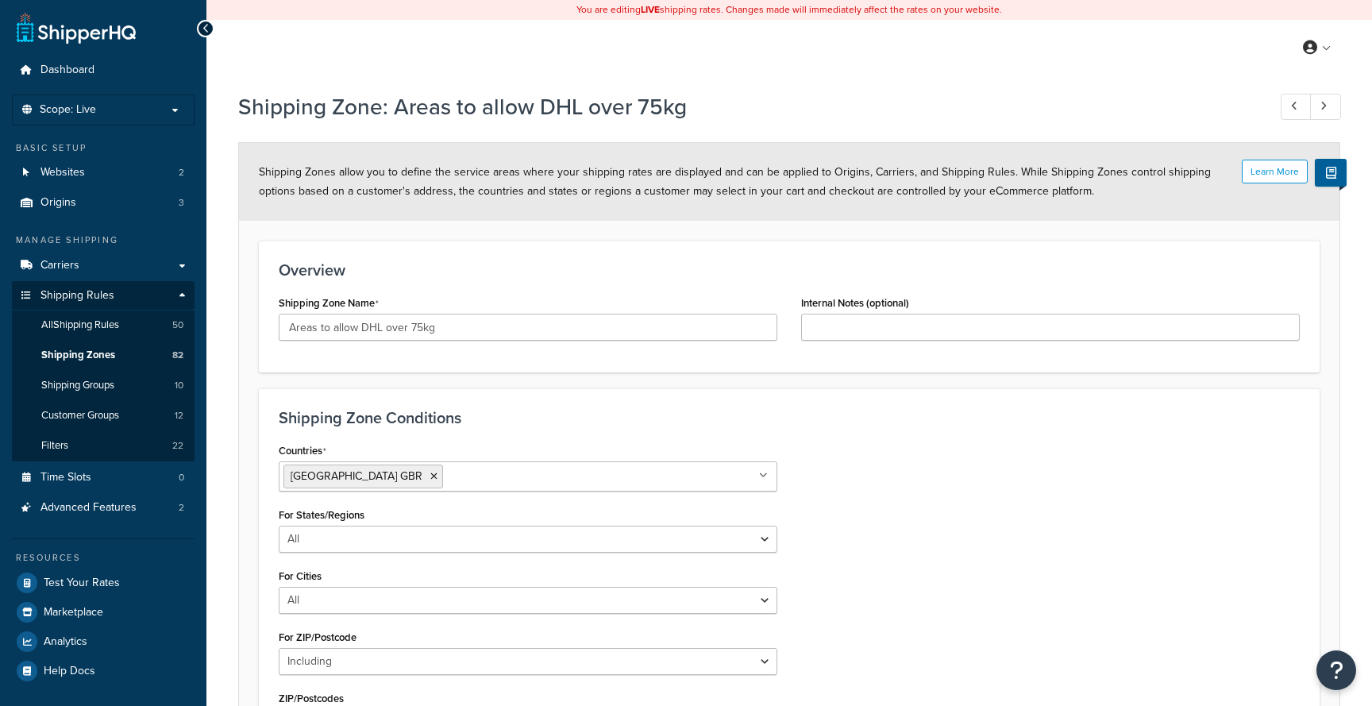
select select "including"
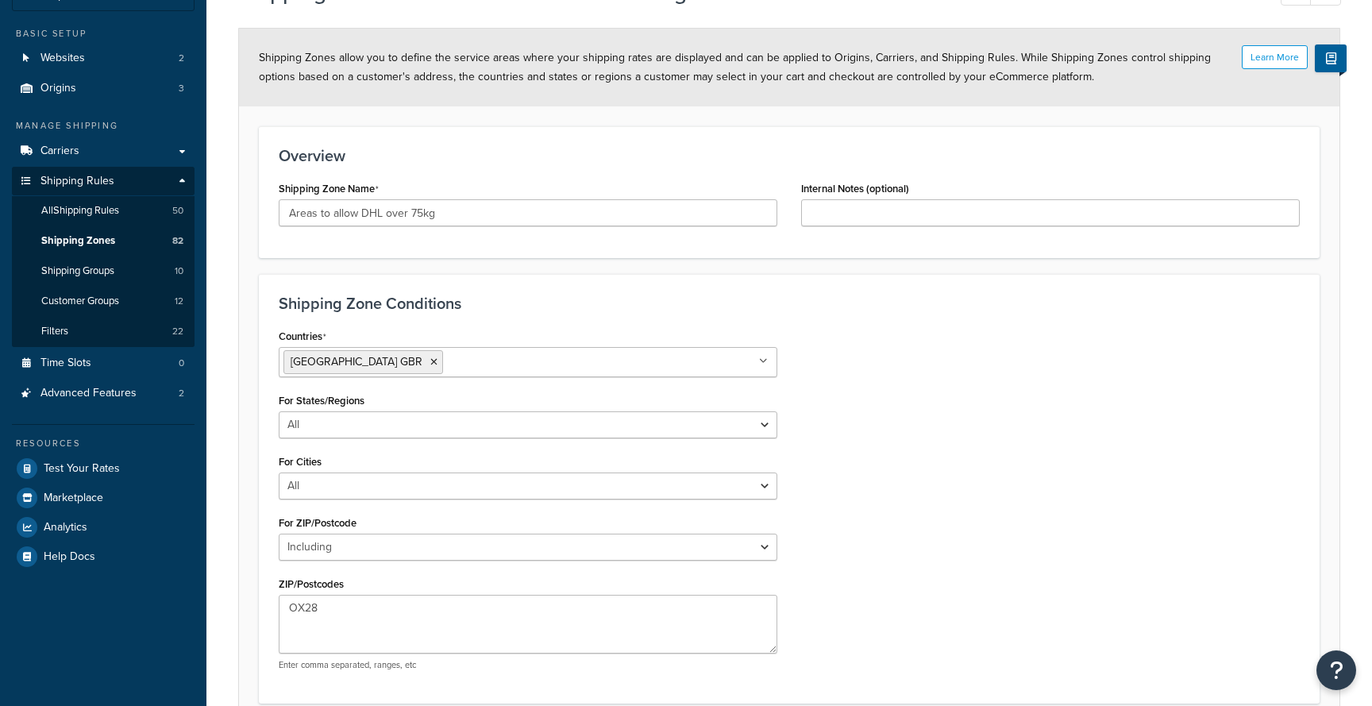
scroll to position [257, 0]
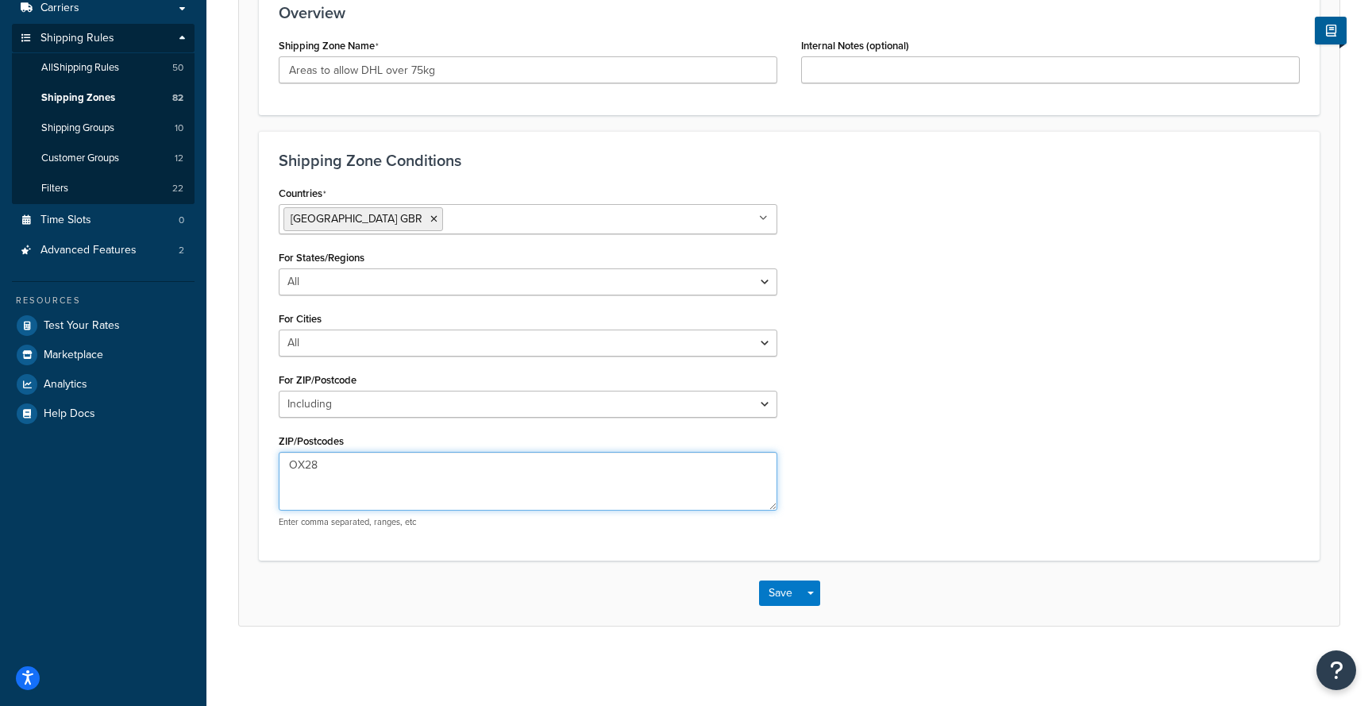
click at [379, 464] on textarea "OX28" at bounding box center [528, 481] width 499 height 59
type textarea "OX28,BH14"
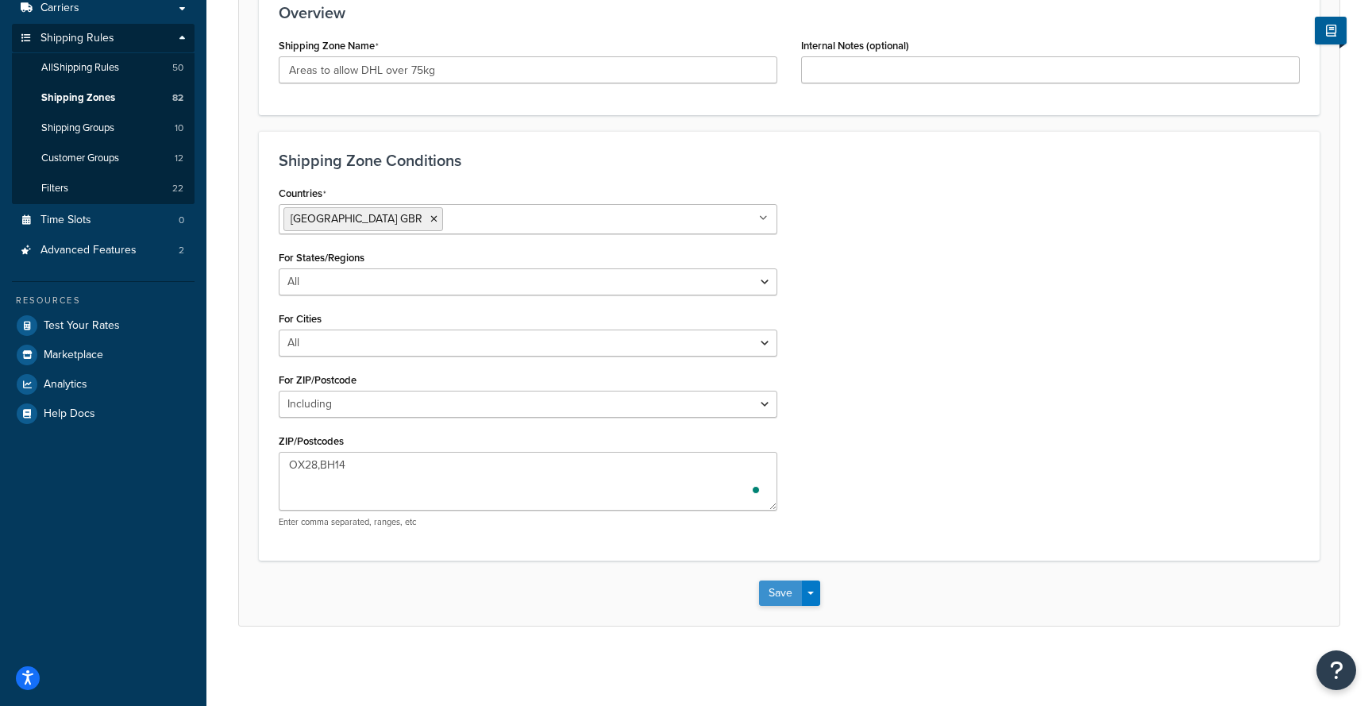
click at [781, 595] on button "Save" at bounding box center [780, 592] width 43 height 25
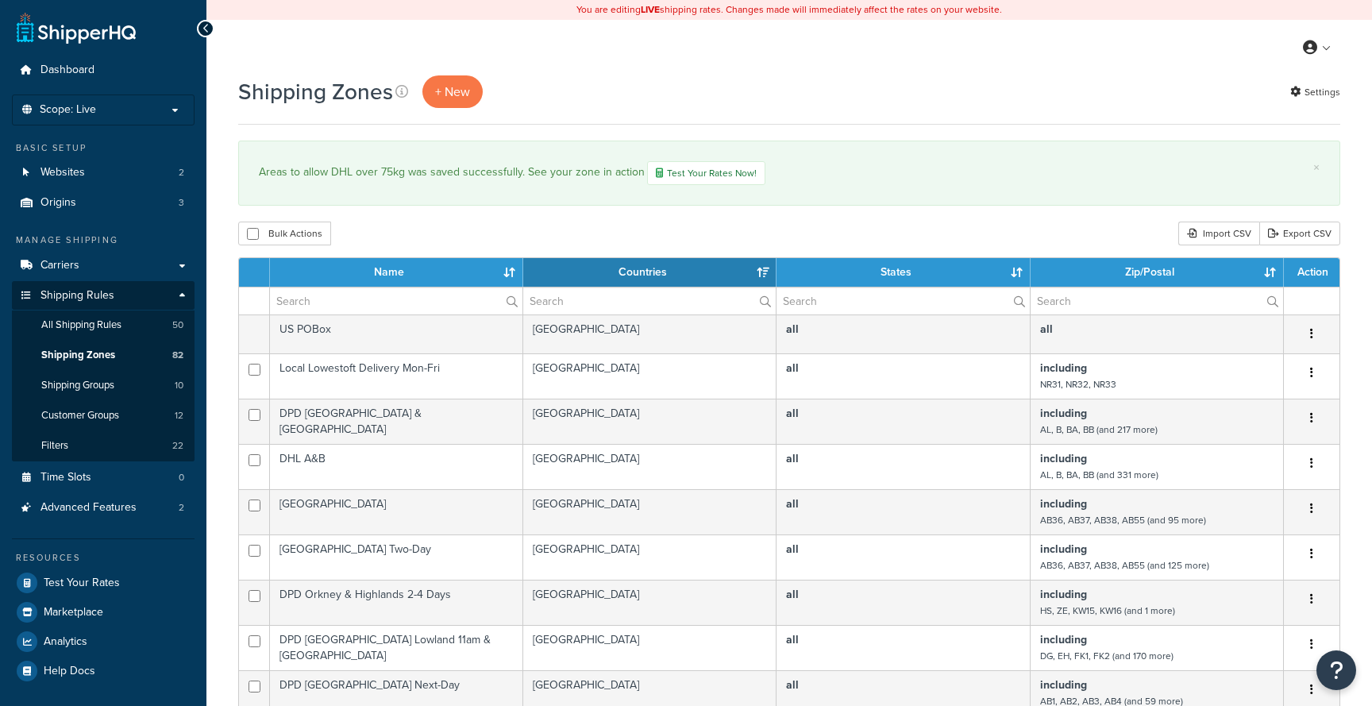
select select "15"
